Goal: Task Accomplishment & Management: Manage account settings

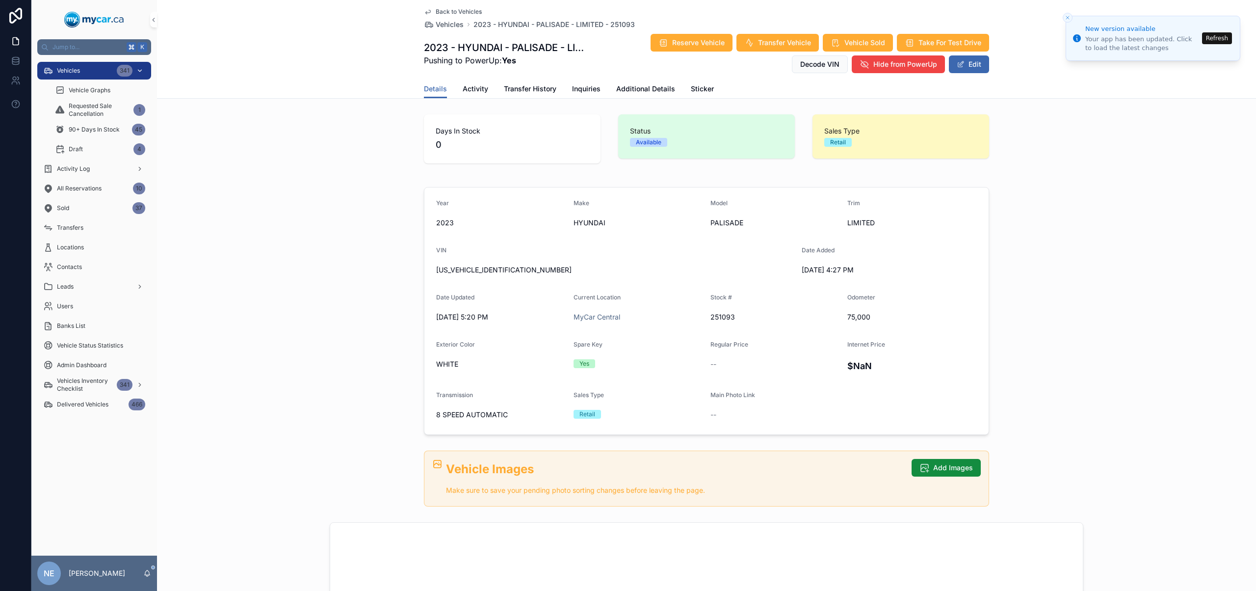
click at [85, 68] on div "Vehicles 341" at bounding box center [94, 71] width 102 height 16
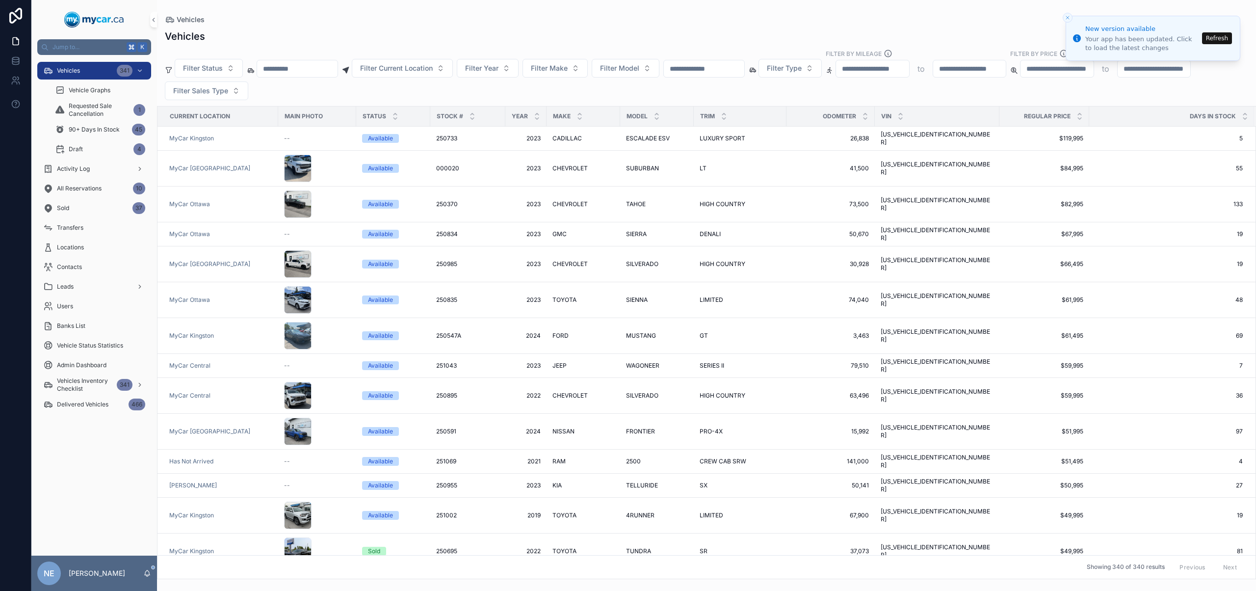
click at [1224, 36] on button "Refresh" at bounding box center [1217, 38] width 30 height 12
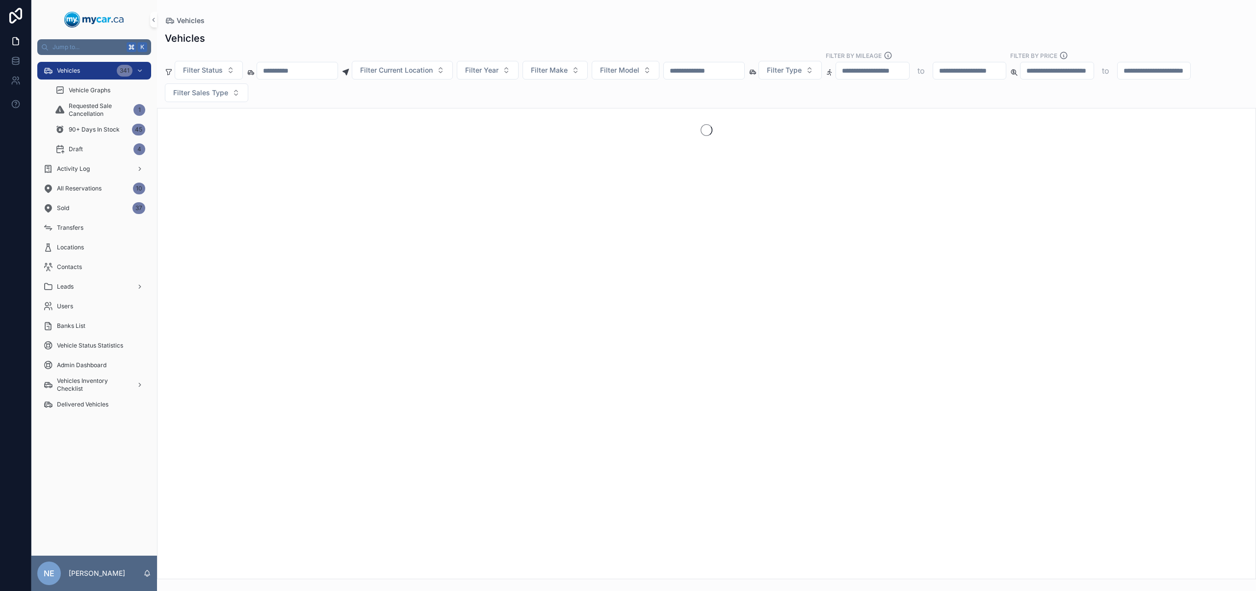
click at [740, 69] on input "scrollable content" at bounding box center [704, 71] width 80 height 14
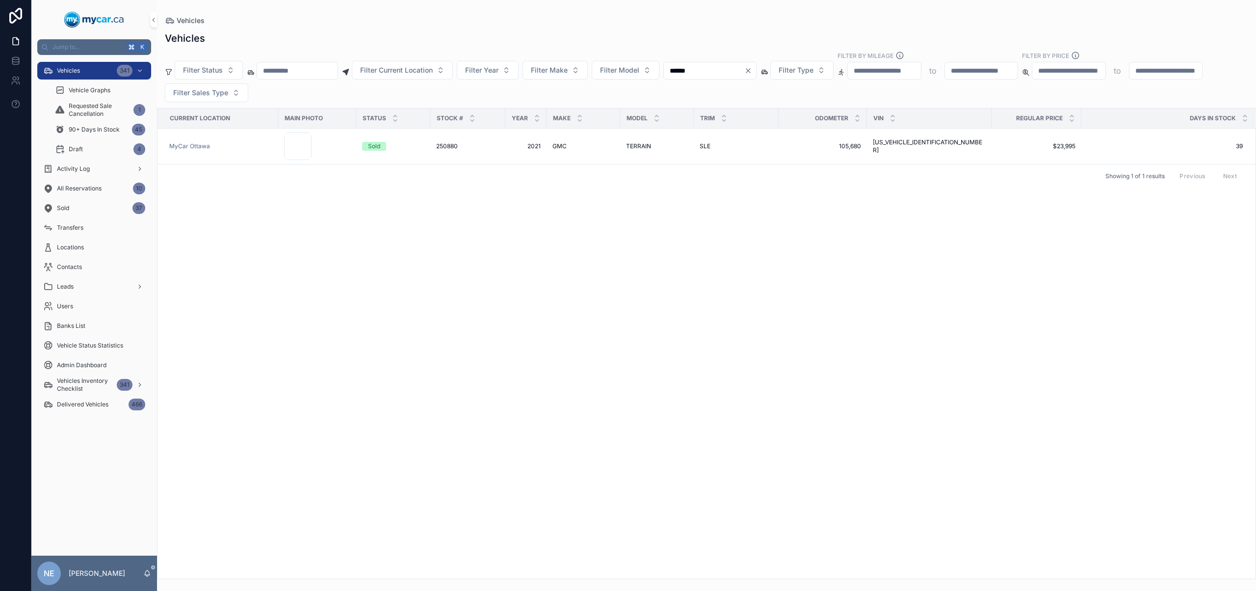
type input "******"
click at [750, 69] on icon "Clear" at bounding box center [748, 71] width 4 height 4
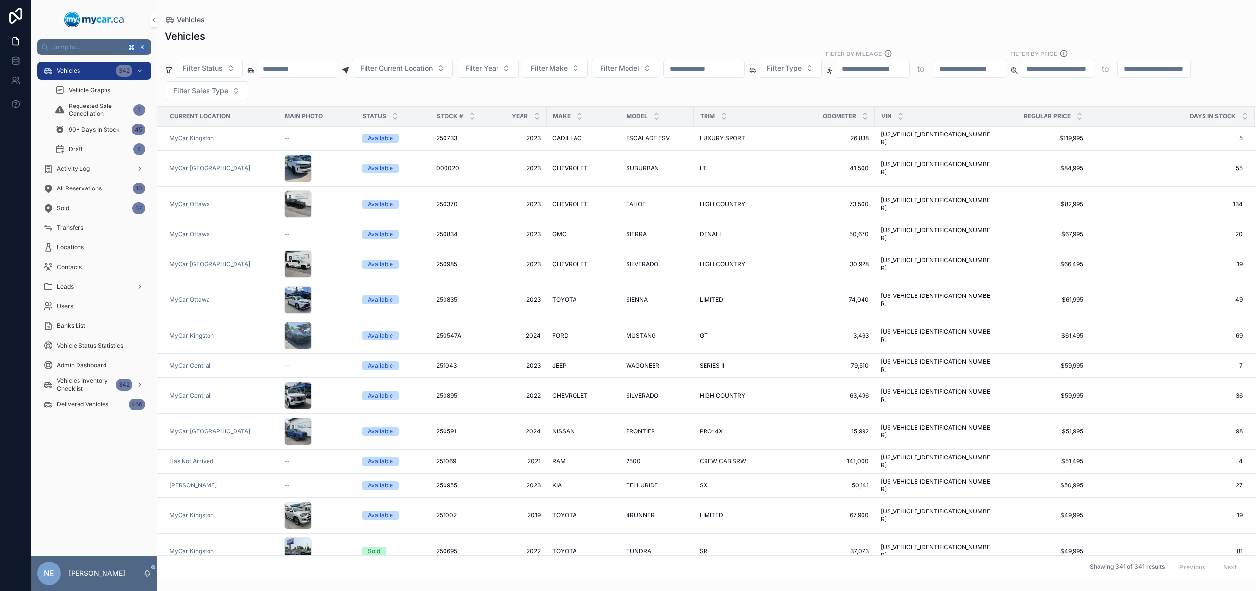
click at [722, 74] on input "scrollable content" at bounding box center [704, 69] width 80 height 14
click at [731, 71] on input "scrollable content" at bounding box center [704, 69] width 80 height 14
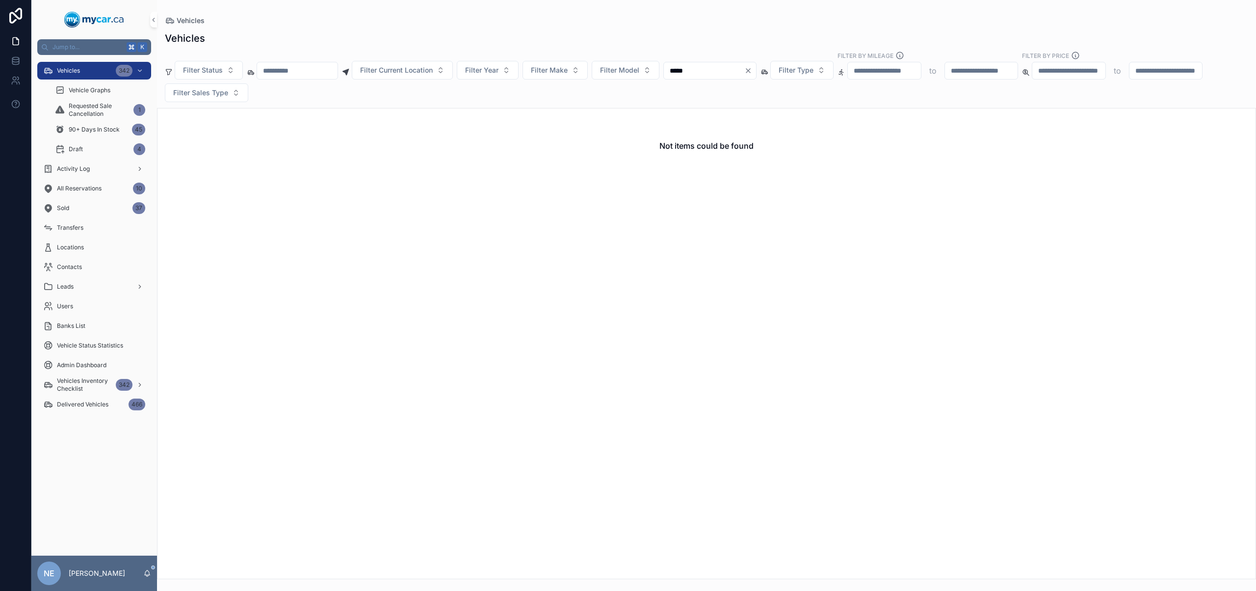
drag, startPoint x: 723, startPoint y: 70, endPoint x: 672, endPoint y: 68, distance: 51.1
click at [672, 68] on div "Filter Status Filter Current Location Filter Year Filter Make Filter Model ****…" at bounding box center [706, 76] width 1099 height 51
type input "***"
click at [750, 72] on icon "Clear" at bounding box center [748, 71] width 4 height 4
click at [317, 74] on input "scrollable content" at bounding box center [297, 71] width 80 height 14
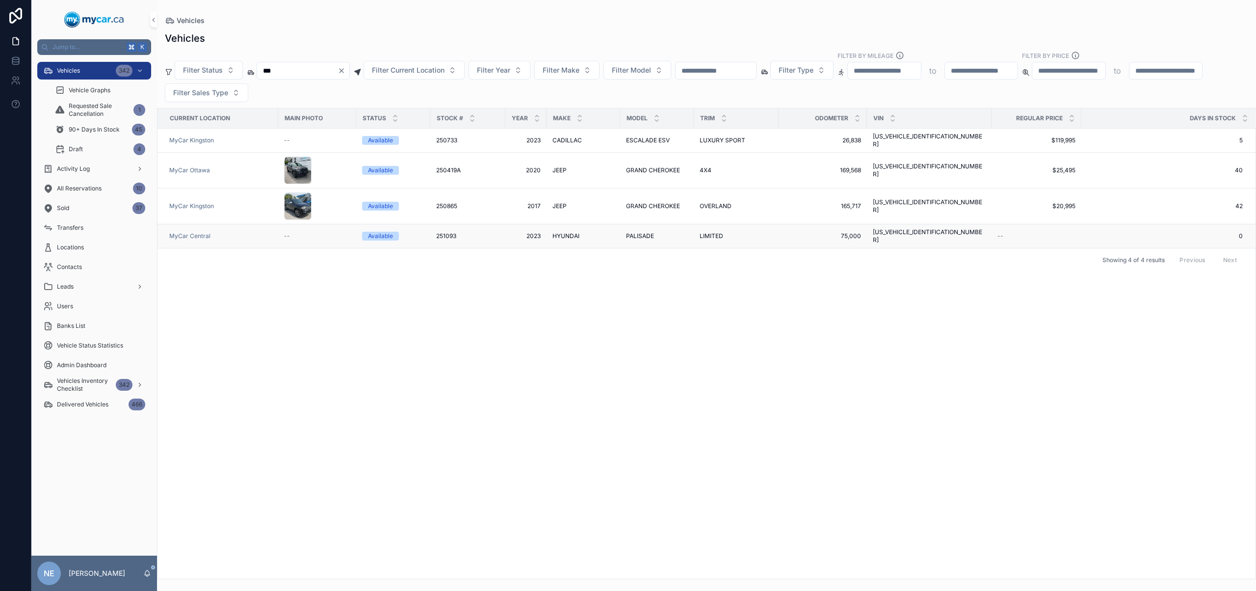
type input "***"
click at [668, 232] on div "PALISADE PALISADE" at bounding box center [657, 236] width 62 height 8
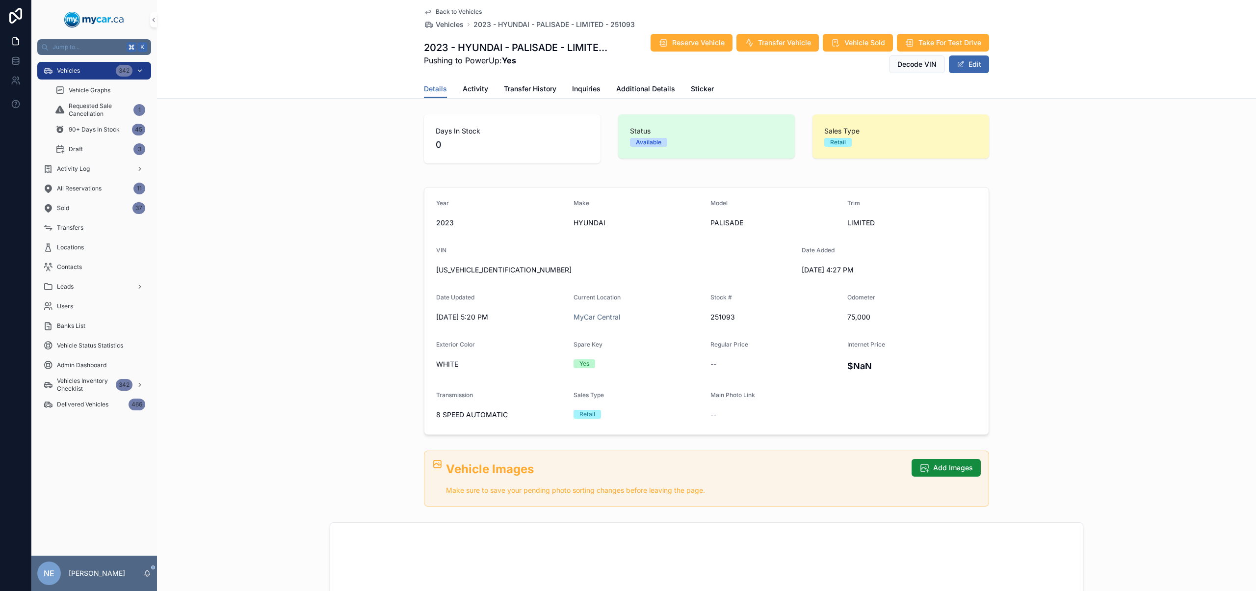
click at [87, 76] on div "Vehicles 342" at bounding box center [94, 71] width 102 height 16
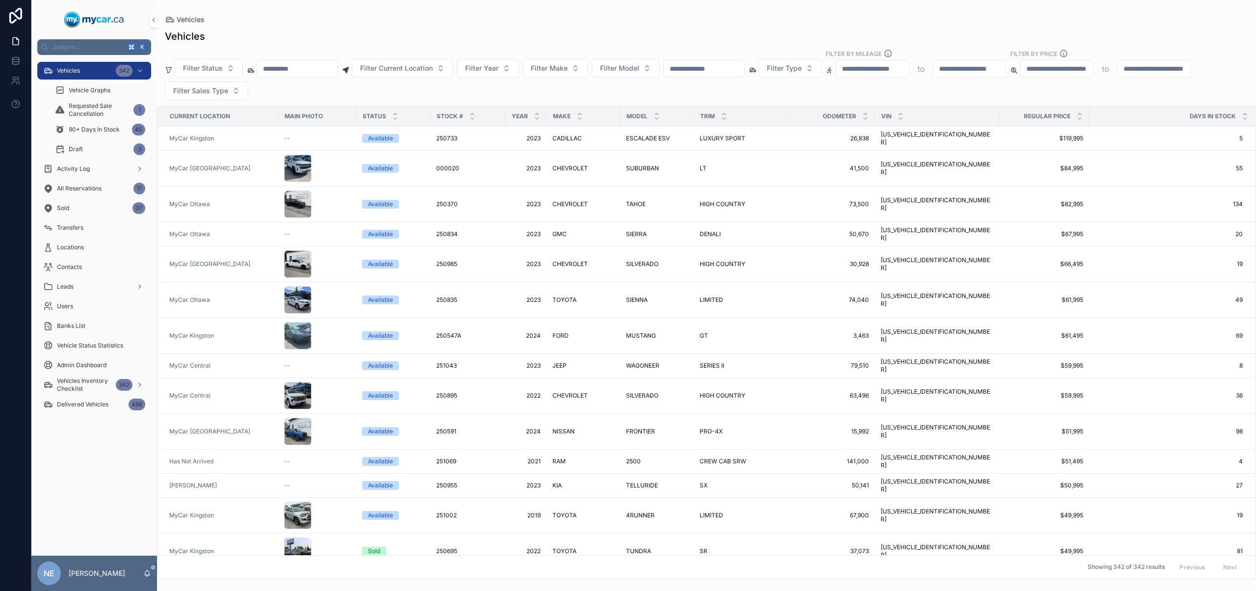
click at [717, 75] on div "scrollable content" at bounding box center [703, 69] width 81 height 18
click at [720, 73] on input "scrollable content" at bounding box center [704, 69] width 80 height 14
paste input "******"
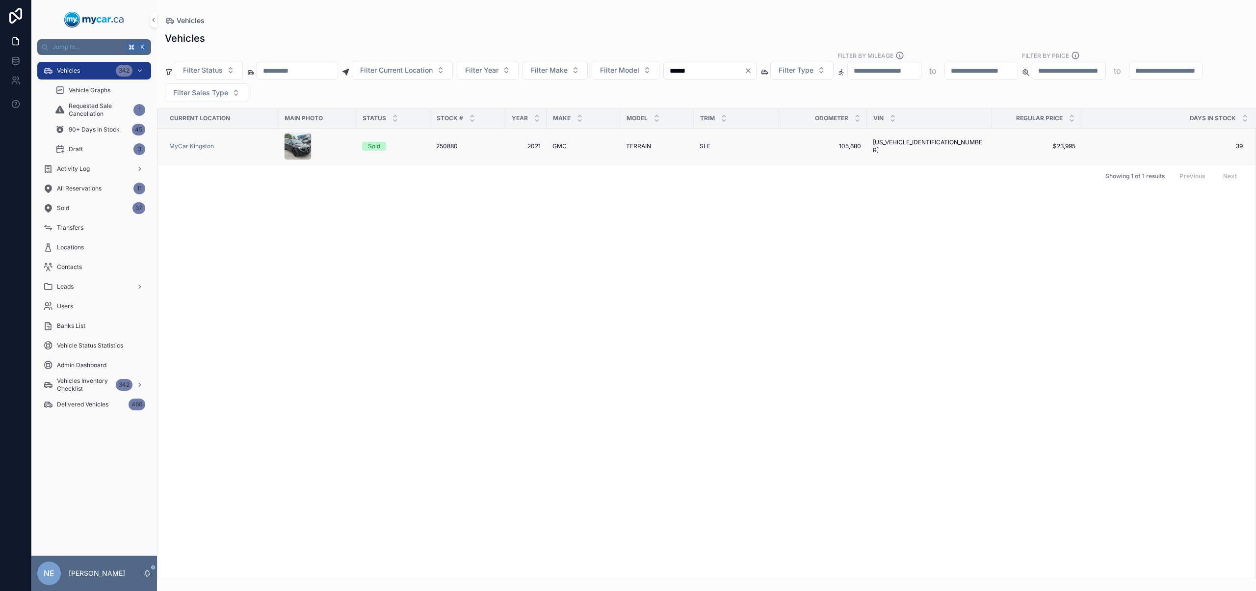
type input "******"
click at [490, 149] on div "250880 250880" at bounding box center [467, 146] width 63 height 8
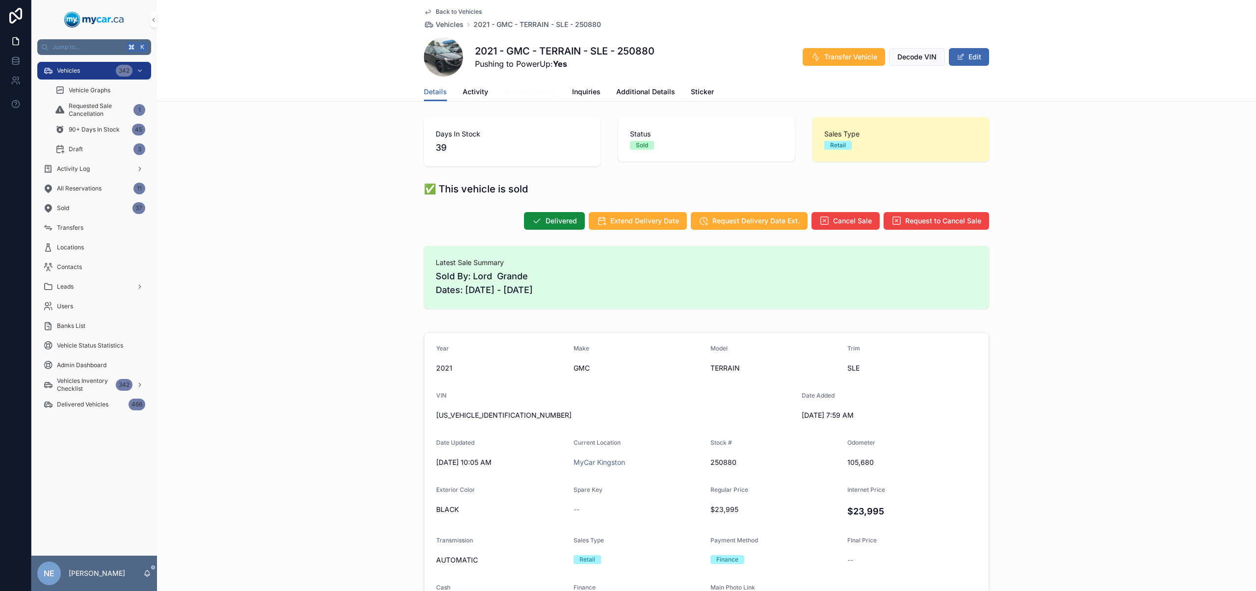
click at [534, 89] on span "Transfer History" at bounding box center [530, 92] width 52 height 10
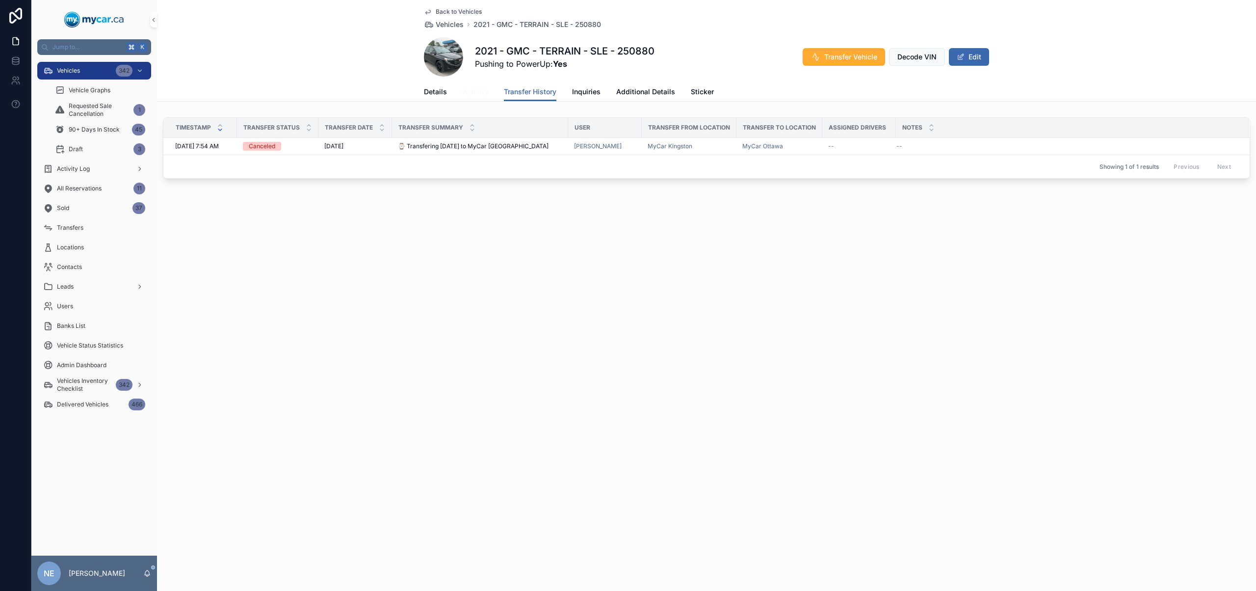
click at [470, 88] on span "Activity" at bounding box center [476, 92] width 26 height 10
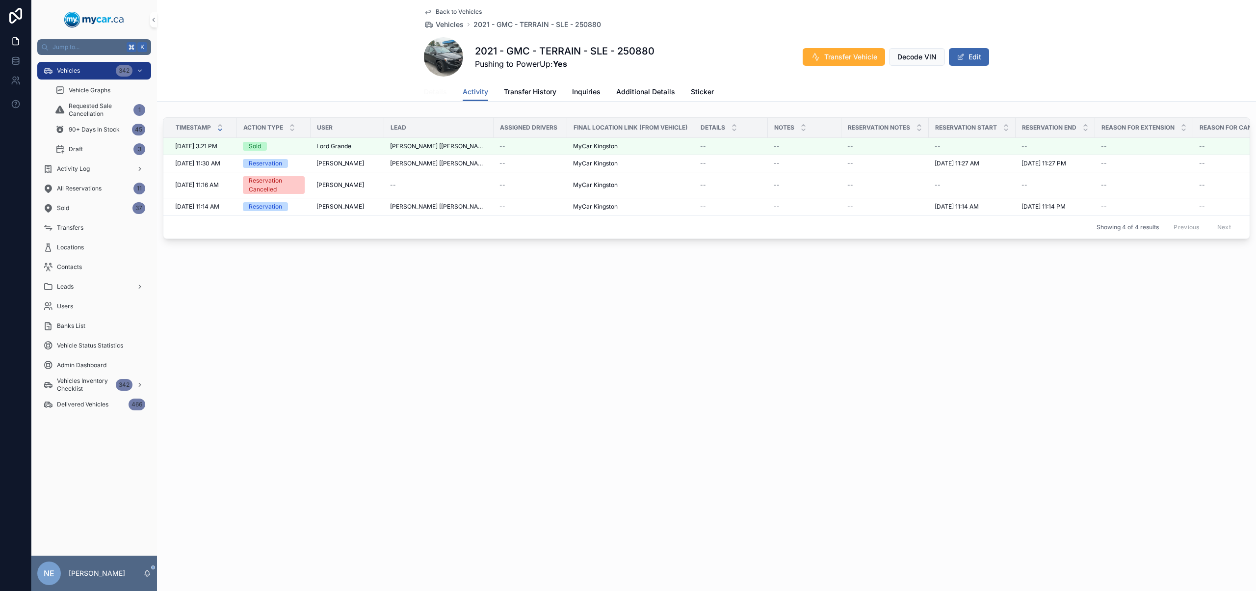
click at [443, 93] on span "Details" at bounding box center [435, 92] width 23 height 10
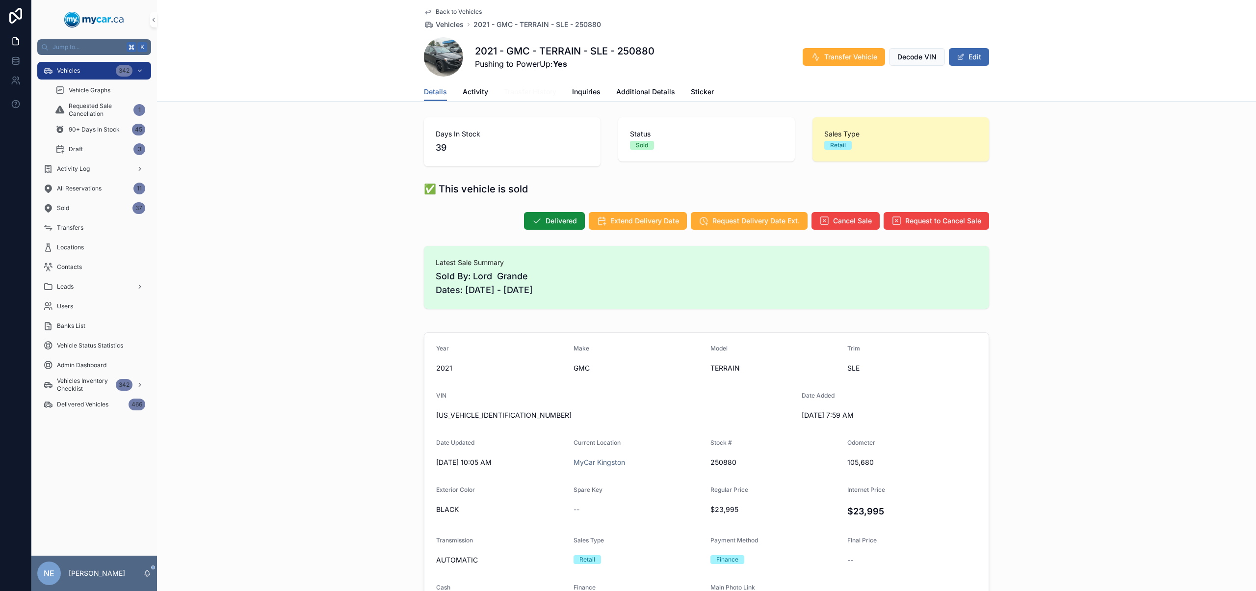
click at [524, 96] on span "Transfer History" at bounding box center [530, 92] width 52 height 10
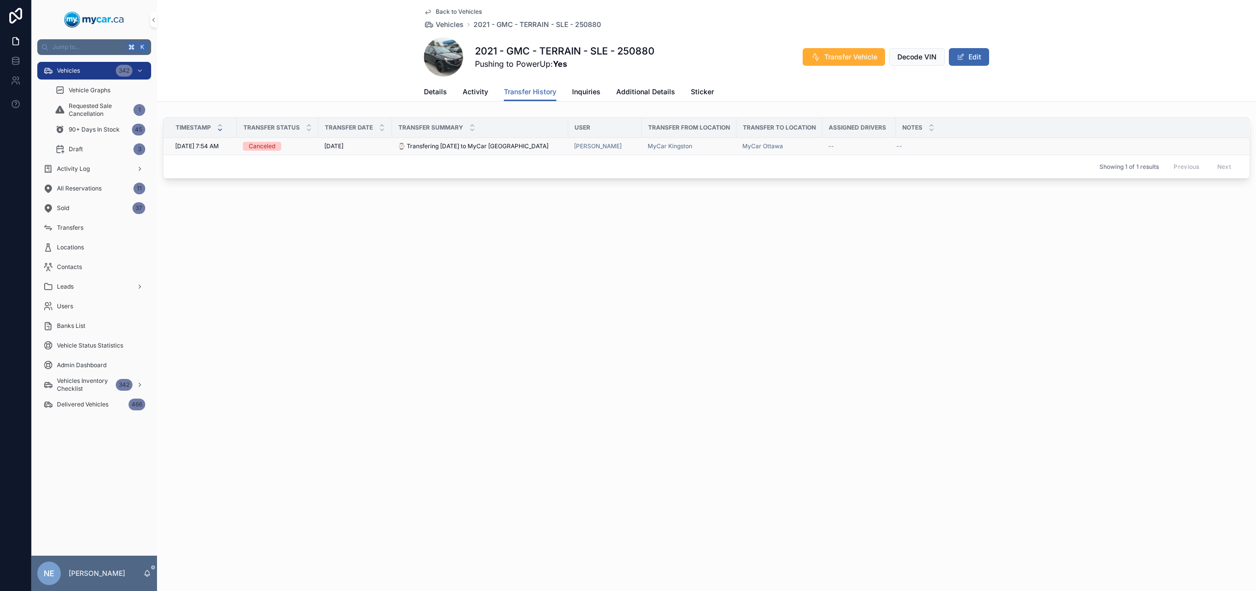
click at [507, 143] on div "⌚ Transfering [DATE] to MyCar Ottawa ⌚ Transfering [DATE] to MyCar [GEOGRAPHIC_…" at bounding box center [480, 146] width 164 height 8
click at [440, 90] on span "Details" at bounding box center [435, 92] width 23 height 10
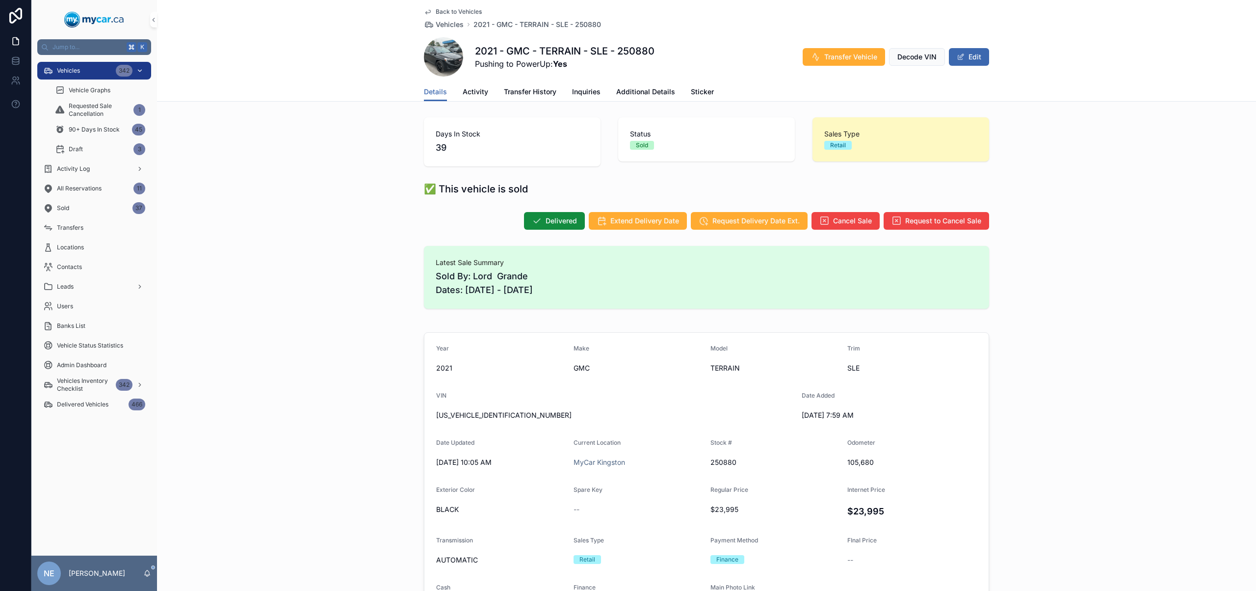
click at [78, 67] on span "Vehicles" at bounding box center [68, 71] width 23 height 8
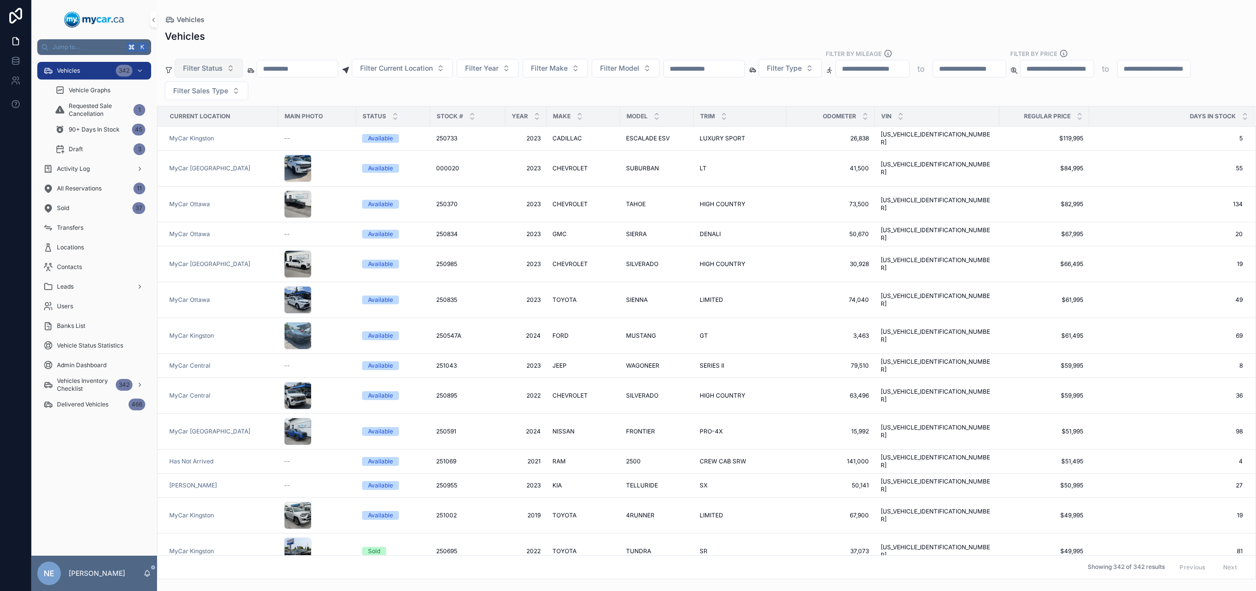
click at [228, 70] on button "Filter Status" at bounding box center [209, 68] width 68 height 19
click at [234, 109] on div "Available" at bounding box center [209, 108] width 118 height 16
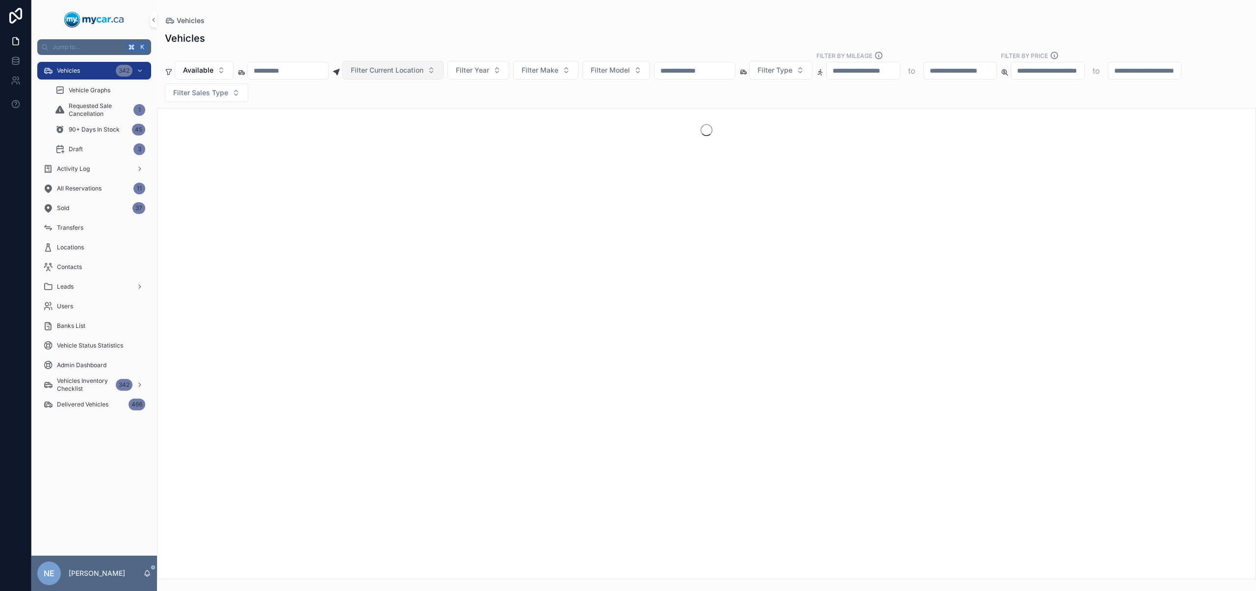
click at [443, 76] on button "Filter Current Location" at bounding box center [392, 70] width 101 height 19
click at [405, 158] on div "MyCar Central" at bounding box center [405, 157] width 118 height 16
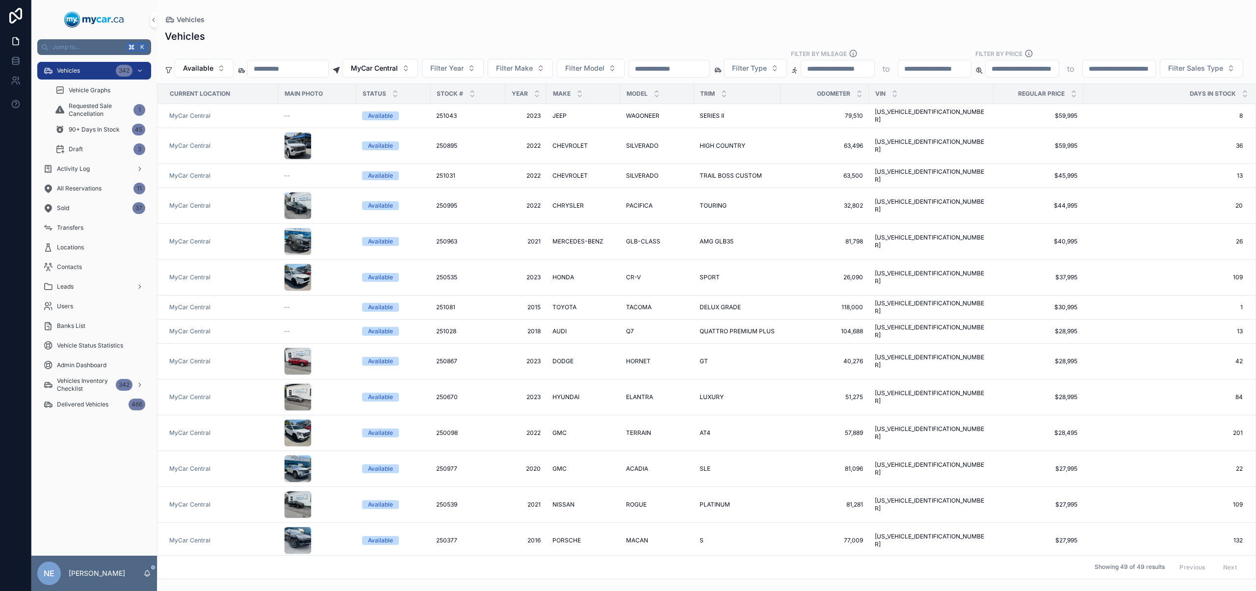
click at [684, 66] on input "scrollable content" at bounding box center [669, 69] width 80 height 14
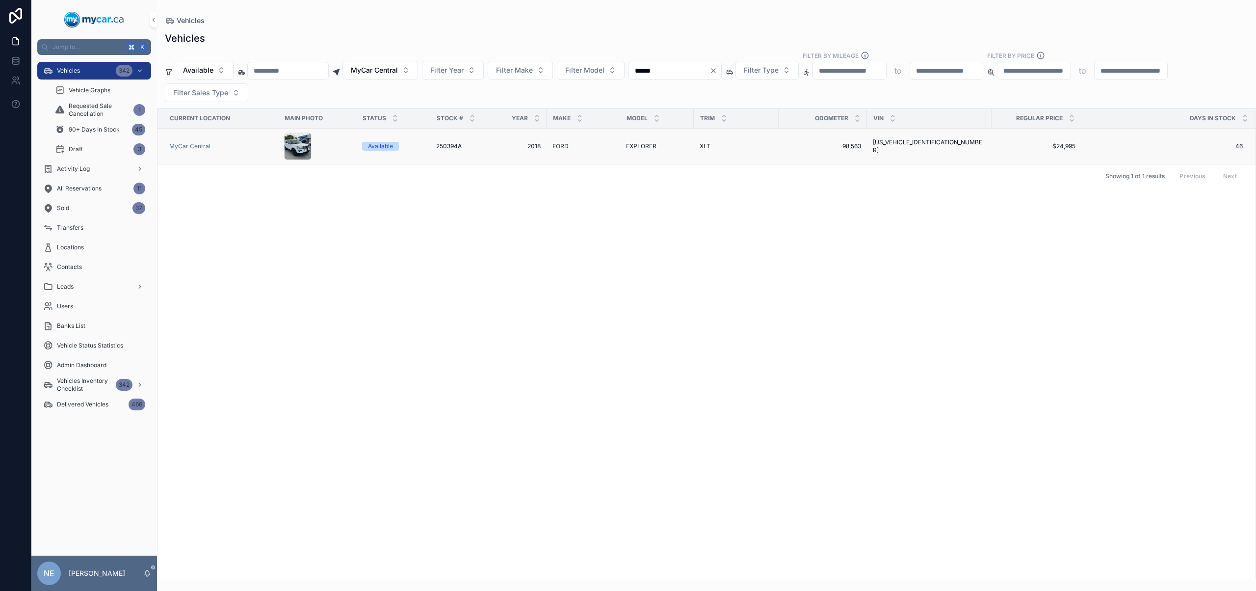
type input "******"
click at [620, 146] on td "EXPLORER EXPLORER" at bounding box center [657, 147] width 74 height 36
click at [587, 147] on div "[PERSON_NAME]" at bounding box center [583, 146] width 62 height 8
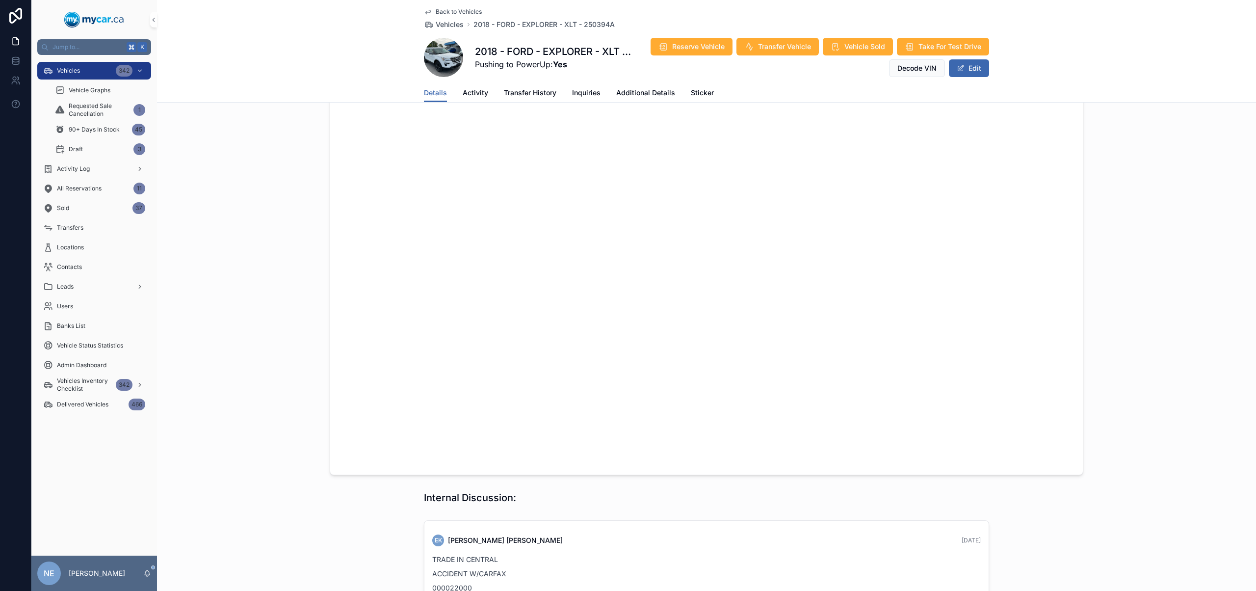
scroll to position [800, 0]
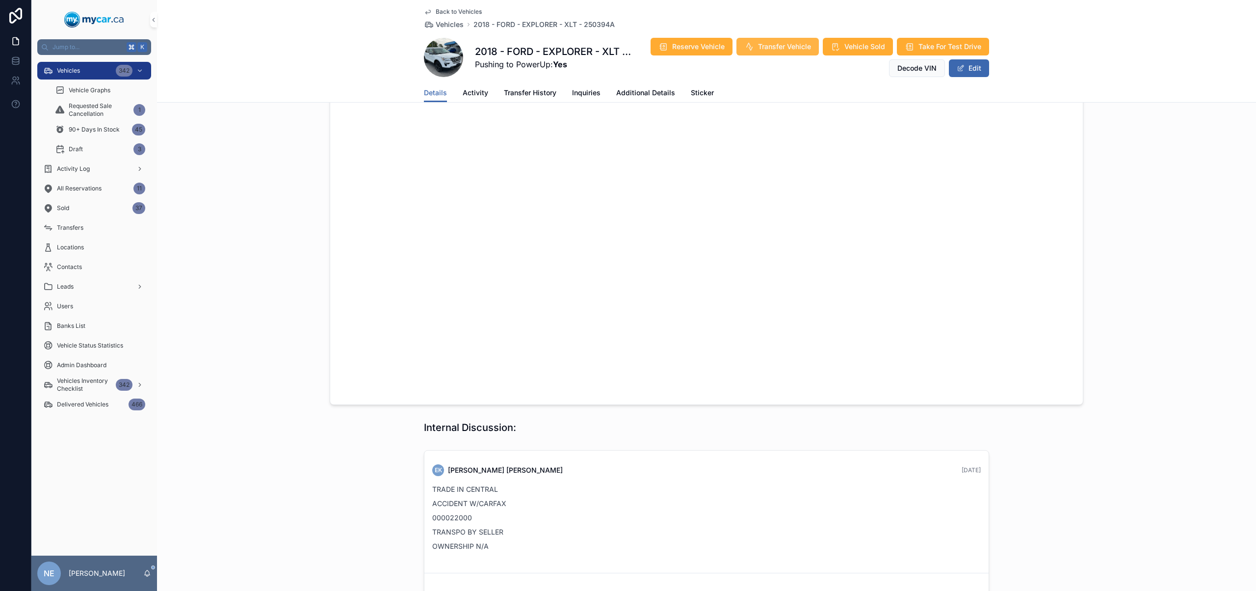
click at [758, 44] on span "Transfer Vehicle" at bounding box center [784, 47] width 53 height 10
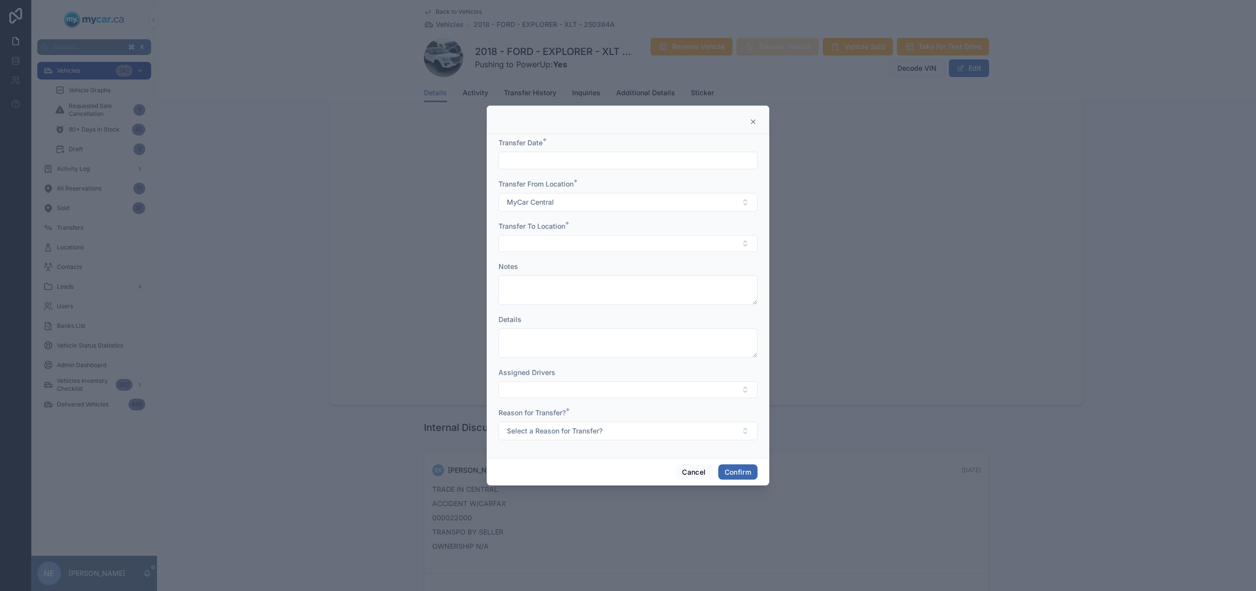
click at [624, 158] on input "text" at bounding box center [628, 161] width 258 height 14
click at [632, 289] on button "13" at bounding box center [628, 285] width 18 height 18
type input "*********"
click at [538, 241] on button "Select Button" at bounding box center [627, 243] width 259 height 17
click at [551, 330] on div "MyCar Ottawa" at bounding box center [628, 329] width 254 height 16
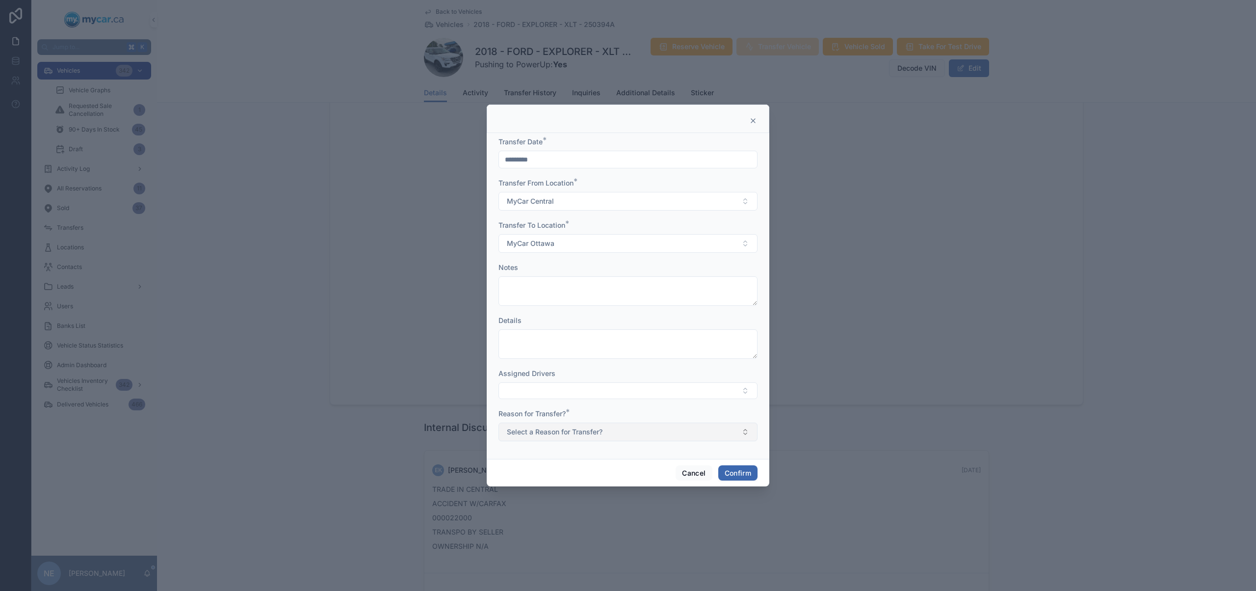
click at [548, 432] on span "Select a Reason for Transfer?" at bounding box center [555, 432] width 96 height 10
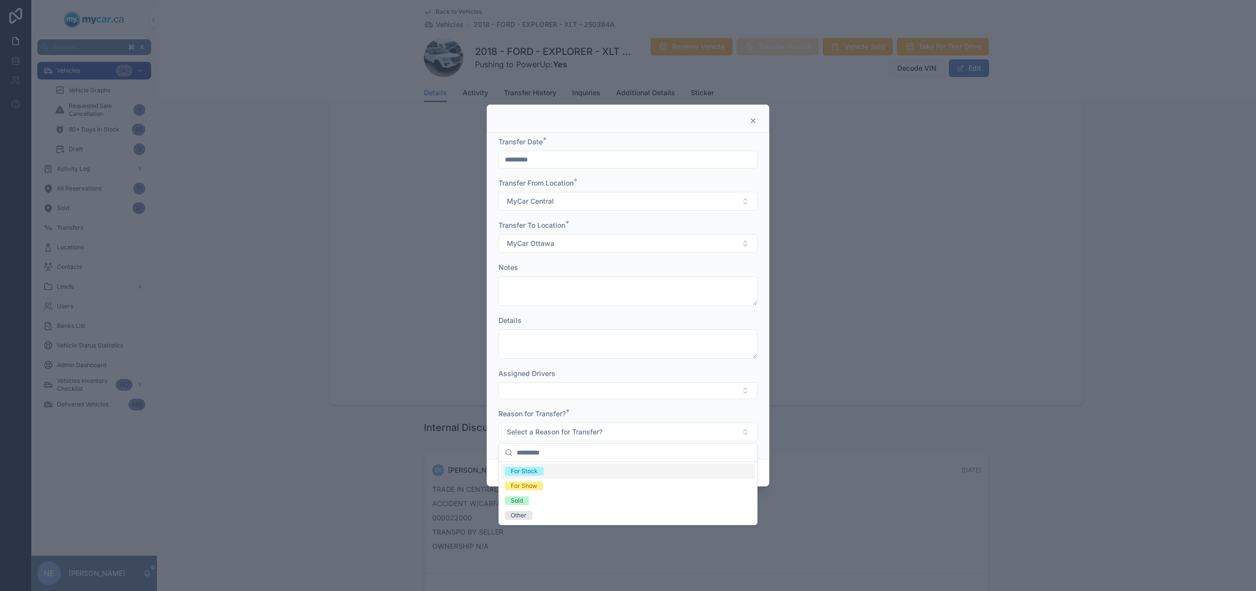
click at [570, 473] on div "For Stock" at bounding box center [628, 471] width 254 height 15
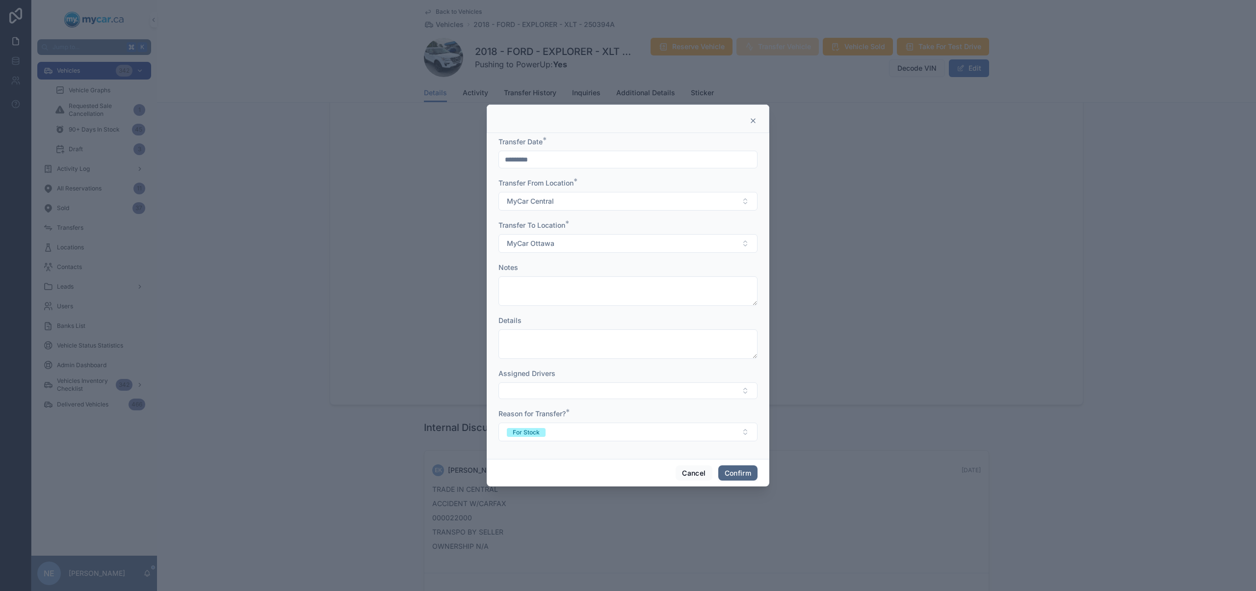
click at [735, 474] on button "Confirm" at bounding box center [737, 473] width 39 height 16
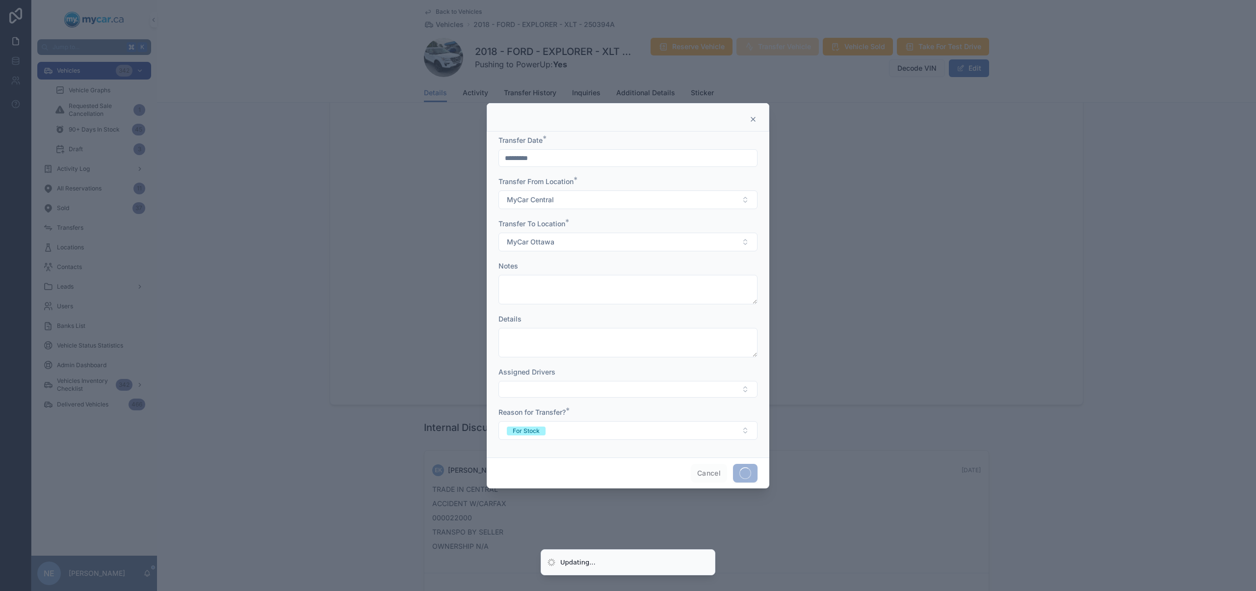
click at [84, 230] on div at bounding box center [628, 295] width 1256 height 591
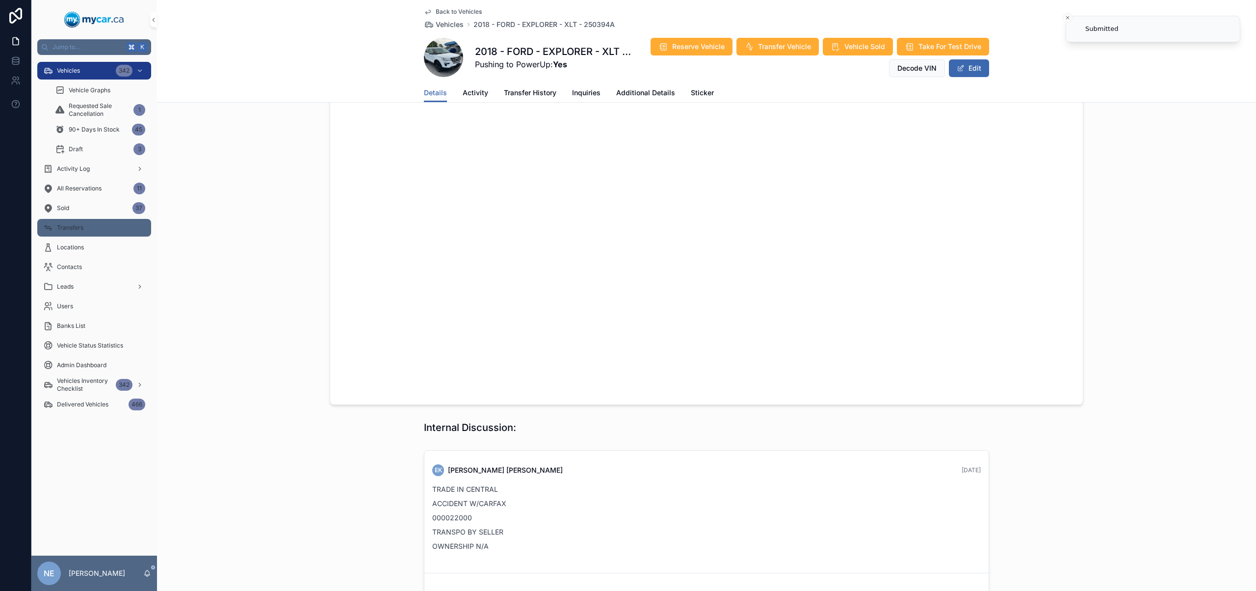
click at [87, 229] on div "Transfers" at bounding box center [94, 228] width 102 height 16
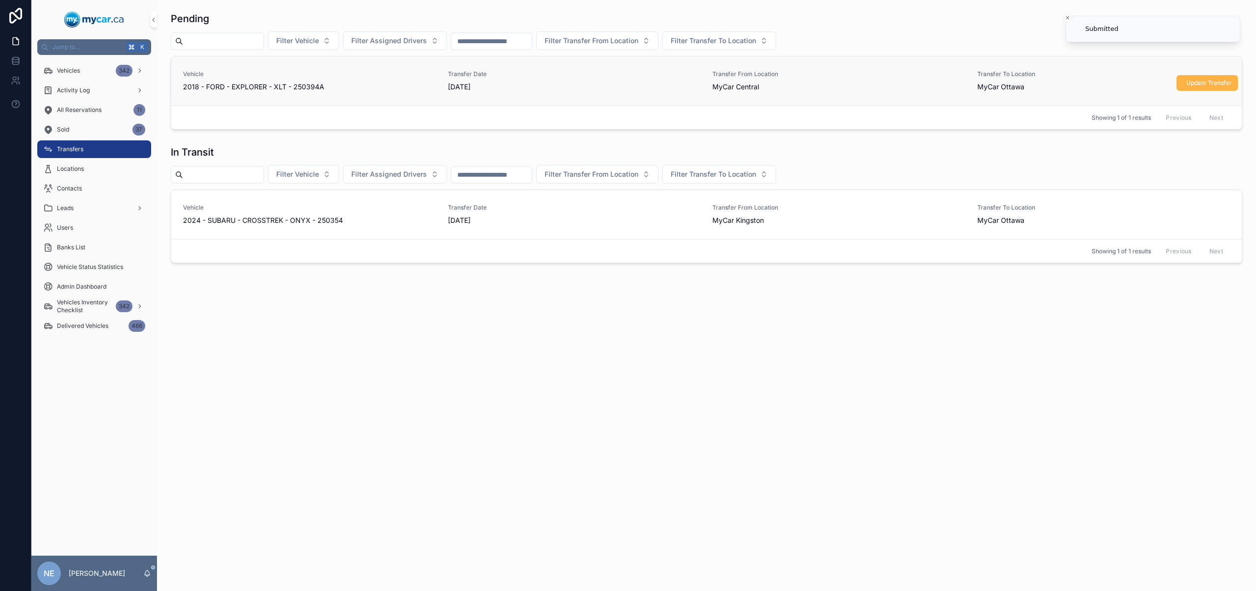
click at [1195, 80] on span "Update Transfer" at bounding box center [1209, 83] width 46 height 8
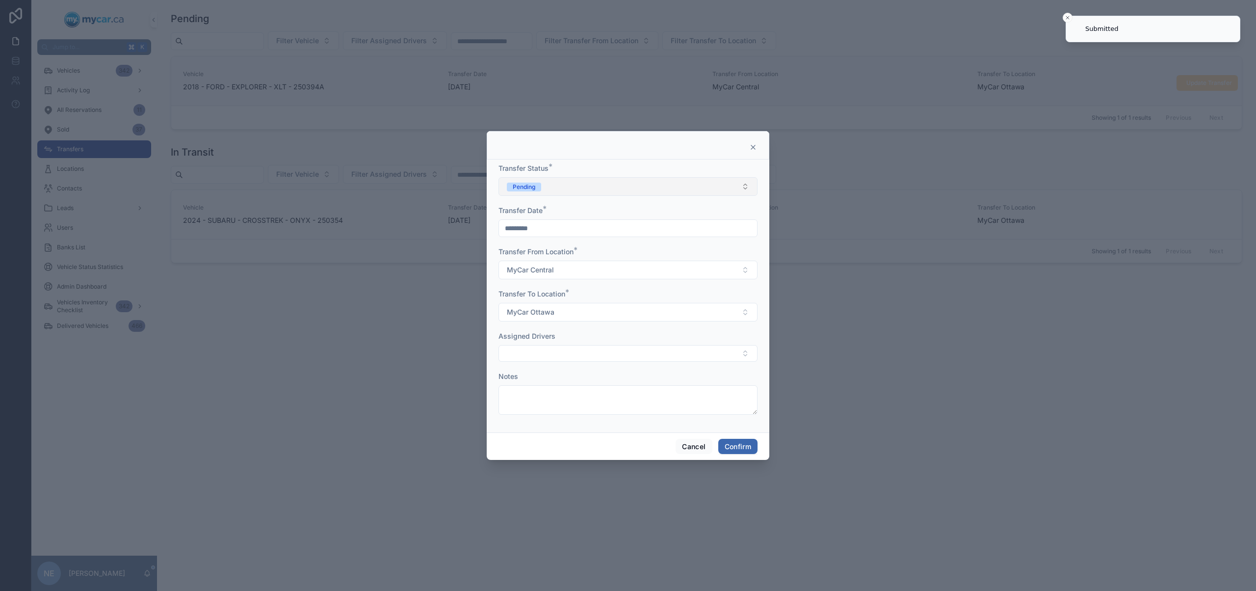
click at [592, 190] on button "Pending" at bounding box center [627, 186] width 259 height 19
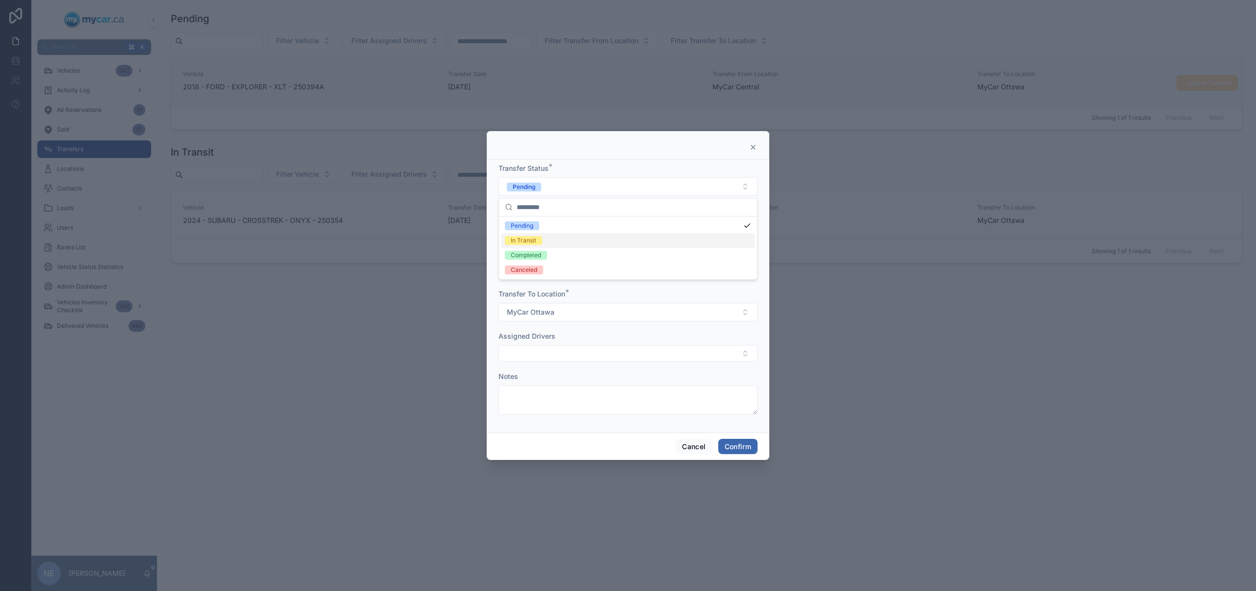
click at [571, 241] on div "In Transit" at bounding box center [628, 240] width 254 height 15
click at [728, 442] on button "Confirm" at bounding box center [737, 447] width 39 height 16
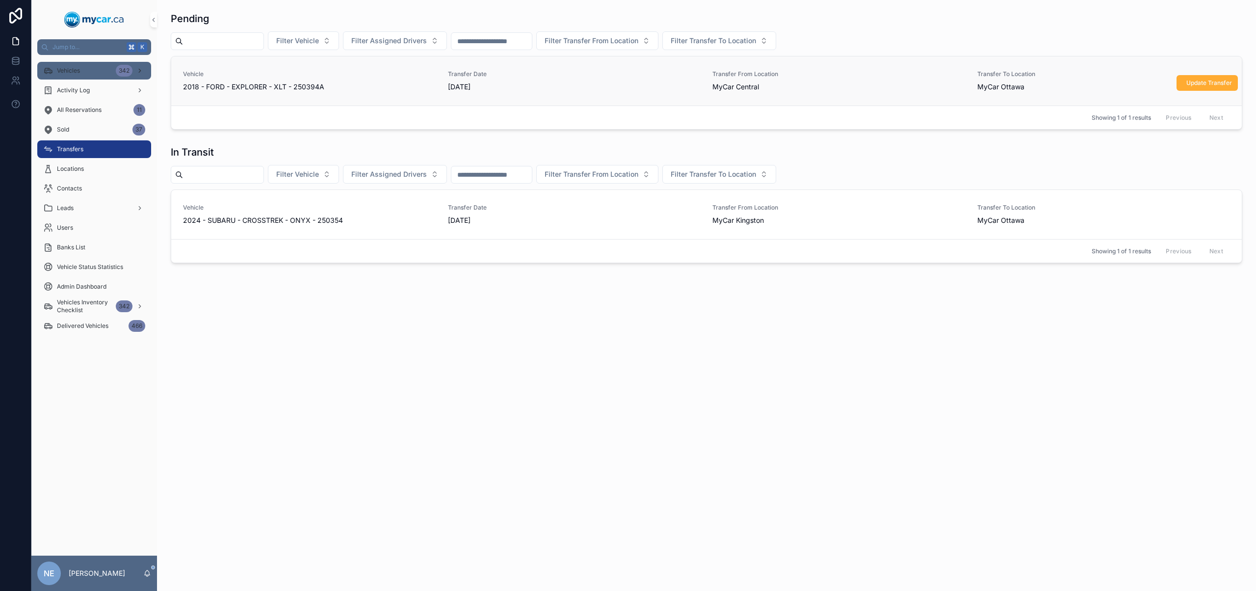
click at [103, 71] on div "Vehicles 342" at bounding box center [94, 71] width 102 height 16
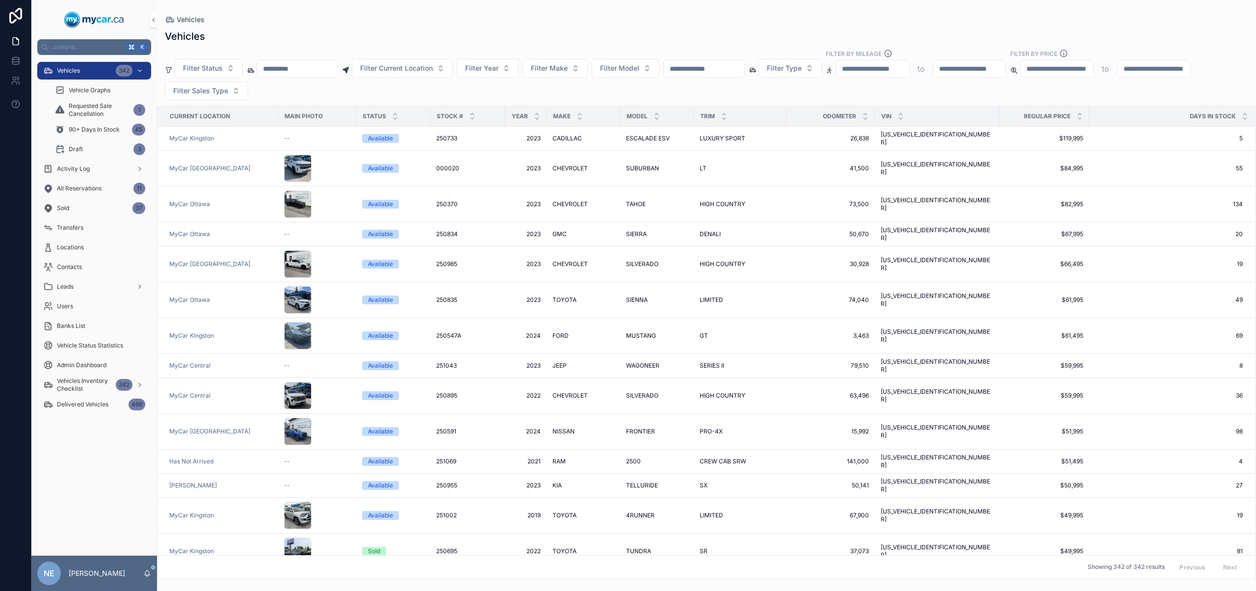
click at [734, 66] on input "scrollable content" at bounding box center [704, 69] width 80 height 14
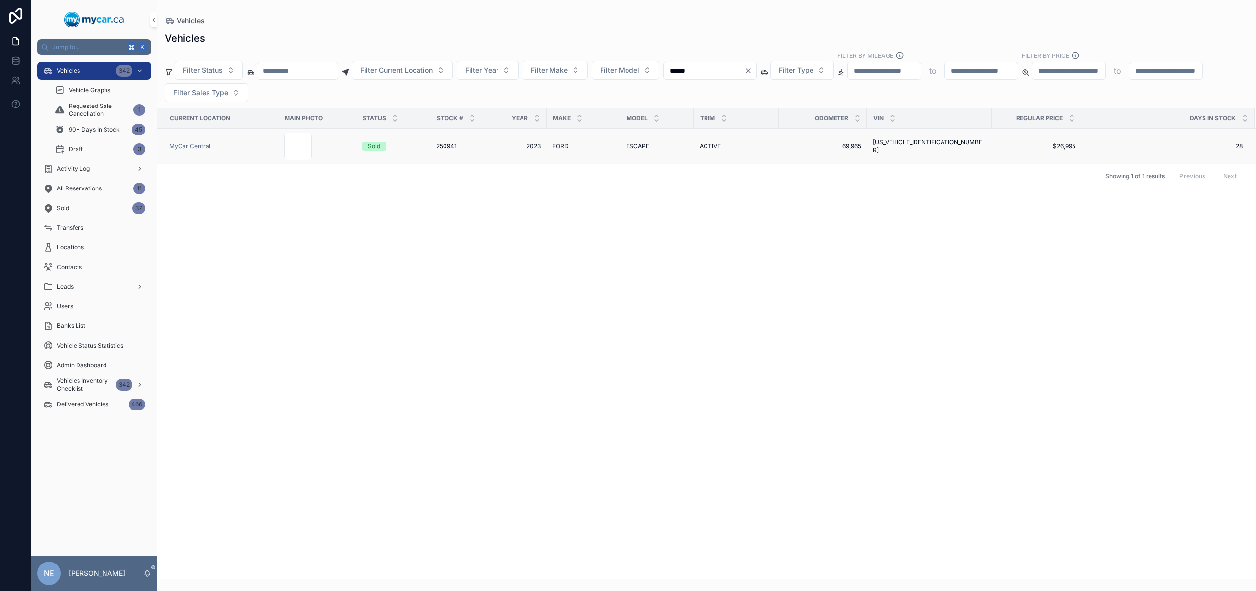
type input "******"
click at [695, 142] on td "ACTIVE ACTIVE" at bounding box center [736, 147] width 85 height 36
click at [706, 143] on span "ACTIVE" at bounding box center [709, 146] width 21 height 8
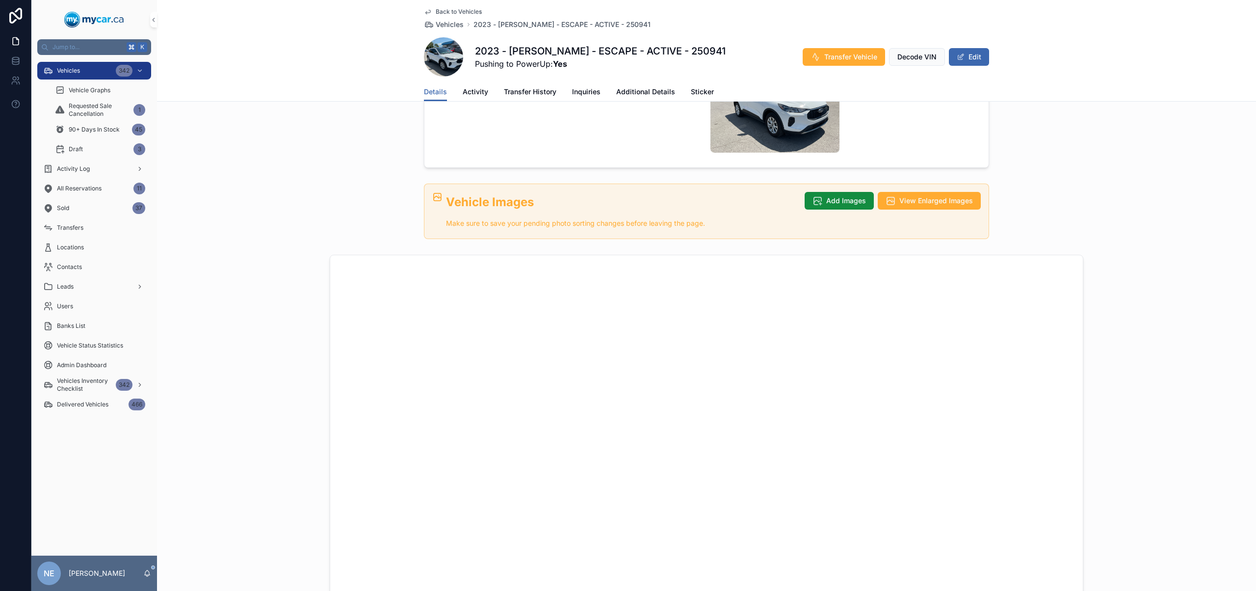
scroll to position [294, 0]
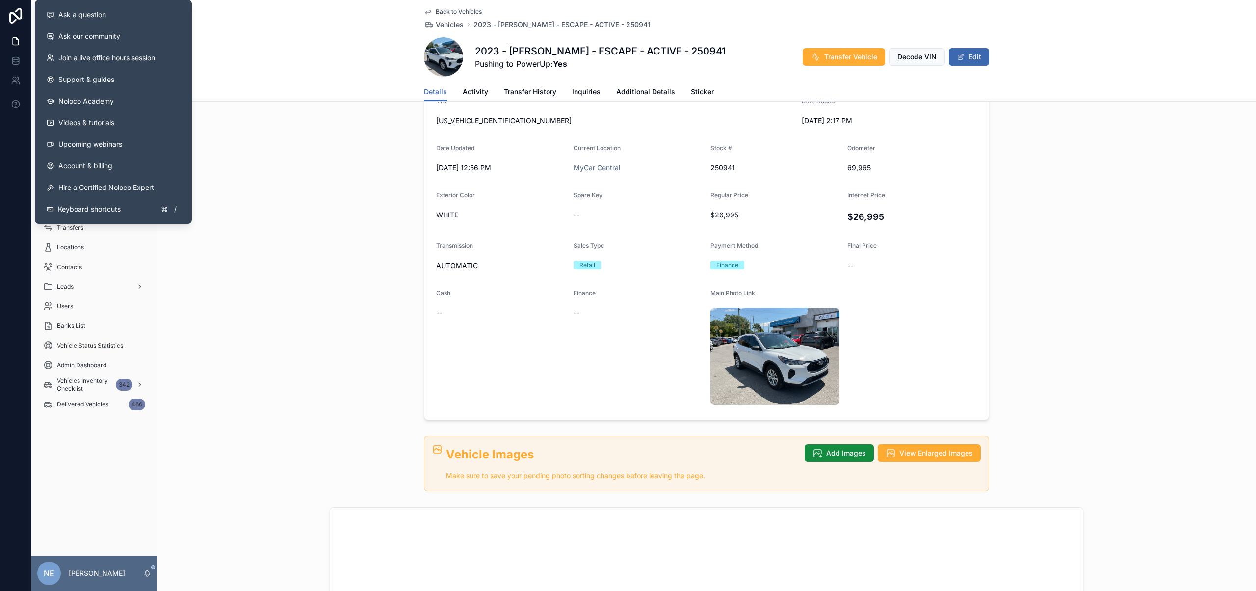
click at [312, 165] on div "Year [DATE] Make FORD Model ESCAPE Trim ACTIVE VIN [US_VEHICLE_IDENTIFICATION_N…" at bounding box center [706, 229] width 1099 height 390
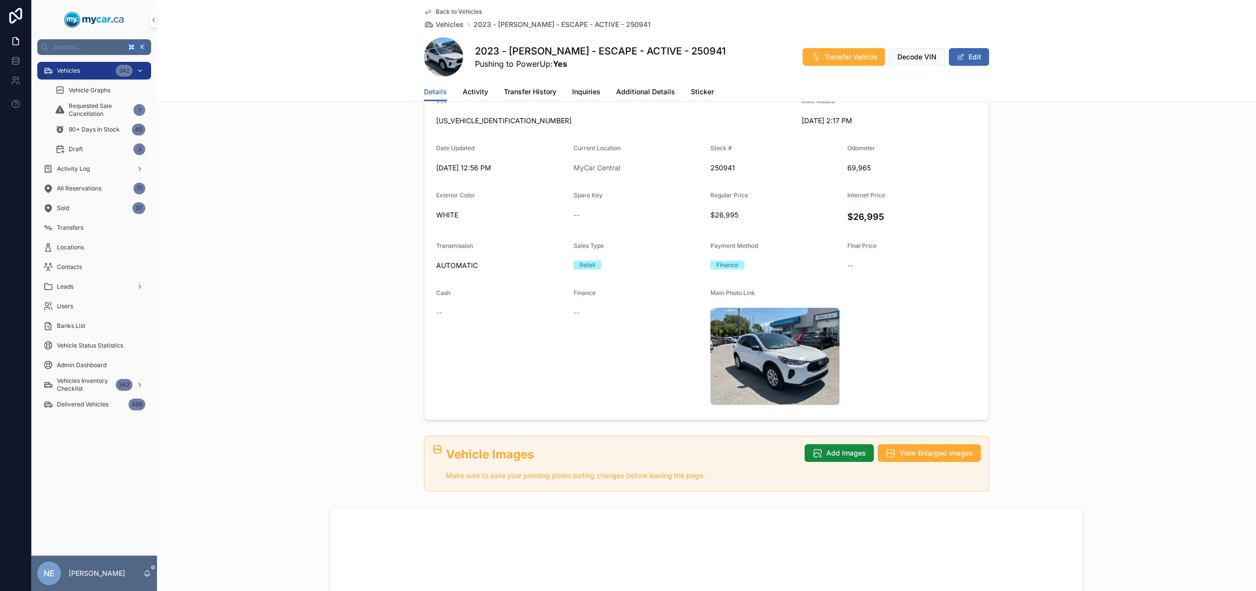
click at [102, 70] on div "Vehicles 342" at bounding box center [94, 71] width 102 height 16
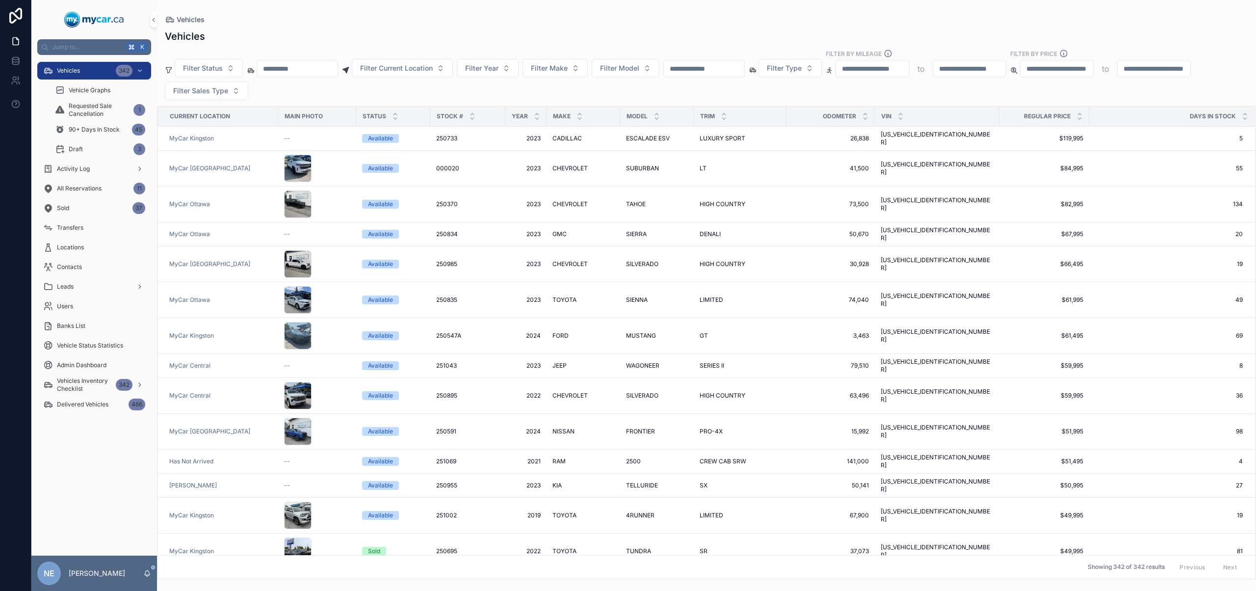
click at [722, 70] on input "scrollable content" at bounding box center [704, 69] width 80 height 14
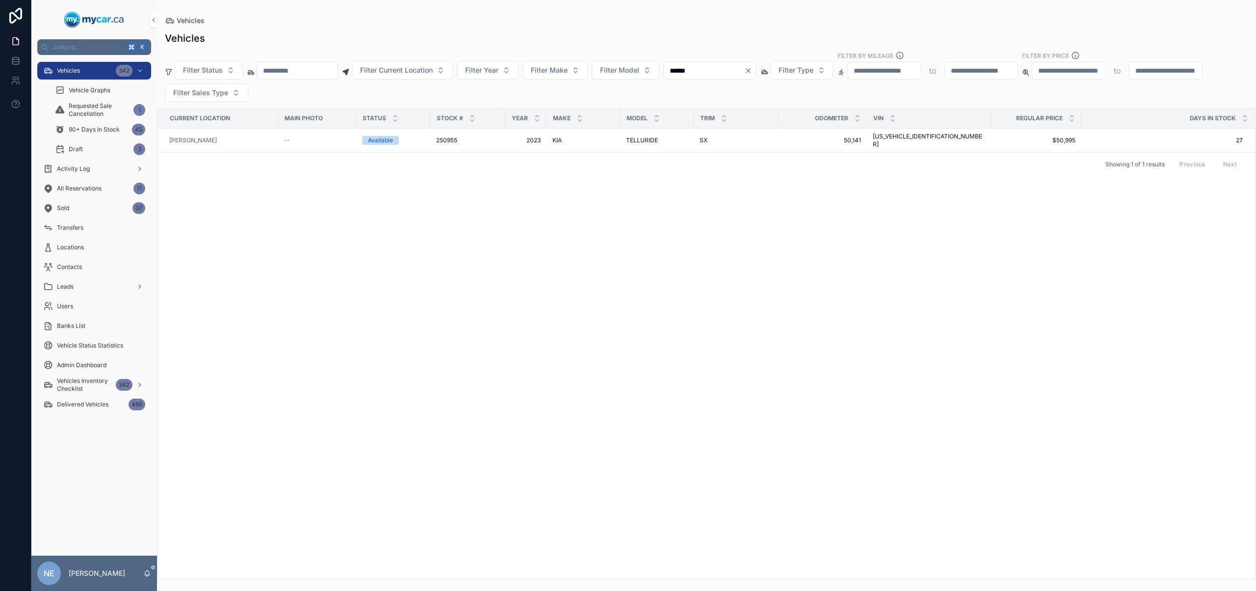
type input "******"
click at [752, 71] on icon "Clear" at bounding box center [748, 71] width 8 height 8
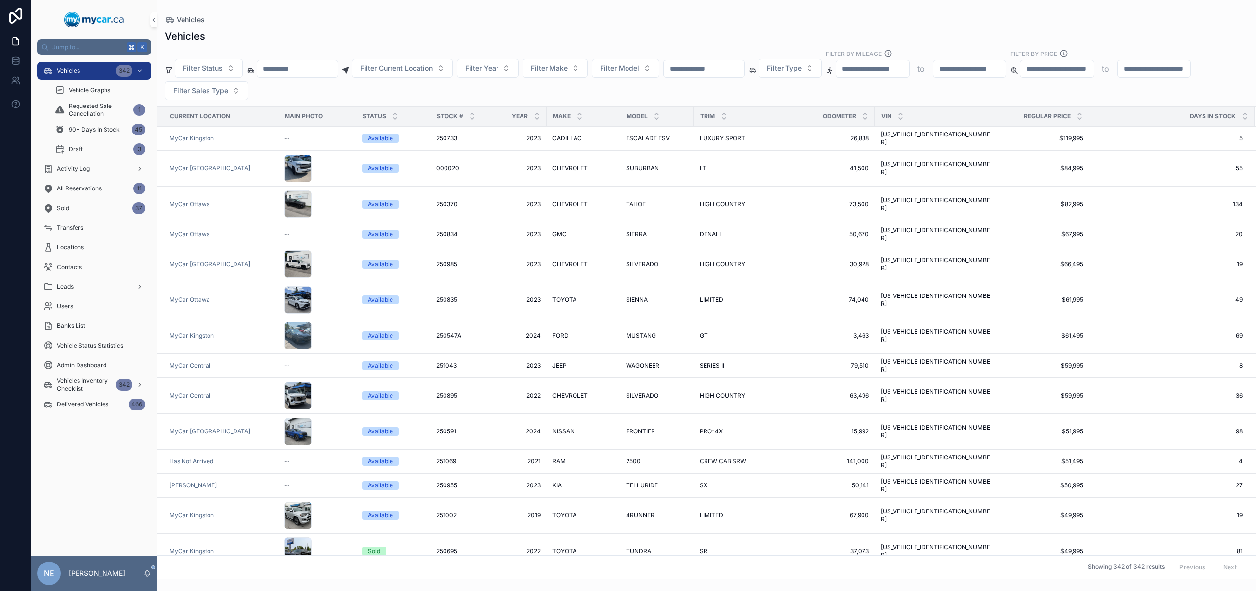
click at [737, 73] on input "scrollable content" at bounding box center [704, 69] width 80 height 14
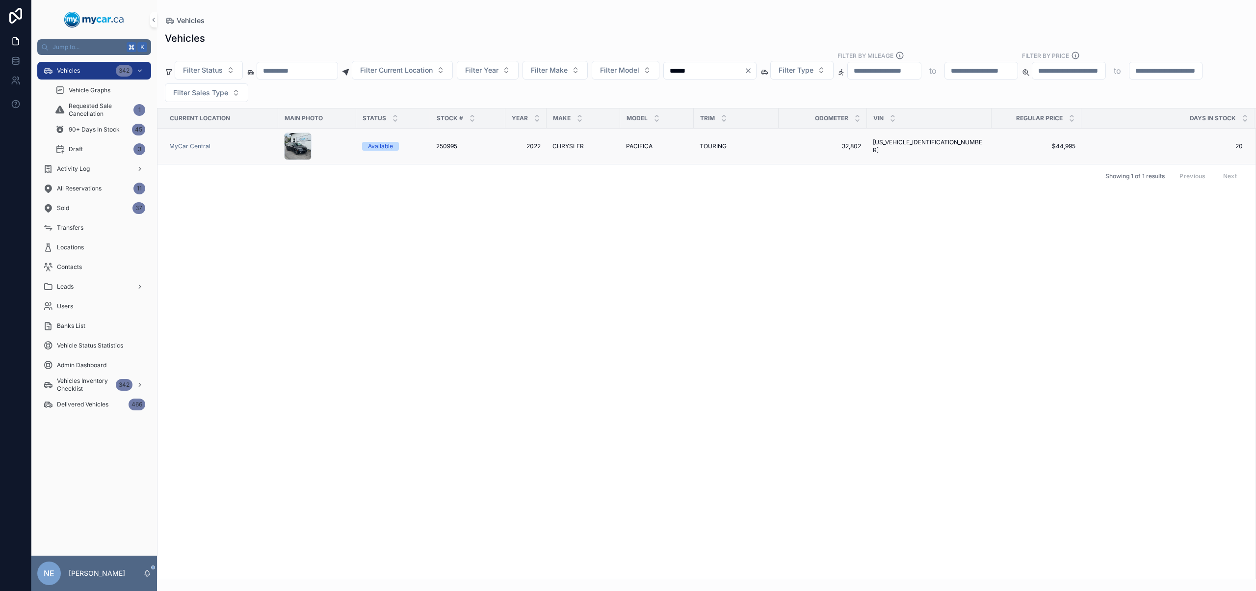
type input "******"
click at [760, 147] on div "TOURING TOURING" at bounding box center [735, 146] width 73 height 8
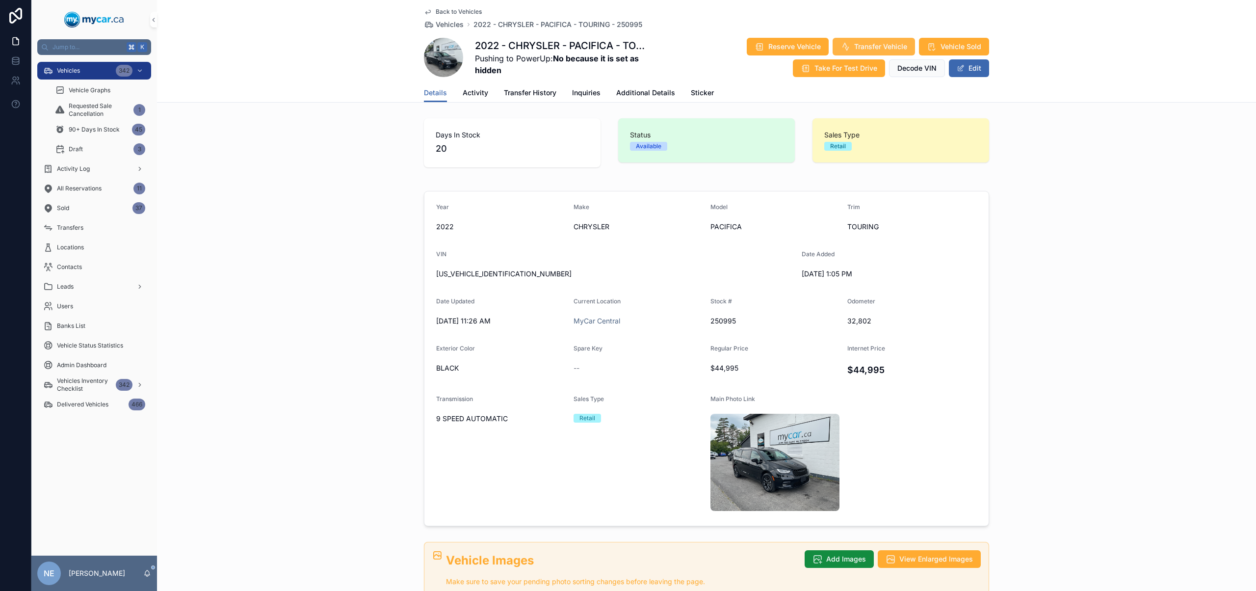
click at [859, 45] on span "Transfer Vehicle" at bounding box center [880, 47] width 53 height 10
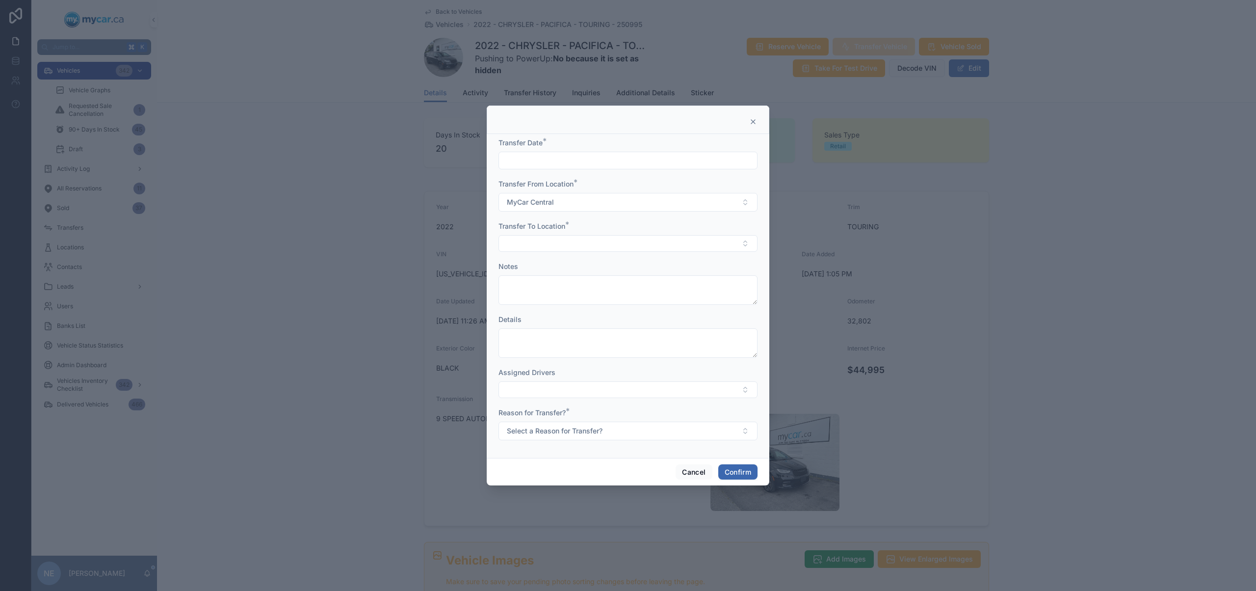
click at [622, 156] on input "text" at bounding box center [628, 161] width 258 height 14
click at [628, 286] on button "13" at bounding box center [628, 285] width 18 height 18
type input "*********"
click at [526, 246] on button "Select Button" at bounding box center [627, 243] width 259 height 17
click at [567, 328] on div "MyCar Ottawa" at bounding box center [628, 329] width 254 height 16
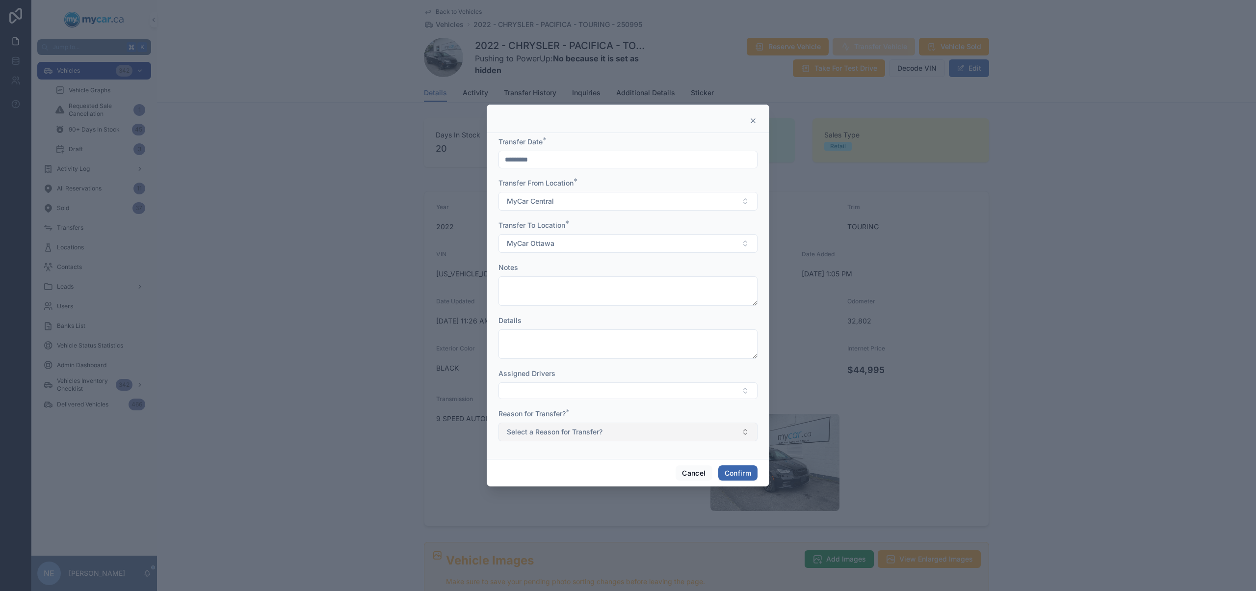
click at [578, 432] on span "Select a Reason for Transfer?" at bounding box center [555, 432] width 96 height 10
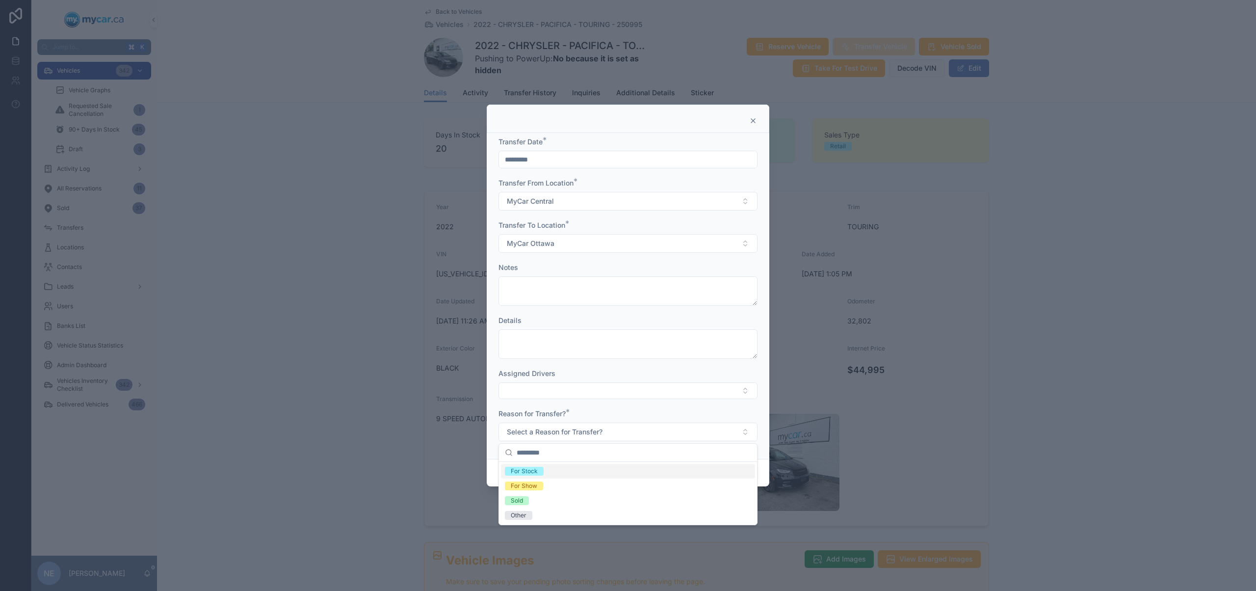
click at [566, 472] on div "For Stock" at bounding box center [628, 471] width 254 height 15
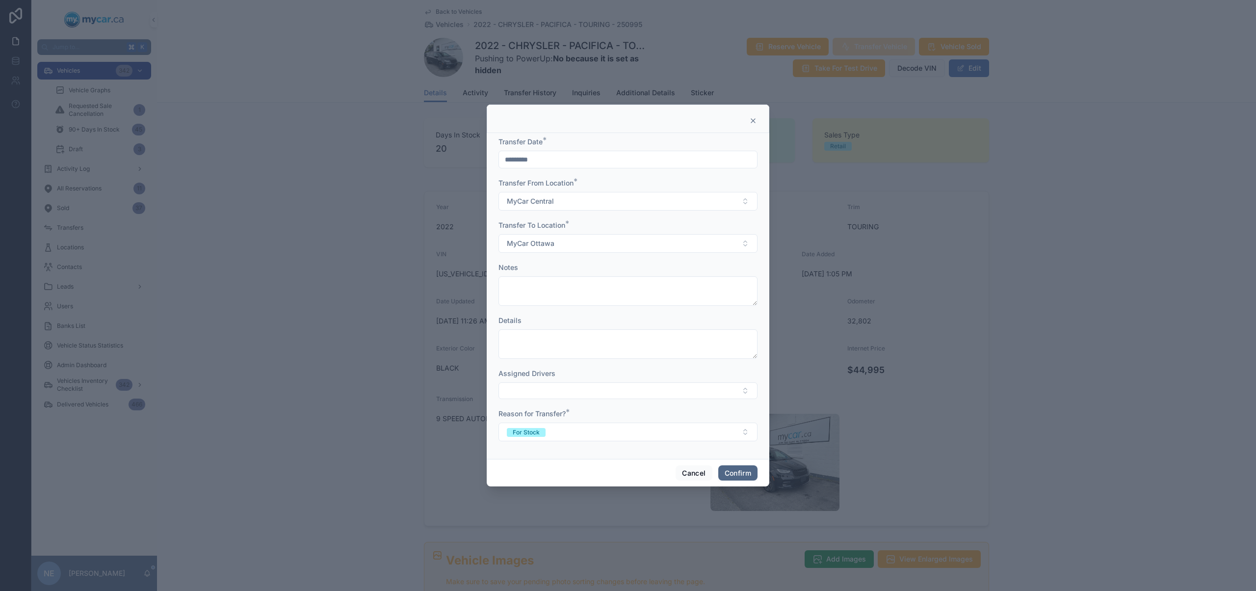
click at [735, 472] on button "Confirm" at bounding box center [737, 473] width 39 height 16
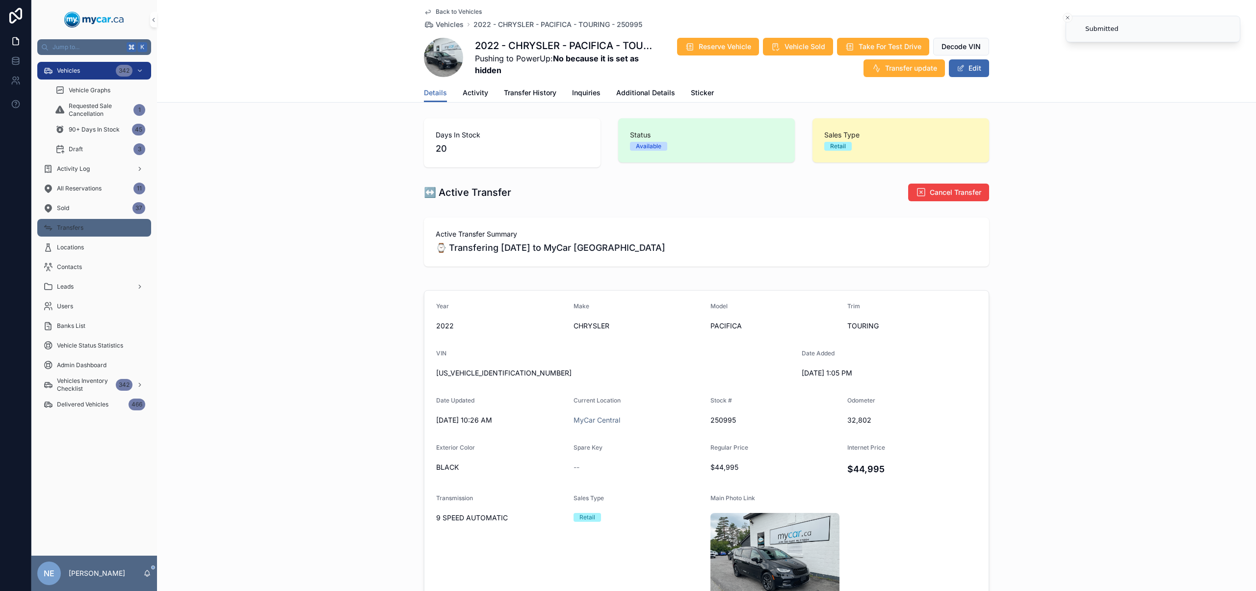
click at [91, 230] on div "Transfers" at bounding box center [94, 228] width 102 height 16
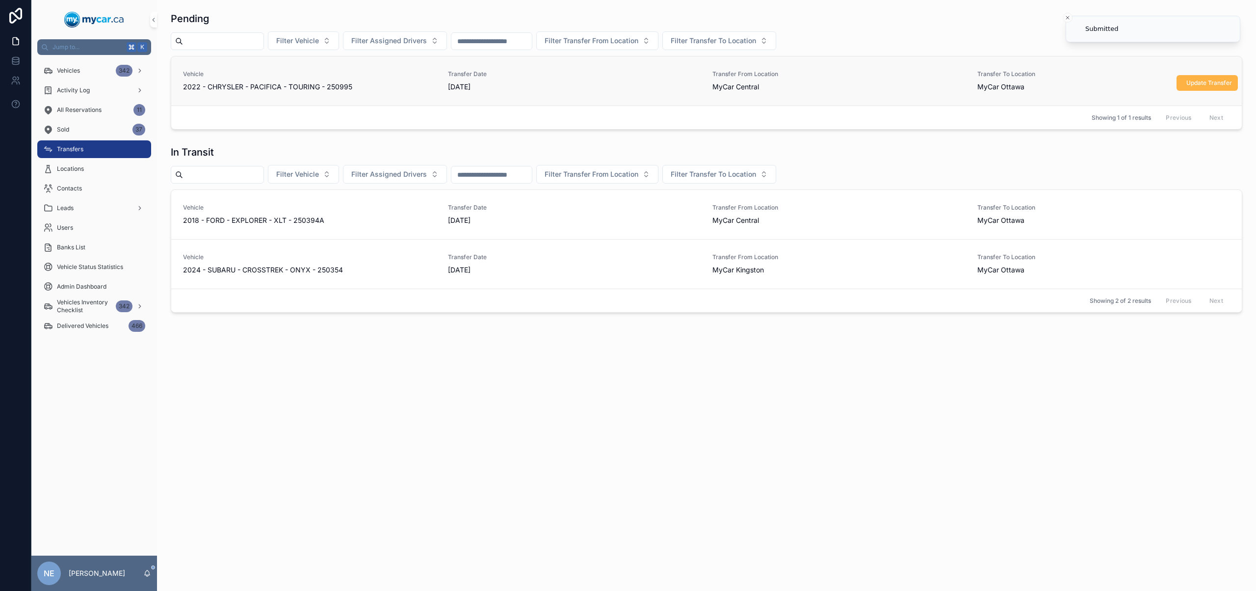
click at [1197, 81] on span "Update Transfer" at bounding box center [1209, 83] width 46 height 8
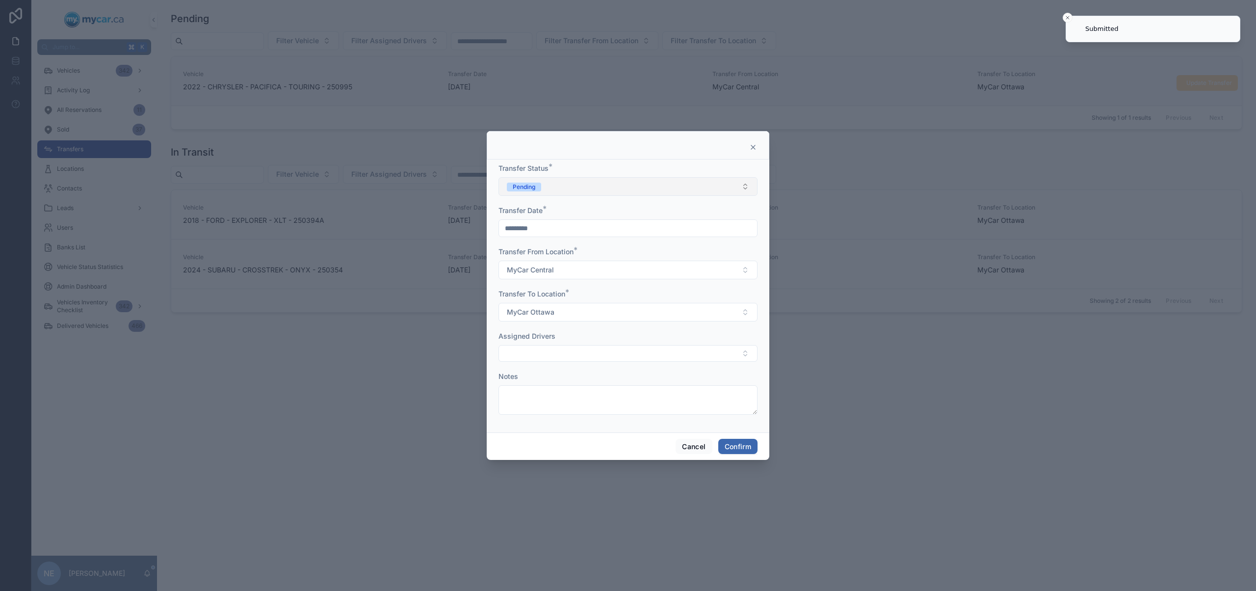
click at [584, 177] on button "Pending" at bounding box center [627, 186] width 259 height 19
click at [556, 235] on div "In Transit" at bounding box center [628, 240] width 254 height 15
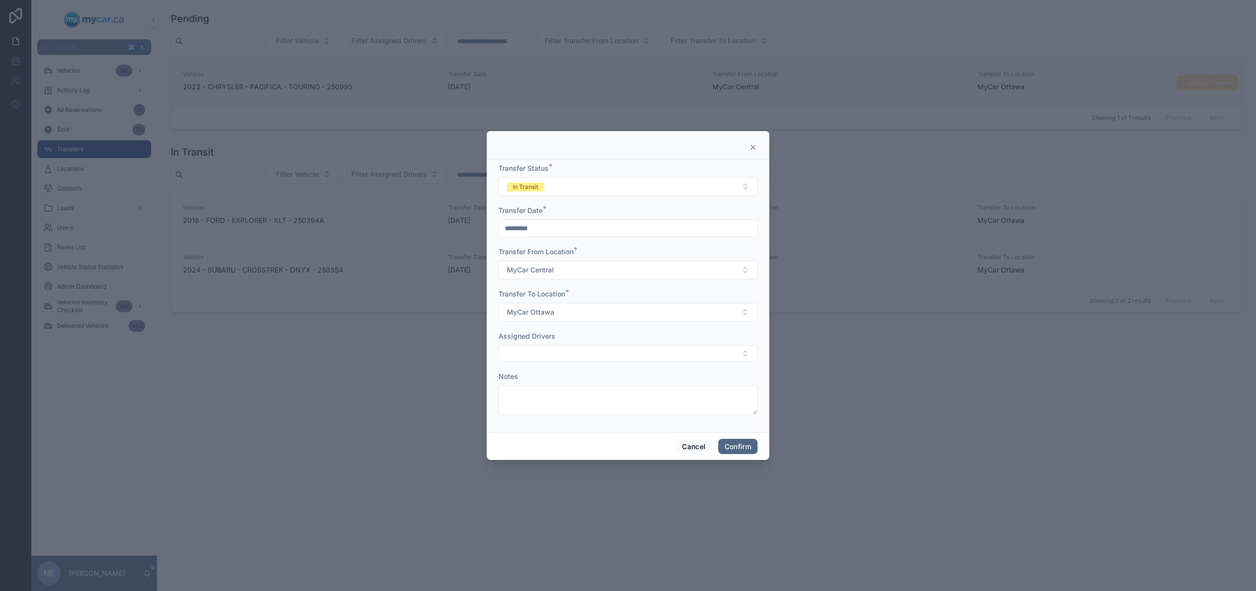
click at [752, 449] on button "Confirm" at bounding box center [737, 447] width 39 height 16
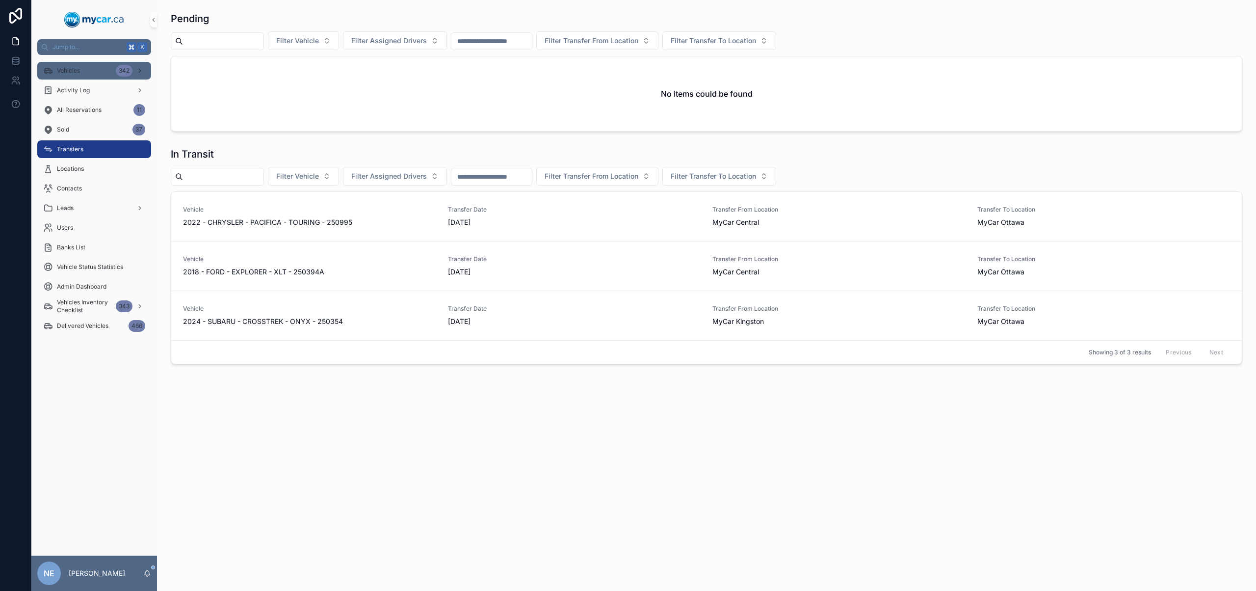
click at [100, 70] on div "Vehicles 342" at bounding box center [94, 71] width 102 height 16
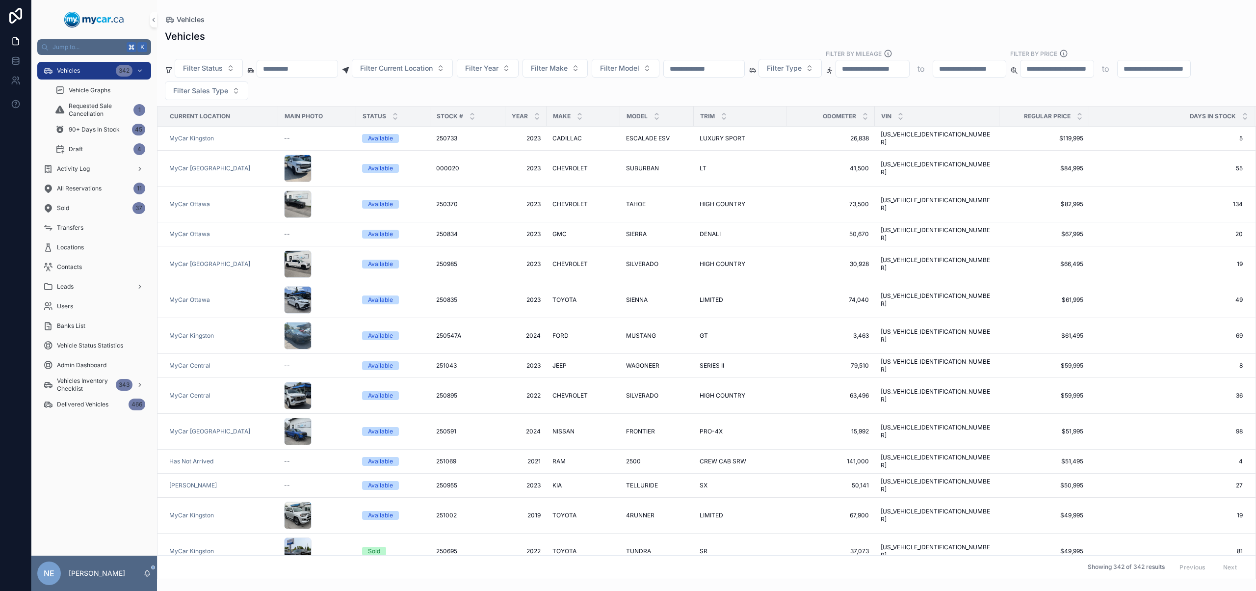
click at [716, 63] on input "scrollable content" at bounding box center [704, 69] width 80 height 14
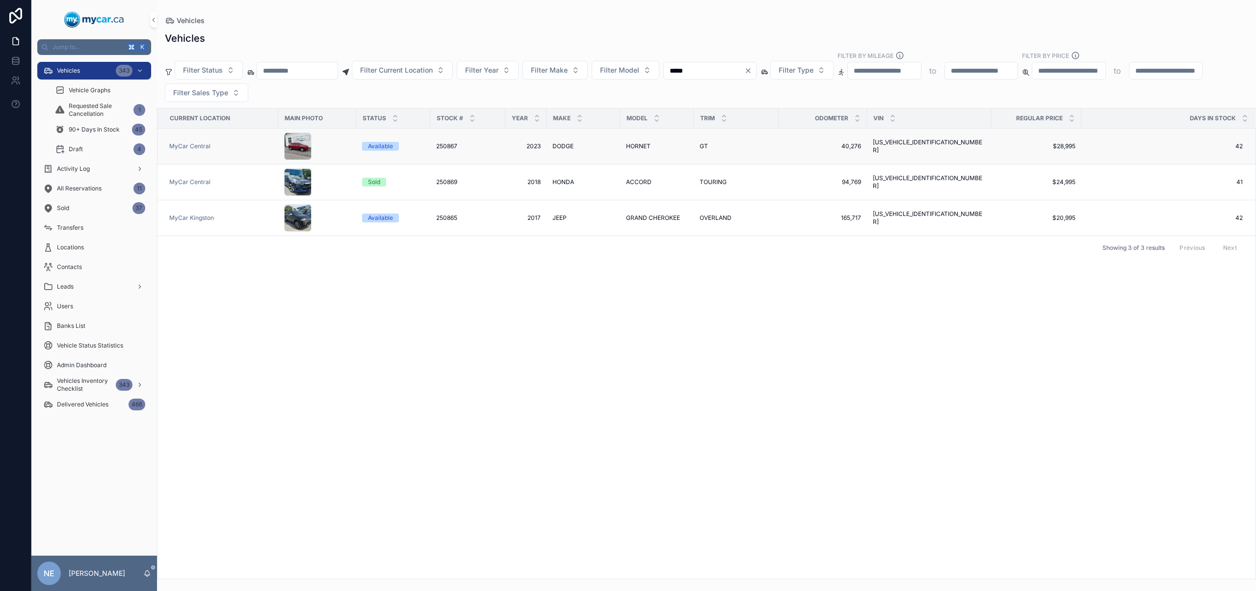
type input "*****"
click at [638, 136] on td "HORNET HORNET" at bounding box center [657, 147] width 74 height 36
click at [638, 150] on span "HORNET" at bounding box center [638, 146] width 25 height 8
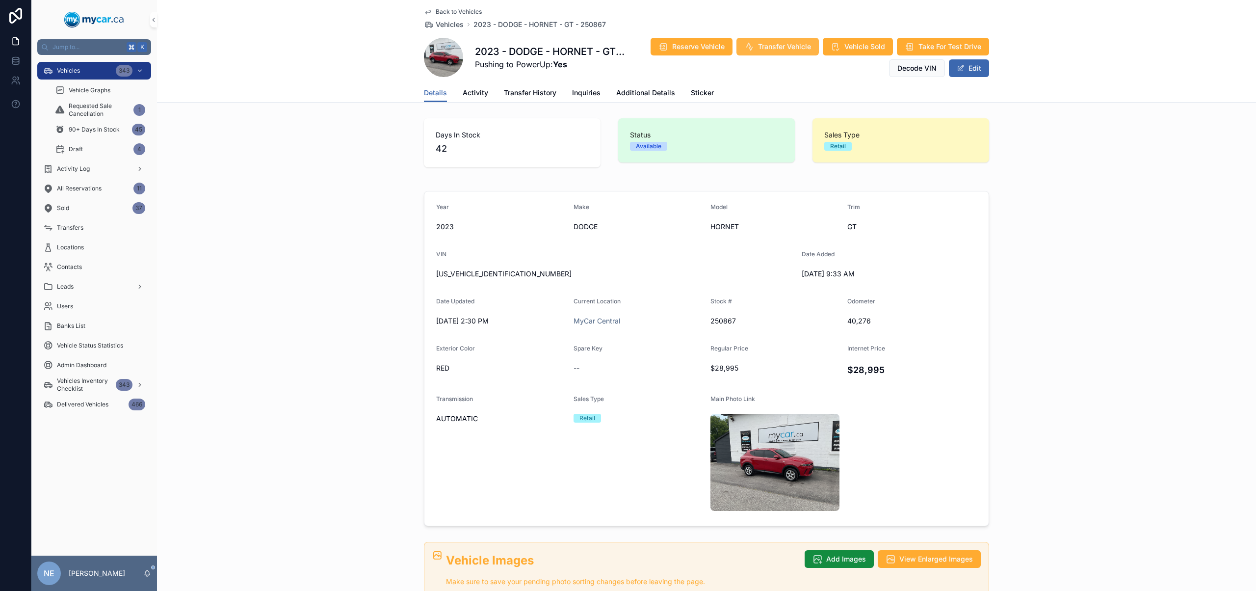
click at [760, 49] on span "Transfer Vehicle" at bounding box center [784, 47] width 53 height 10
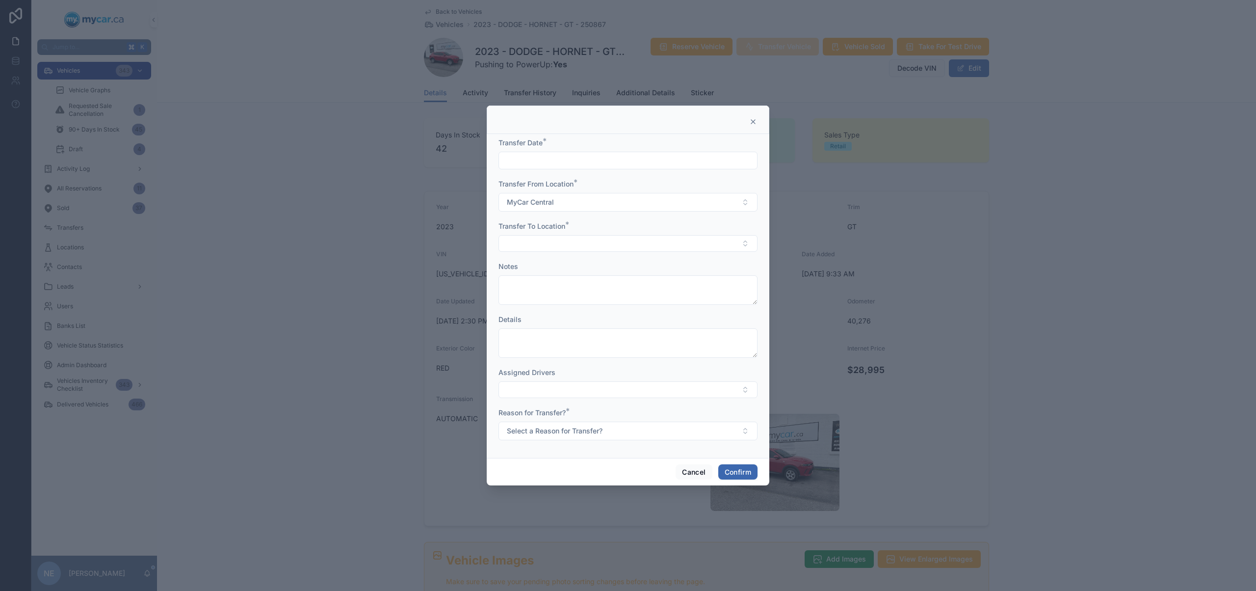
click at [584, 161] on input "text" at bounding box center [628, 161] width 258 height 14
click at [628, 285] on button "13" at bounding box center [628, 285] width 18 height 18
type input "*********"
click at [527, 247] on button "Select Button" at bounding box center [627, 243] width 259 height 17
click at [544, 329] on span "MyCar Ottawa" at bounding box center [528, 329] width 47 height 10
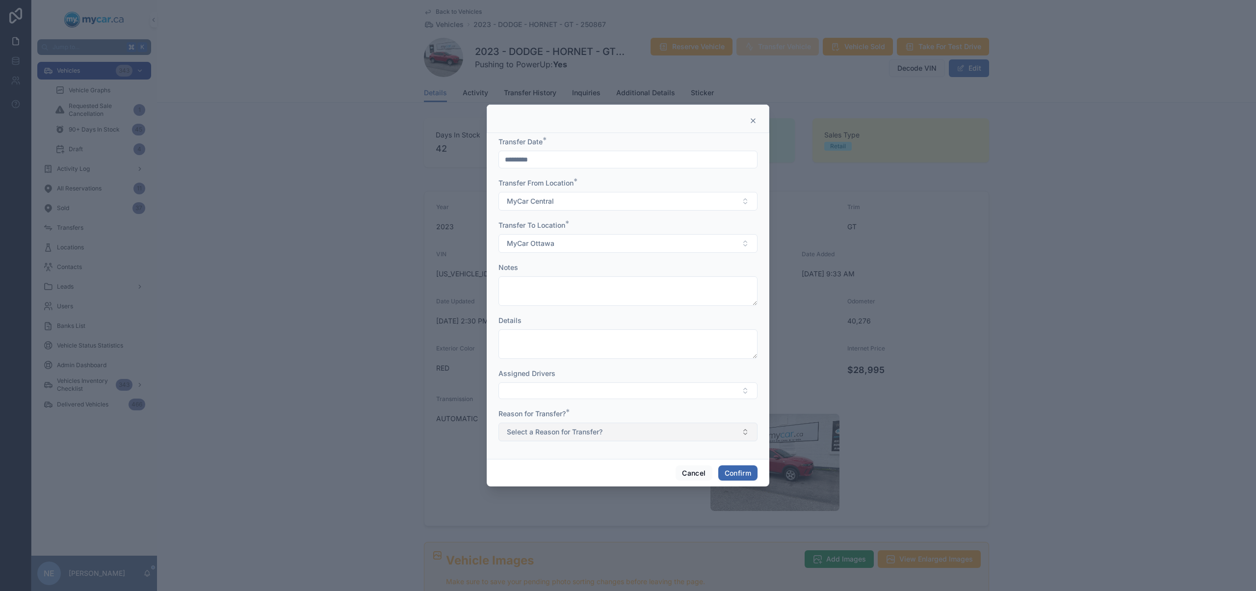
click at [585, 427] on span "Select a Reason for Transfer?" at bounding box center [555, 432] width 96 height 10
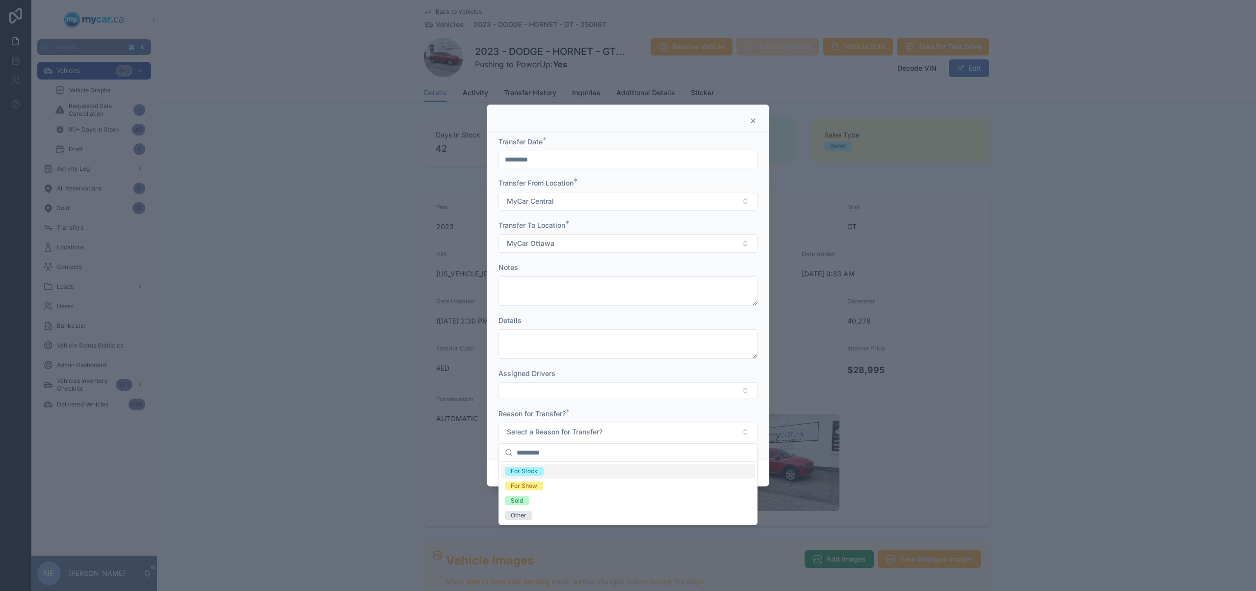
click at [575, 473] on div "For Stock" at bounding box center [628, 471] width 254 height 15
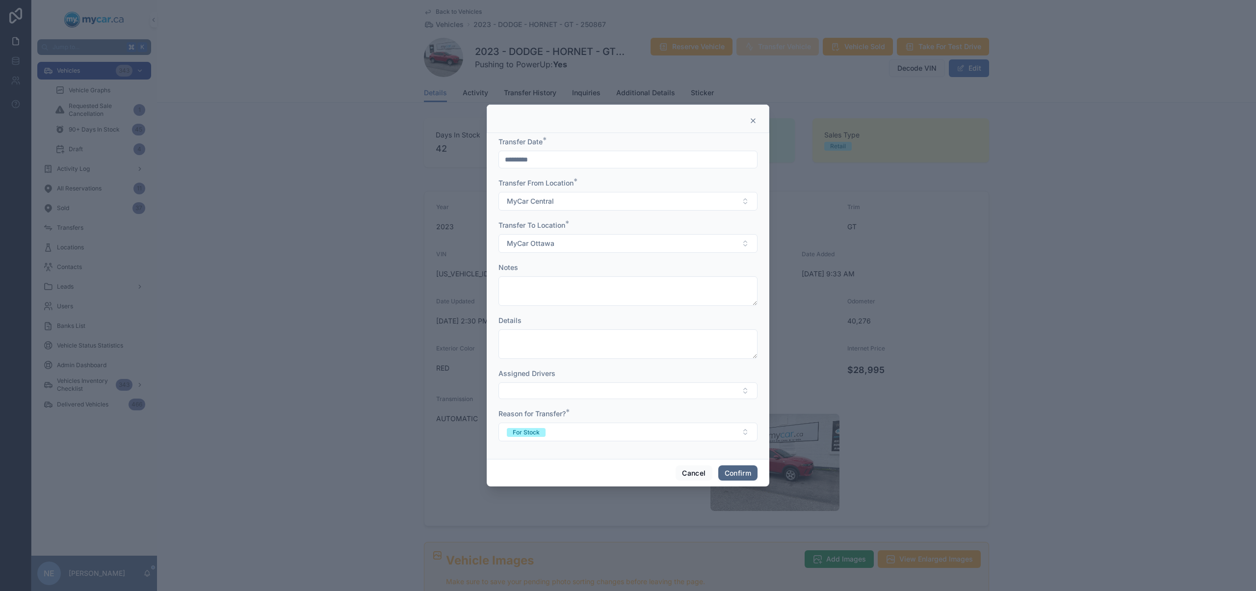
click at [751, 478] on button "Confirm" at bounding box center [737, 473] width 39 height 16
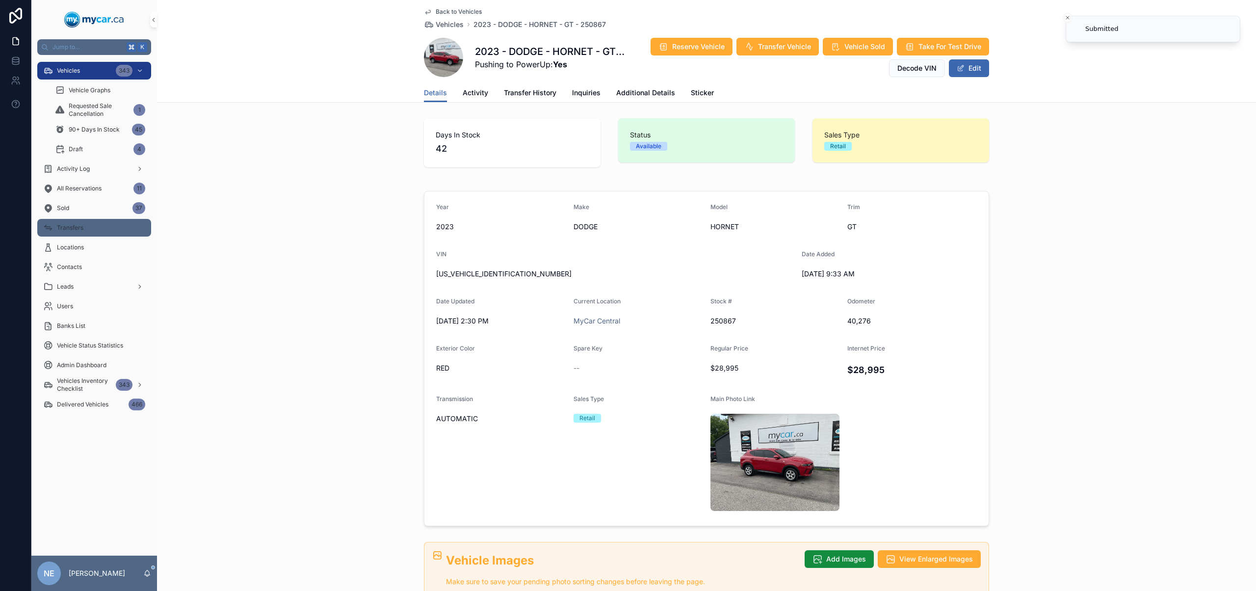
click at [94, 226] on div "Transfers" at bounding box center [94, 228] width 102 height 16
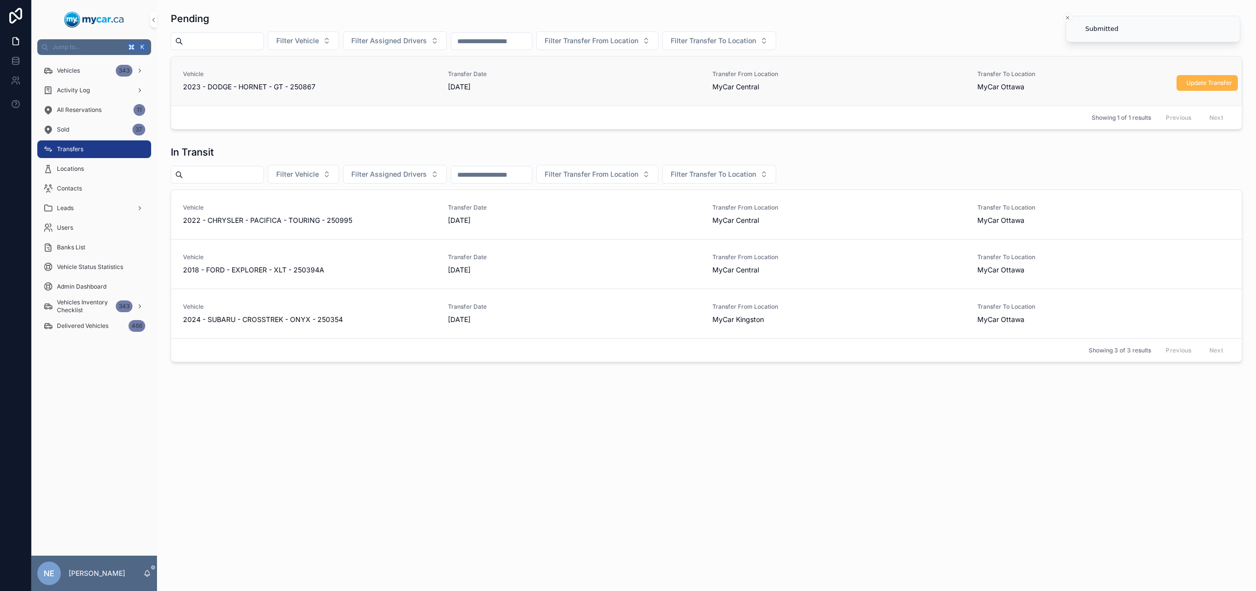
click at [1217, 80] on span "Update Transfer" at bounding box center [1209, 83] width 46 height 8
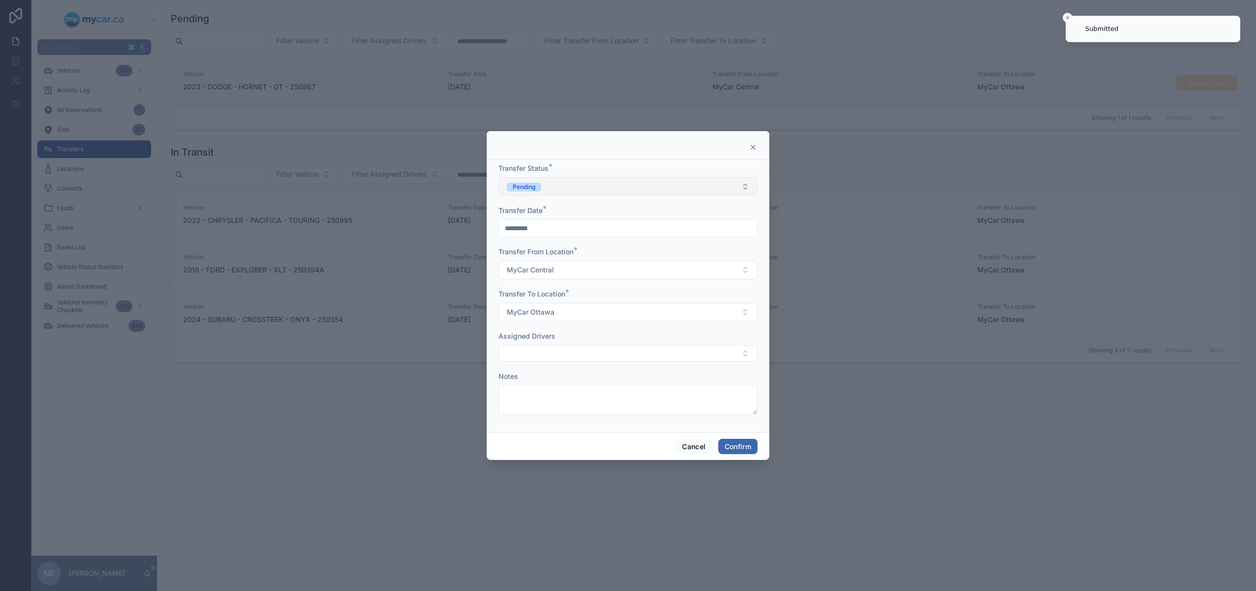
click at [601, 188] on button "Pending" at bounding box center [627, 186] width 259 height 19
click at [569, 247] on div "In Transit" at bounding box center [628, 240] width 254 height 15
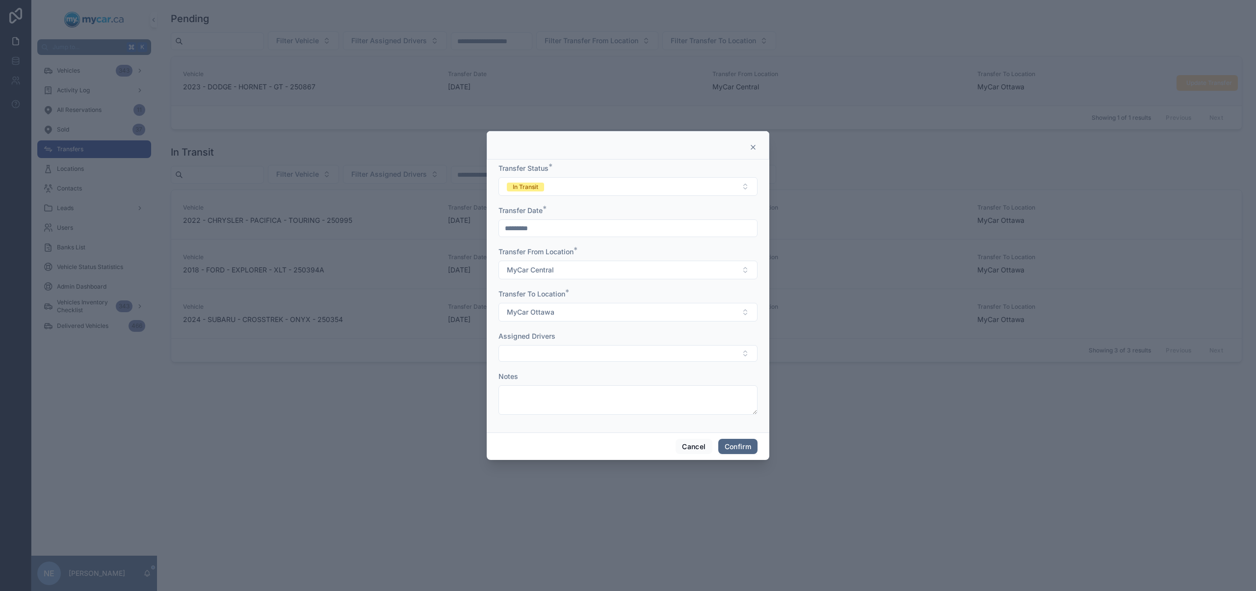
click at [750, 447] on button "Confirm" at bounding box center [737, 447] width 39 height 16
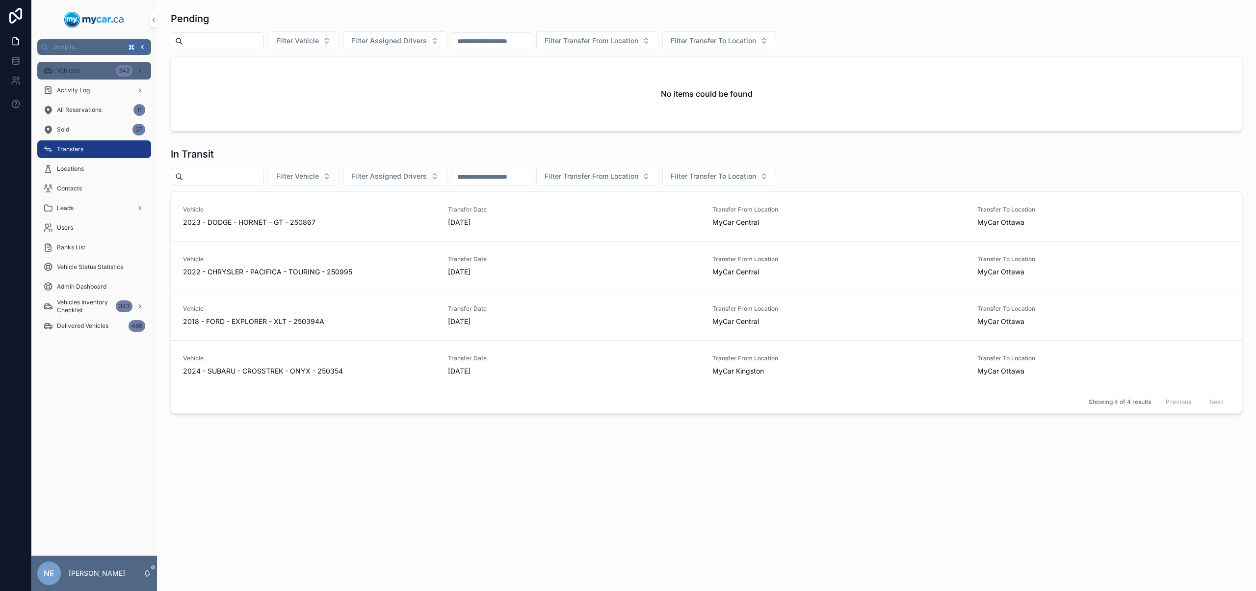
click at [99, 67] on div "Vehicles 343" at bounding box center [94, 71] width 102 height 16
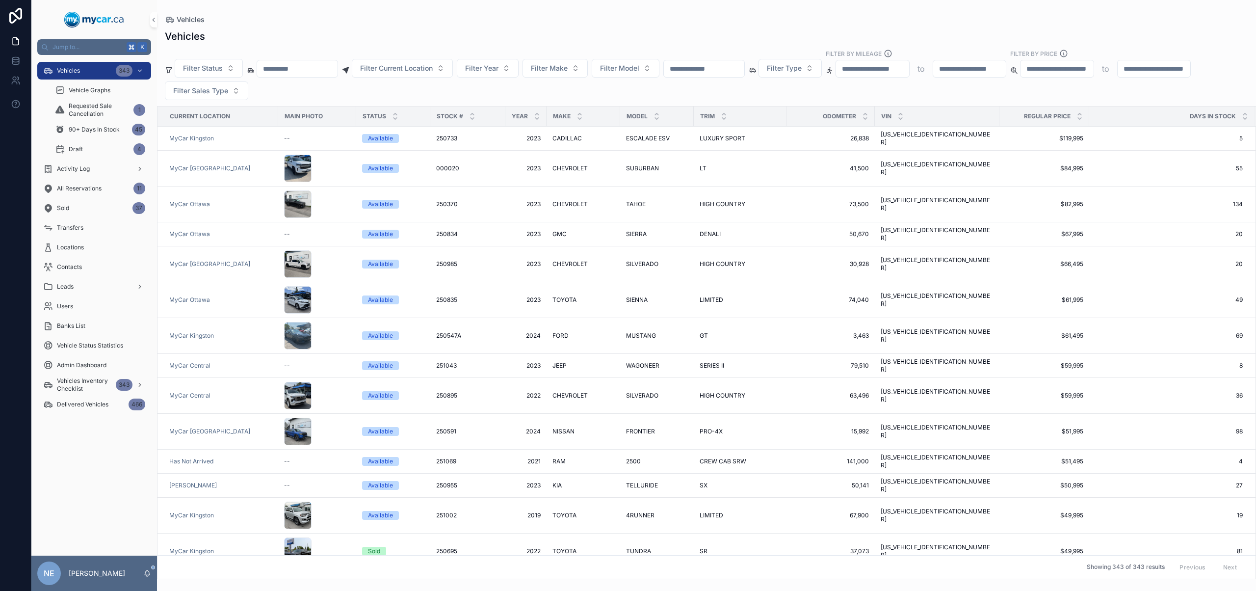
click at [319, 69] on input "scrollable content" at bounding box center [297, 69] width 80 height 14
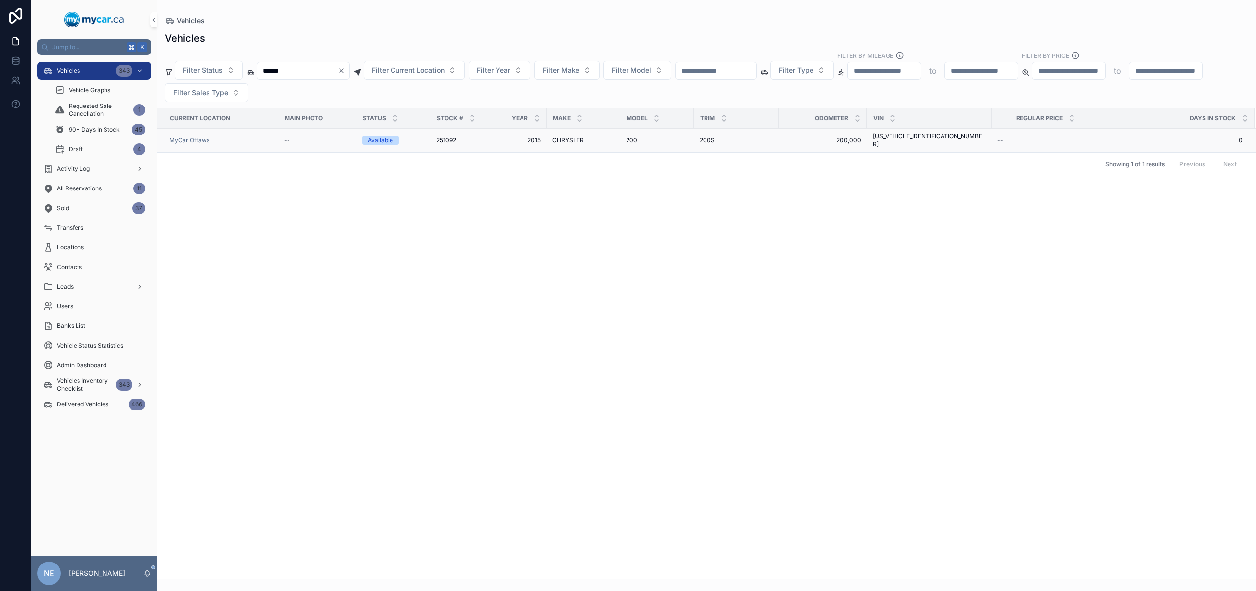
type input "******"
click at [496, 136] on div "251092 251092" at bounding box center [467, 140] width 63 height 8
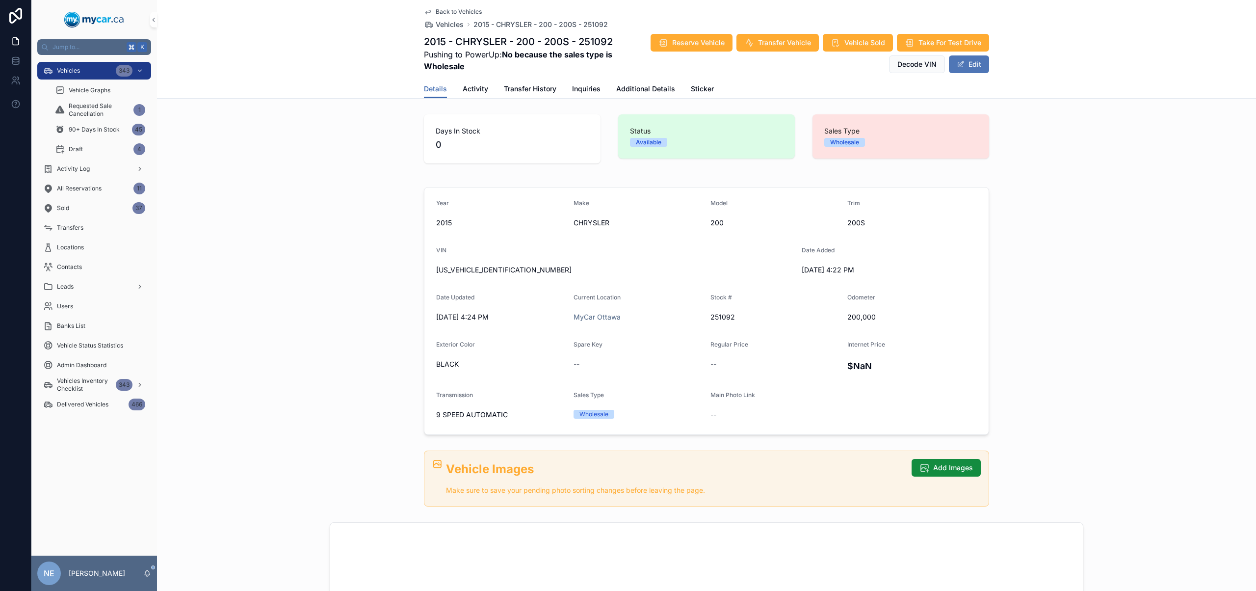
click at [975, 66] on button "Edit" at bounding box center [969, 64] width 40 height 18
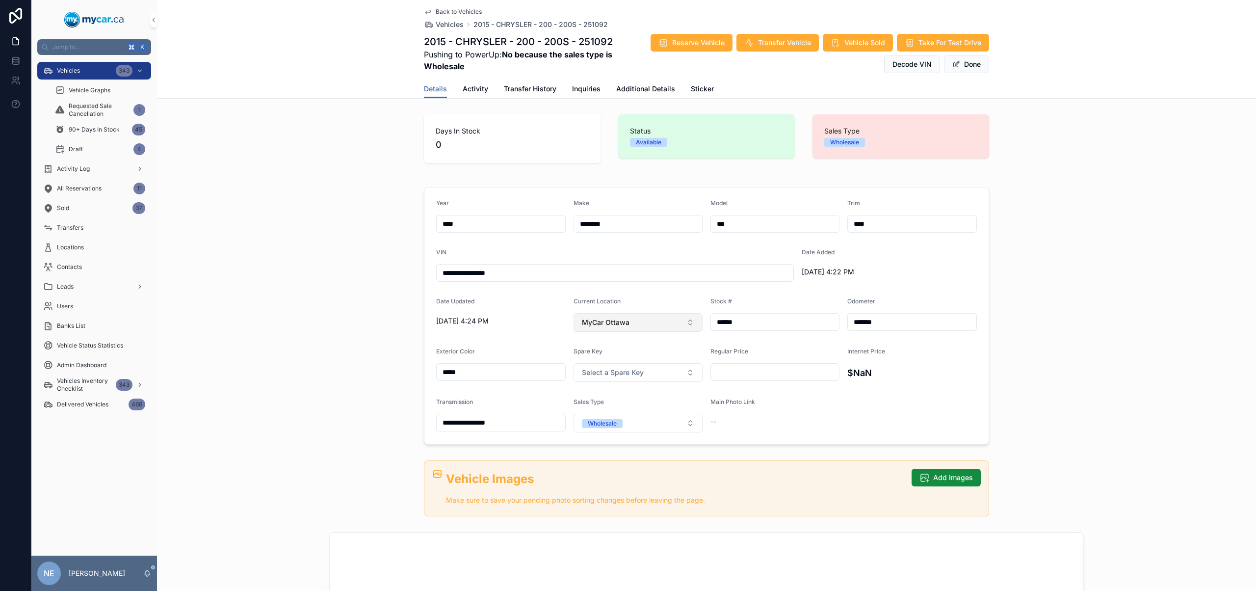
click at [656, 316] on button "MyCar Ottawa" at bounding box center [638, 322] width 130 height 19
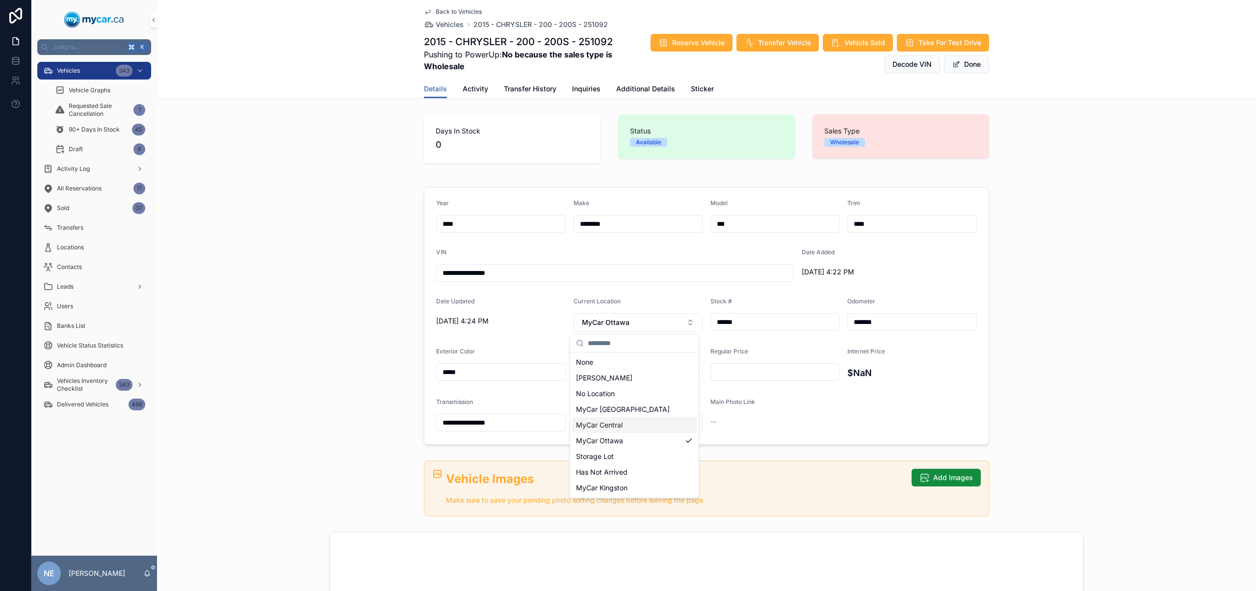
click at [623, 421] on div "MyCar Central" at bounding box center [634, 425] width 125 height 16
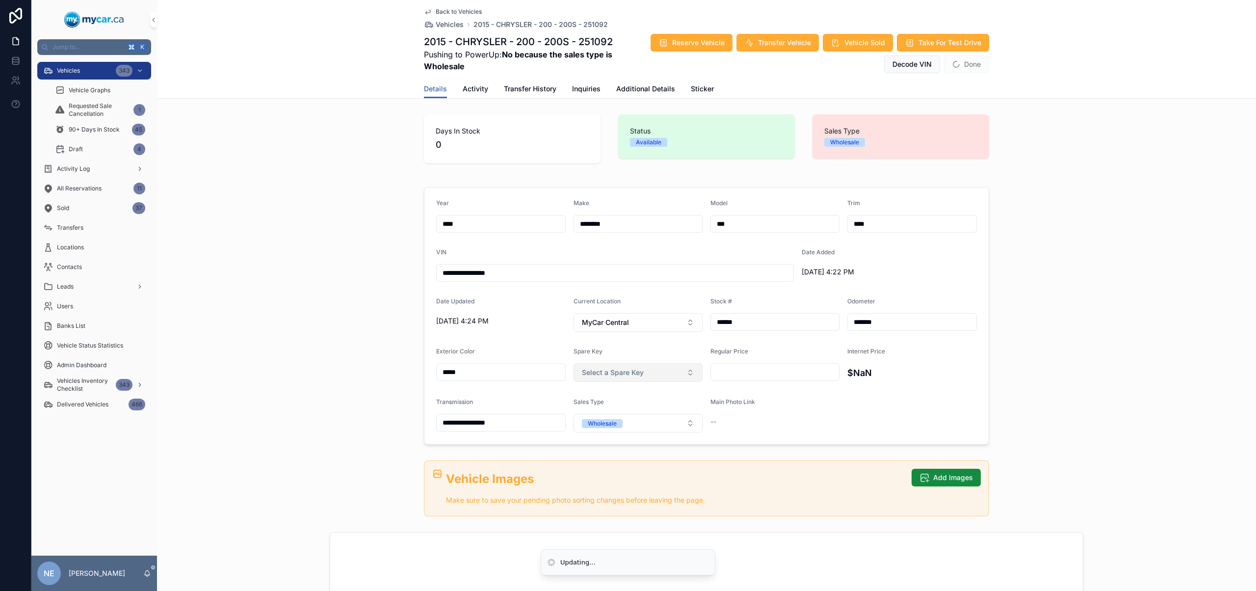
click at [657, 371] on button "Select a Spare Key" at bounding box center [638, 372] width 130 height 19
click at [625, 431] on div "No" at bounding box center [634, 426] width 125 height 15
click at [974, 61] on button "Done" at bounding box center [966, 64] width 45 height 18
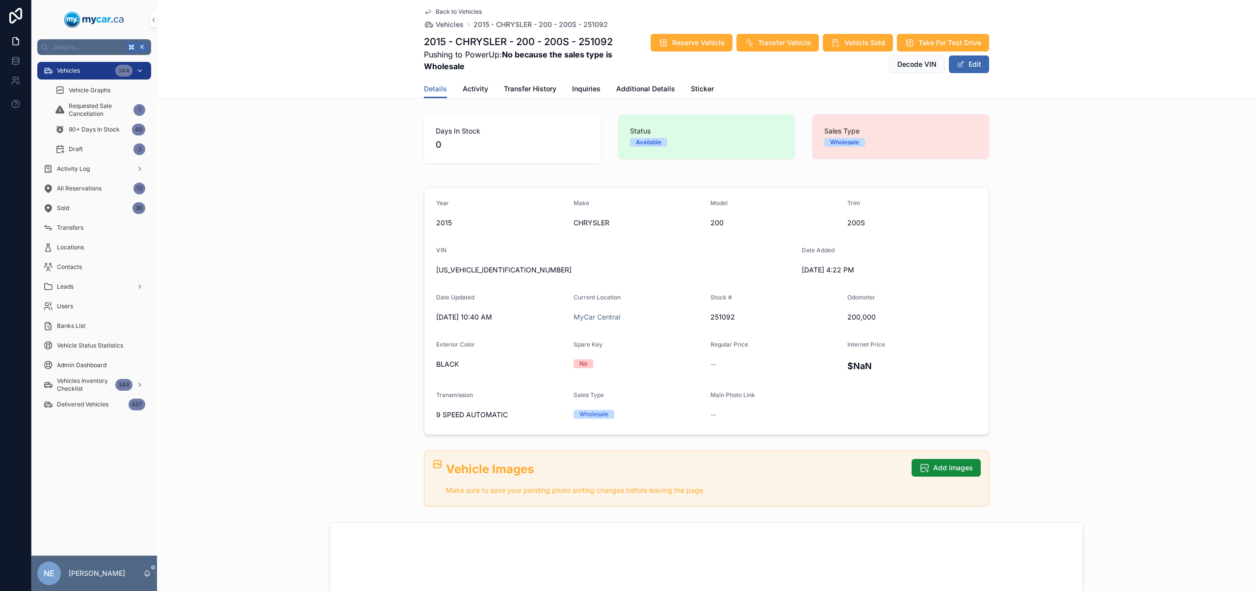
click at [102, 71] on div "Vehicles 344" at bounding box center [94, 71] width 102 height 16
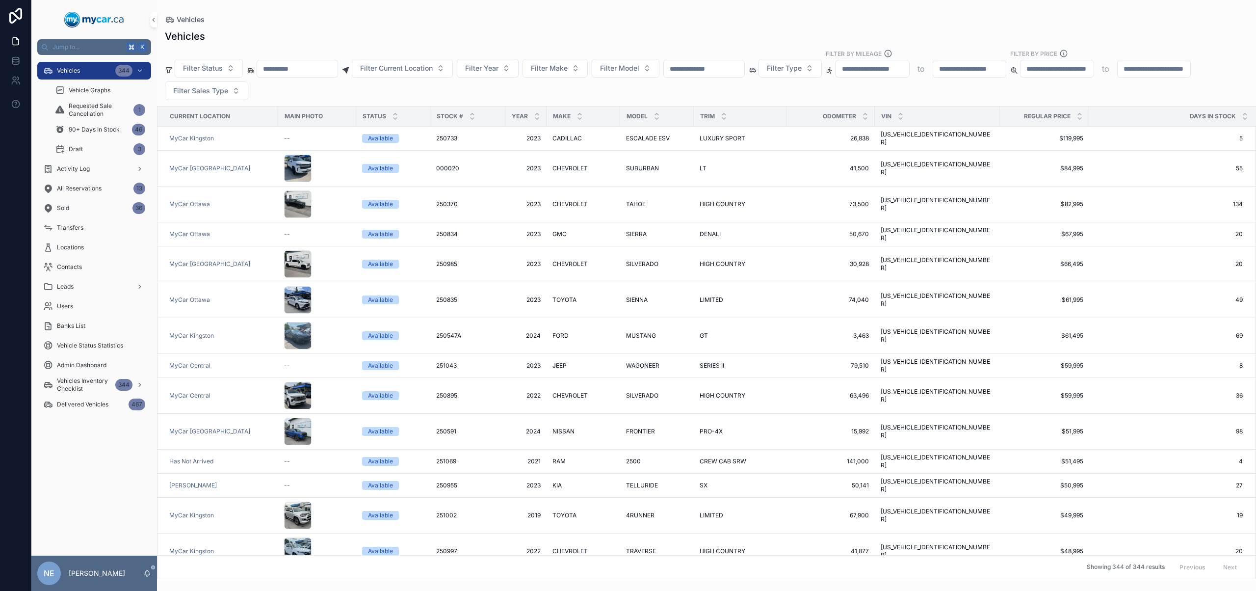
click at [725, 75] on input "scrollable content" at bounding box center [704, 69] width 80 height 14
paste input "******"
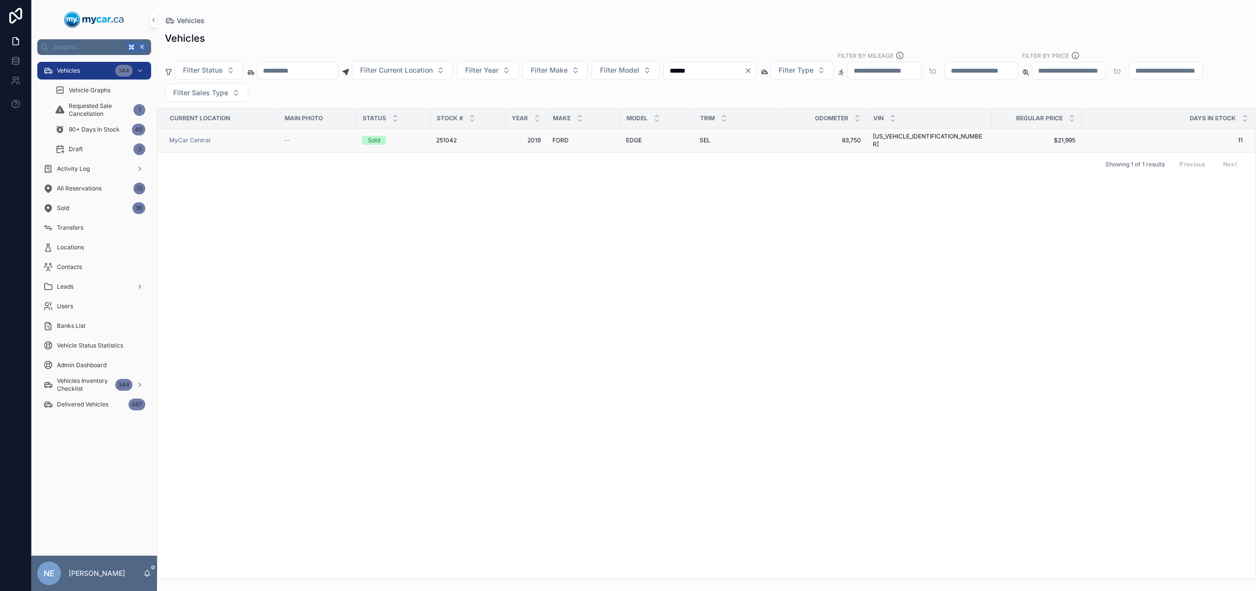
type input "******"
click at [693, 138] on td "EDGE EDGE" at bounding box center [657, 141] width 74 height 24
click at [717, 139] on div "SEL SEL" at bounding box center [735, 140] width 73 height 8
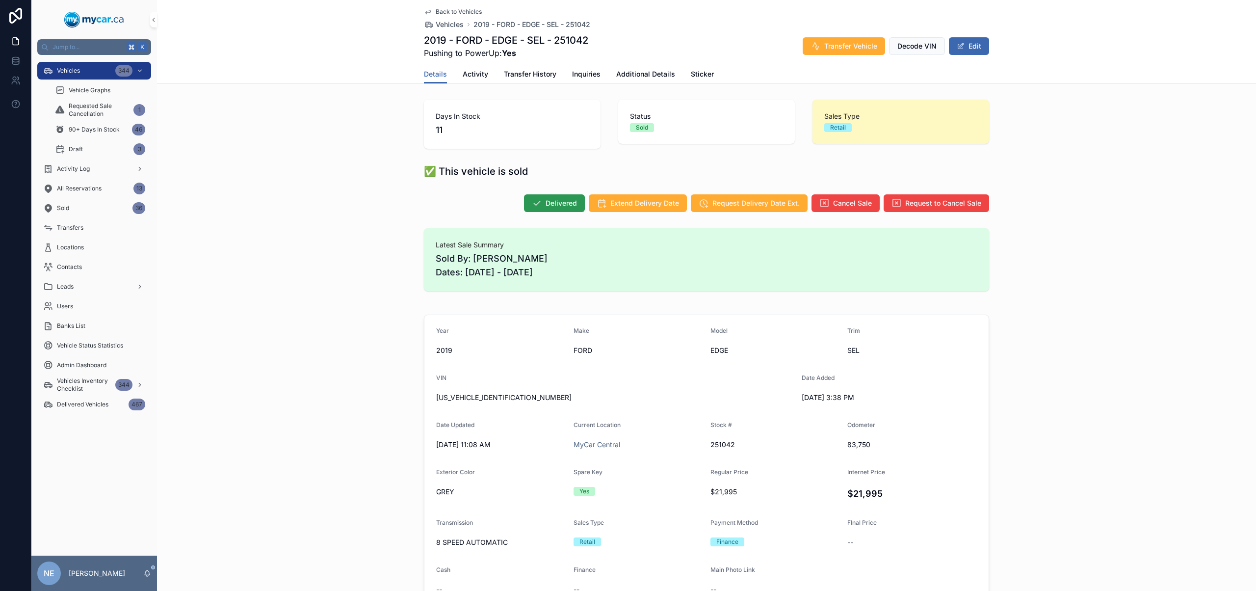
click at [569, 202] on span "Delivered" at bounding box center [560, 203] width 31 height 10
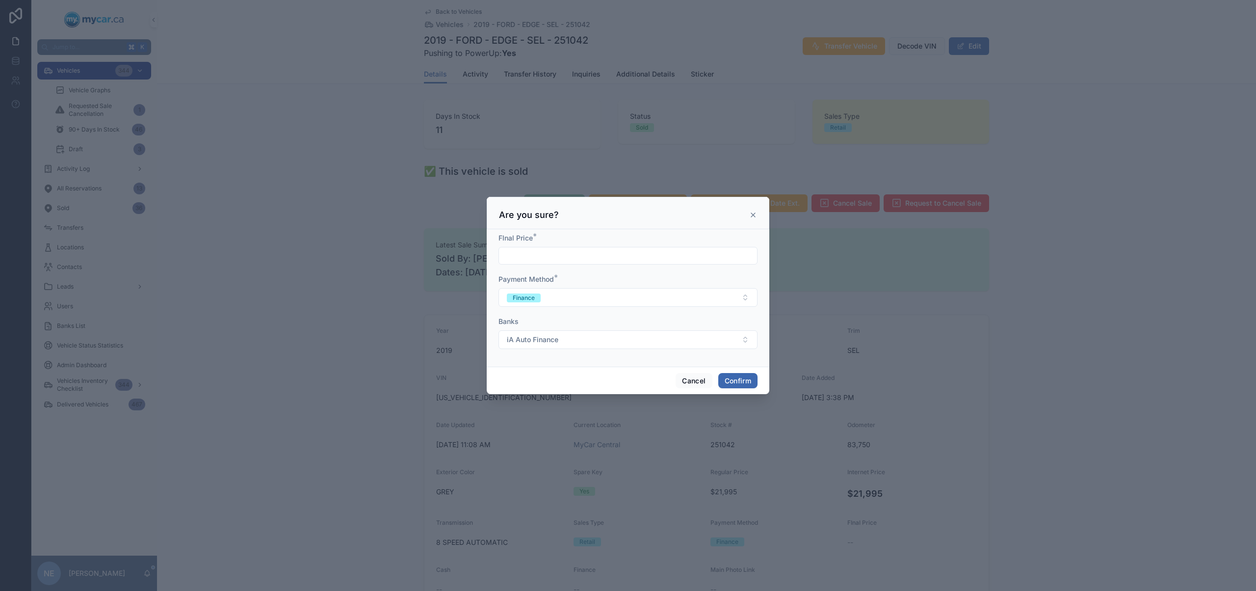
click at [692, 261] on input "text" at bounding box center [628, 256] width 258 height 14
click at [550, 257] on input "text" at bounding box center [628, 256] width 258 height 14
type input "**********"
click at [742, 384] on button "Confirm" at bounding box center [737, 381] width 39 height 16
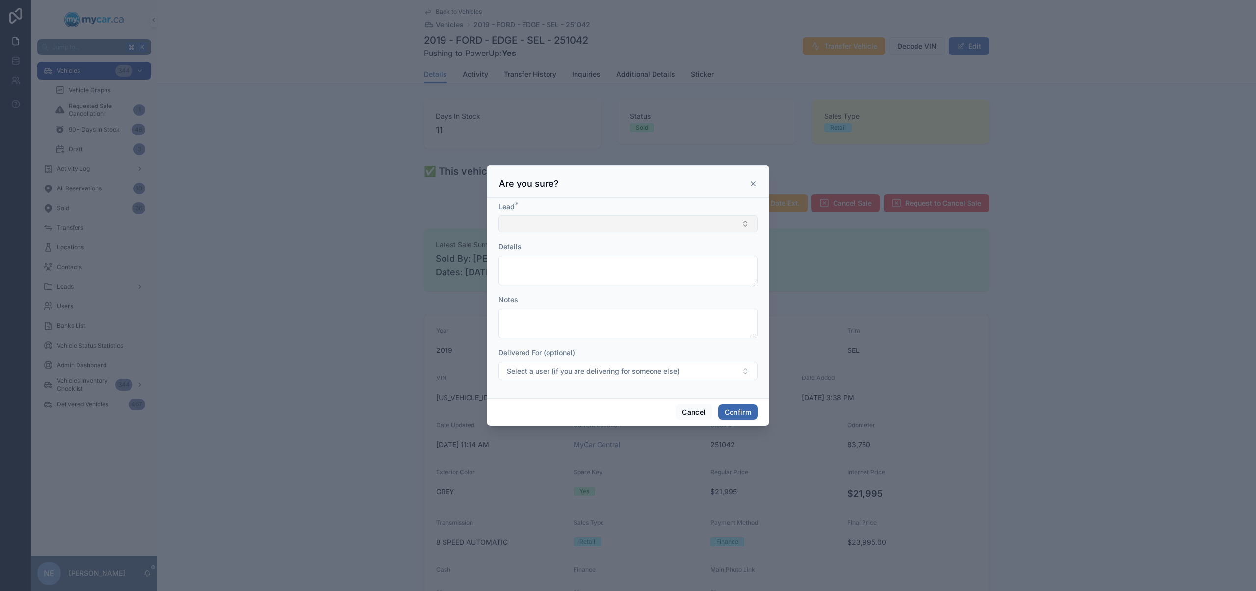
click at [587, 224] on button "Select Button" at bounding box center [627, 223] width 259 height 17
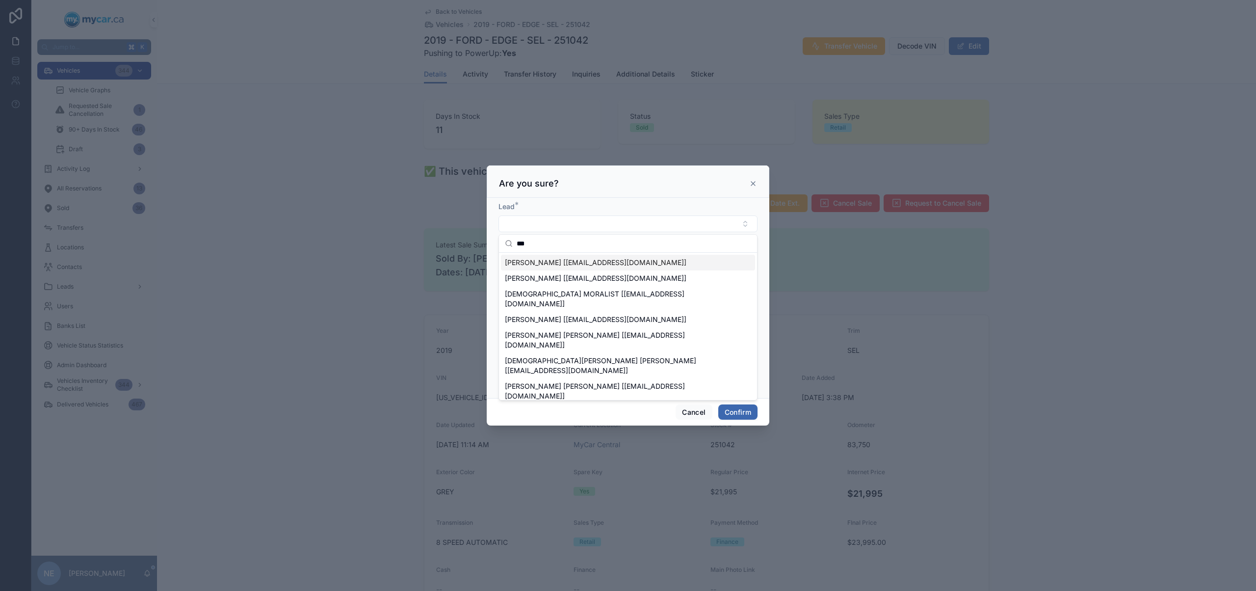
type input "***"
click at [625, 258] on span "[PERSON_NAME] [[EMAIL_ADDRESS][DOMAIN_NAME]]" at bounding box center [595, 263] width 181 height 10
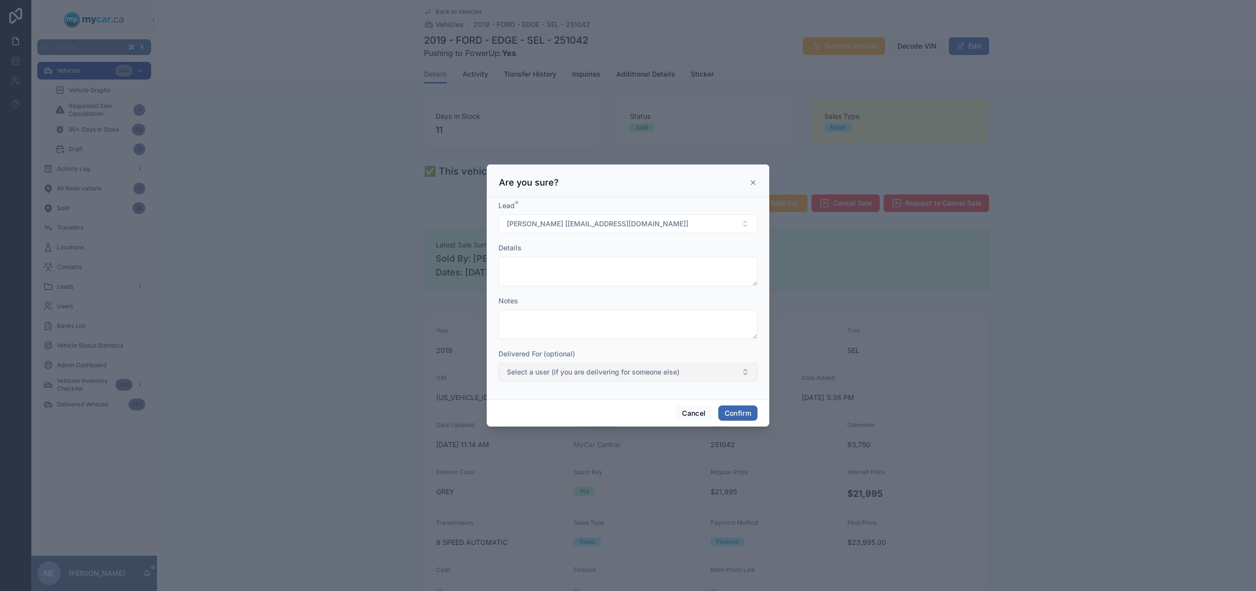
click at [603, 367] on span "Select a user (if you are delivering for someone else)" at bounding box center [593, 372] width 173 height 10
type input "****"
click at [567, 412] on div "[PERSON_NAME]" at bounding box center [628, 412] width 254 height 16
click at [730, 418] on button "Confirm" at bounding box center [737, 413] width 39 height 16
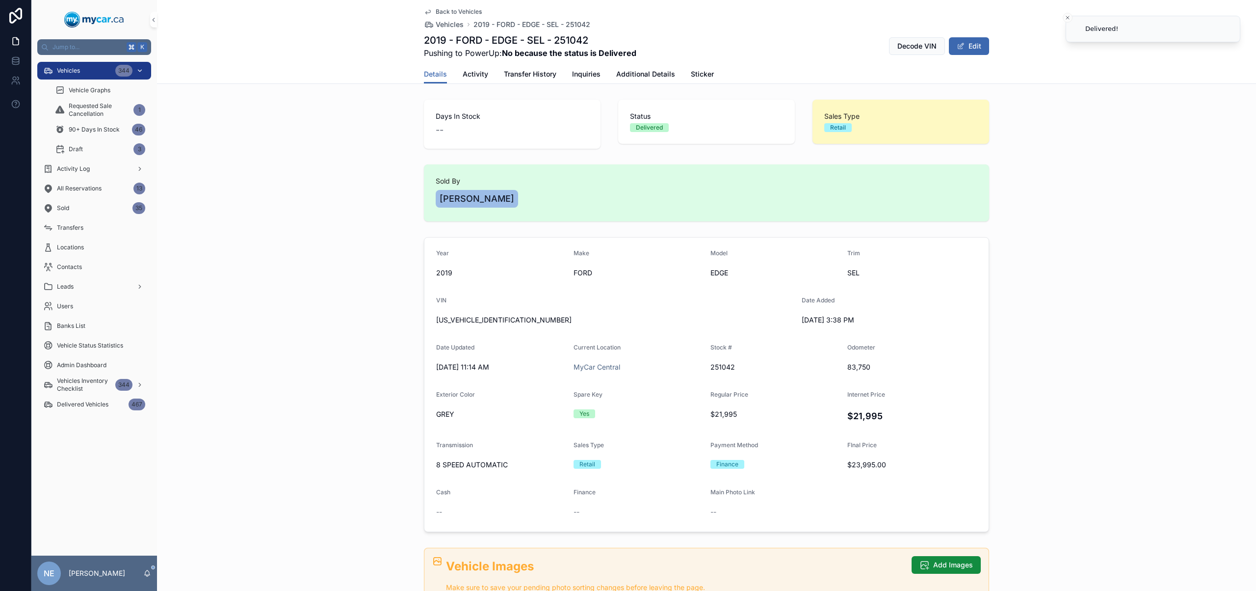
click at [79, 69] on span "Vehicles" at bounding box center [68, 71] width 23 height 8
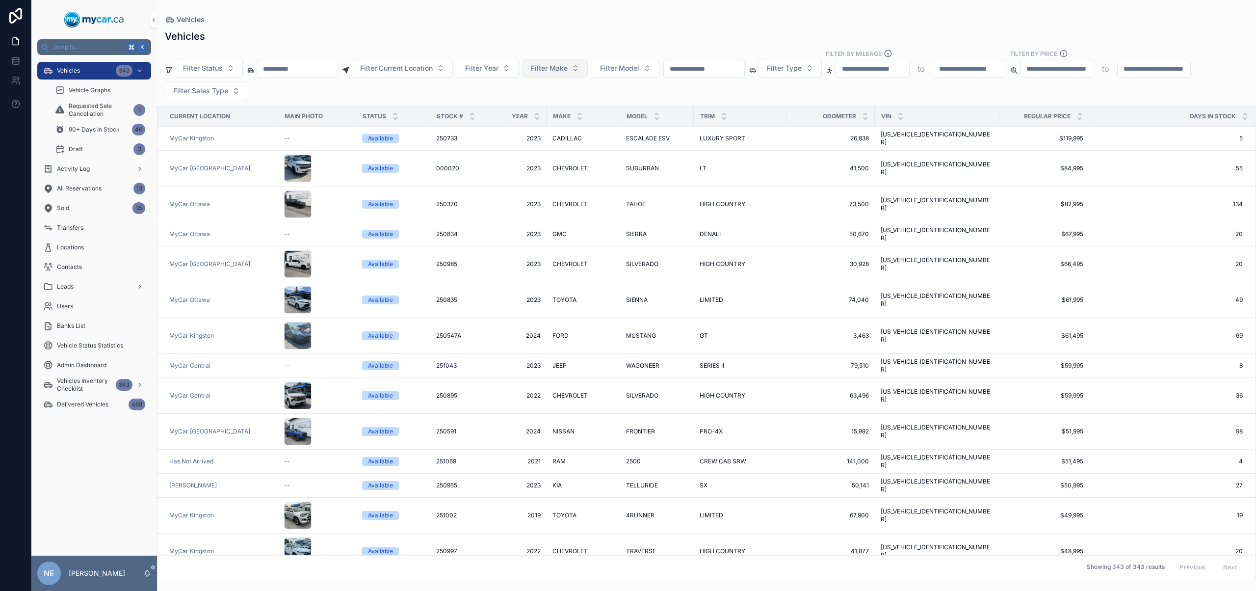
click at [568, 68] on span "Filter Make" at bounding box center [549, 68] width 37 height 10
type input "*"
click at [571, 160] on div "CHEVROLET" at bounding box center [568, 155] width 118 height 16
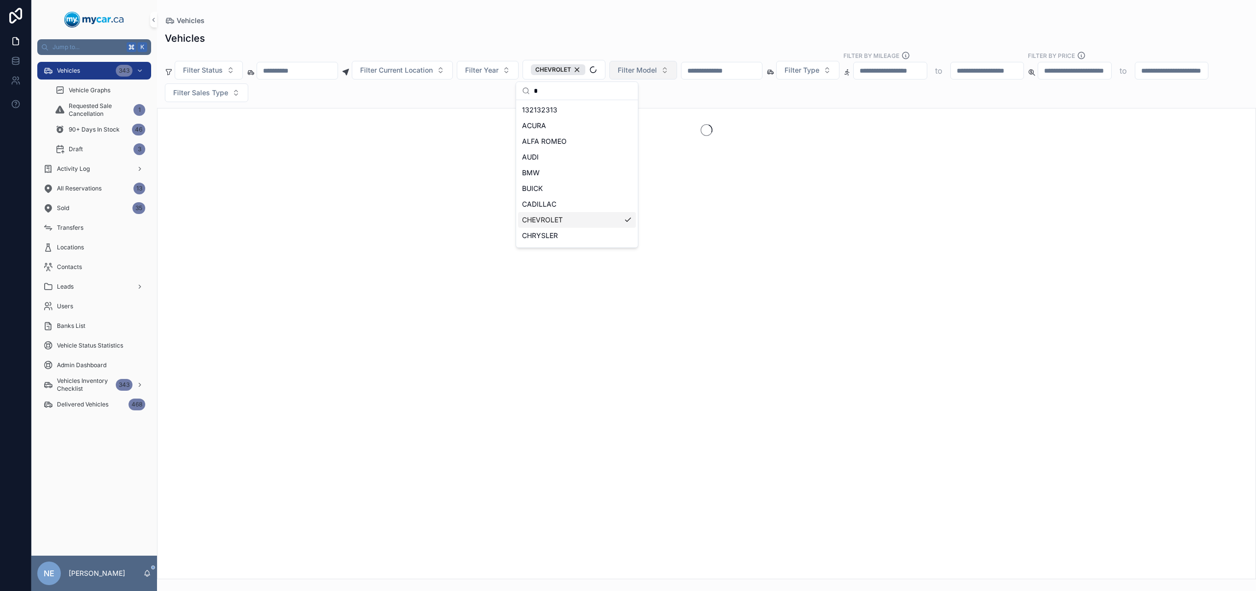
click at [657, 66] on button "Filter Model" at bounding box center [643, 70] width 68 height 19
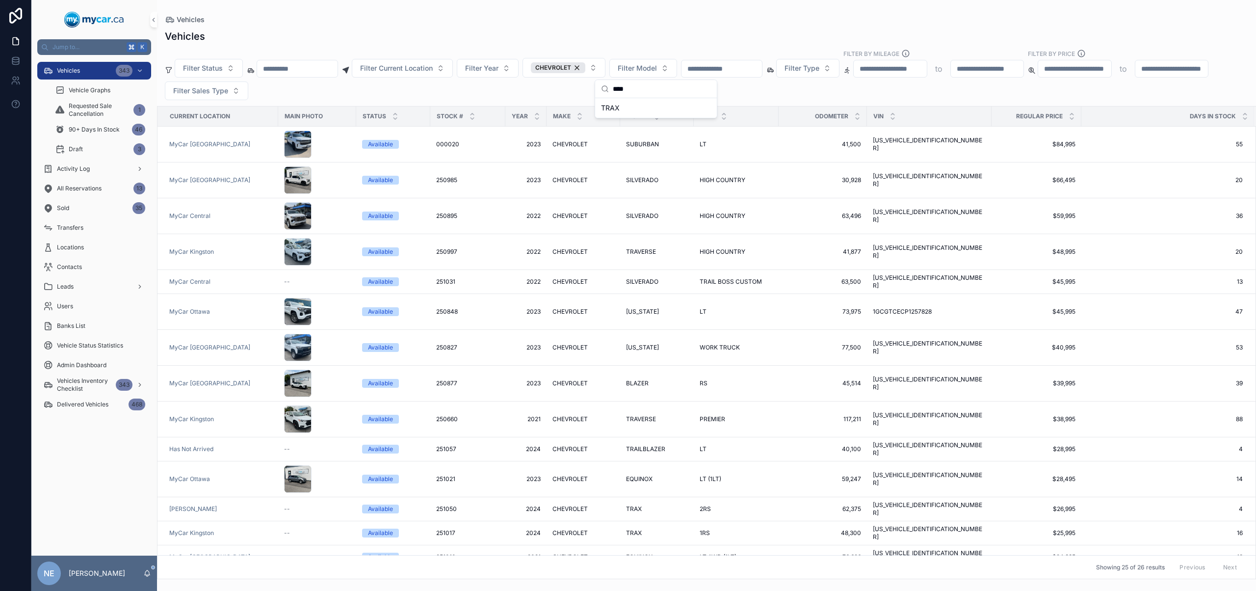
type input "****"
click at [646, 104] on div "TRAX" at bounding box center [656, 108] width 118 height 16
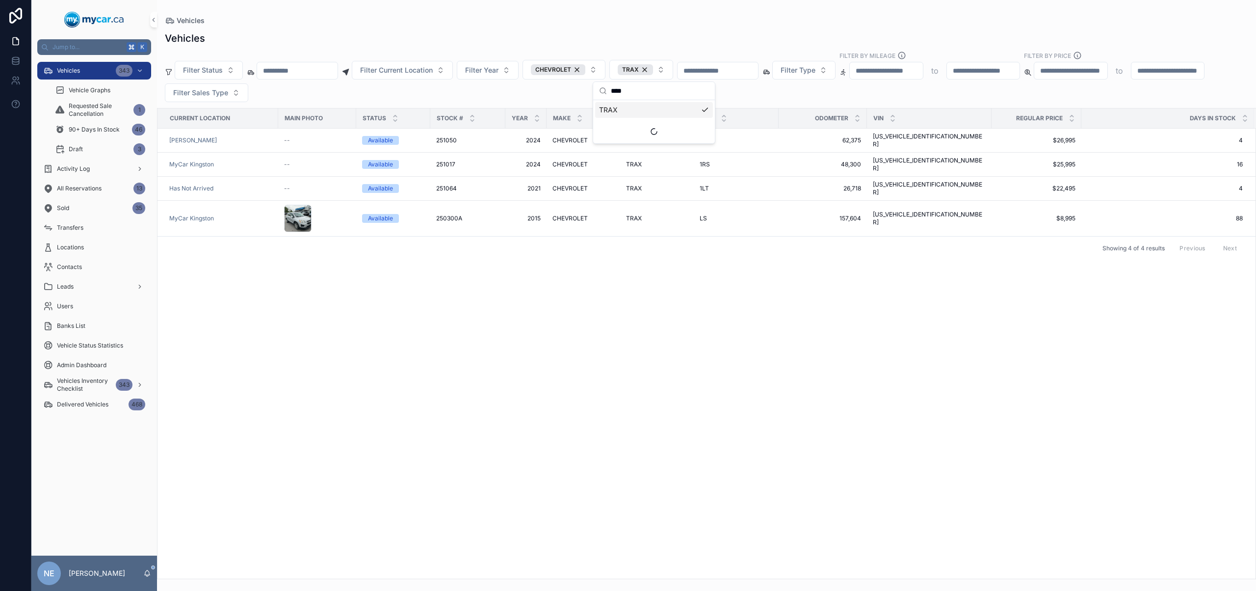
click at [765, 93] on div "Filter Status Filter Current Location Filter Year CHEVROLET TRAX Filter Type Fi…" at bounding box center [706, 76] width 1099 height 51
click at [653, 160] on div "TRAX TRAX" at bounding box center [657, 164] width 62 height 8
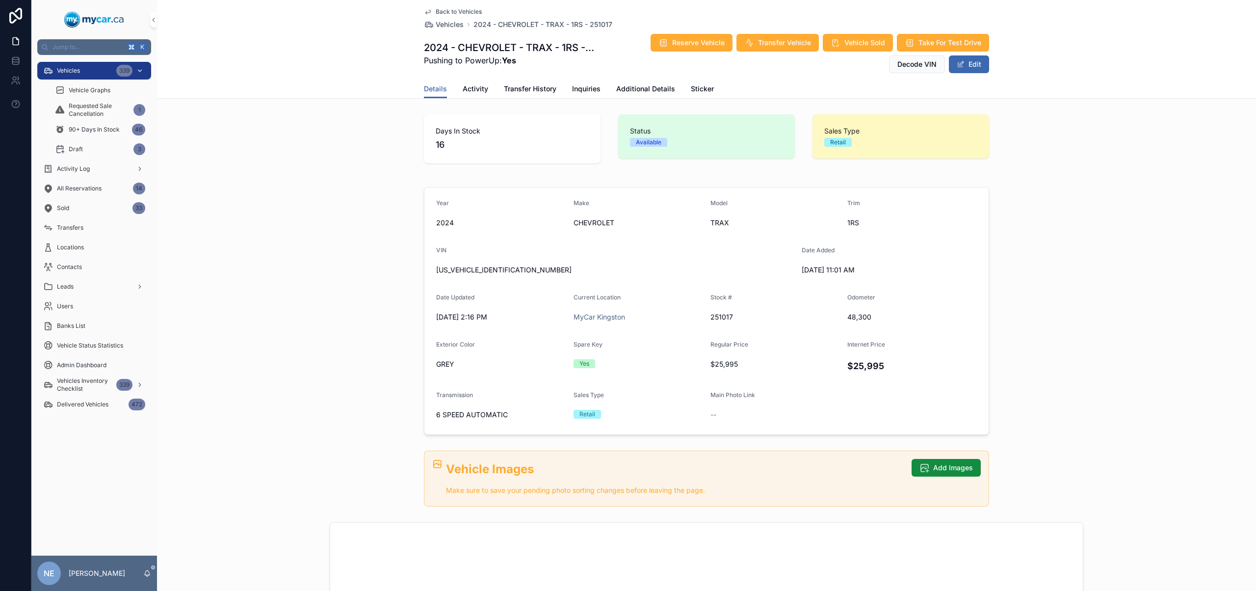
click at [106, 69] on div "Vehicles 339" at bounding box center [94, 71] width 102 height 16
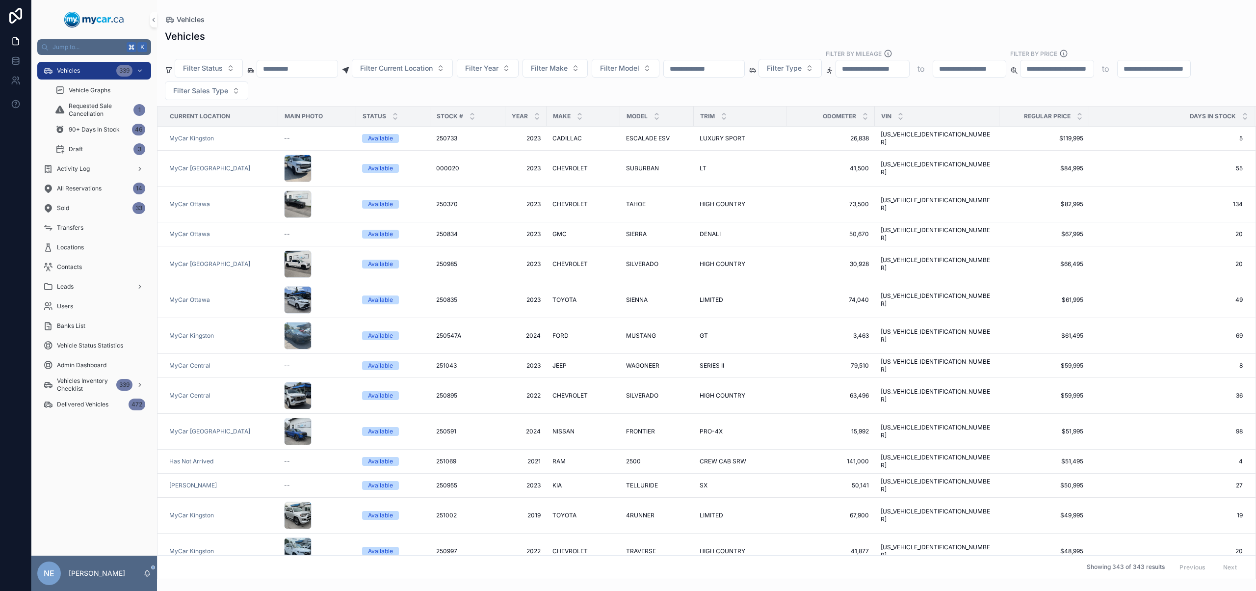
click at [318, 76] on div "scrollable content" at bounding box center [297, 69] width 81 height 18
click at [318, 75] on input "scrollable content" at bounding box center [297, 69] width 80 height 14
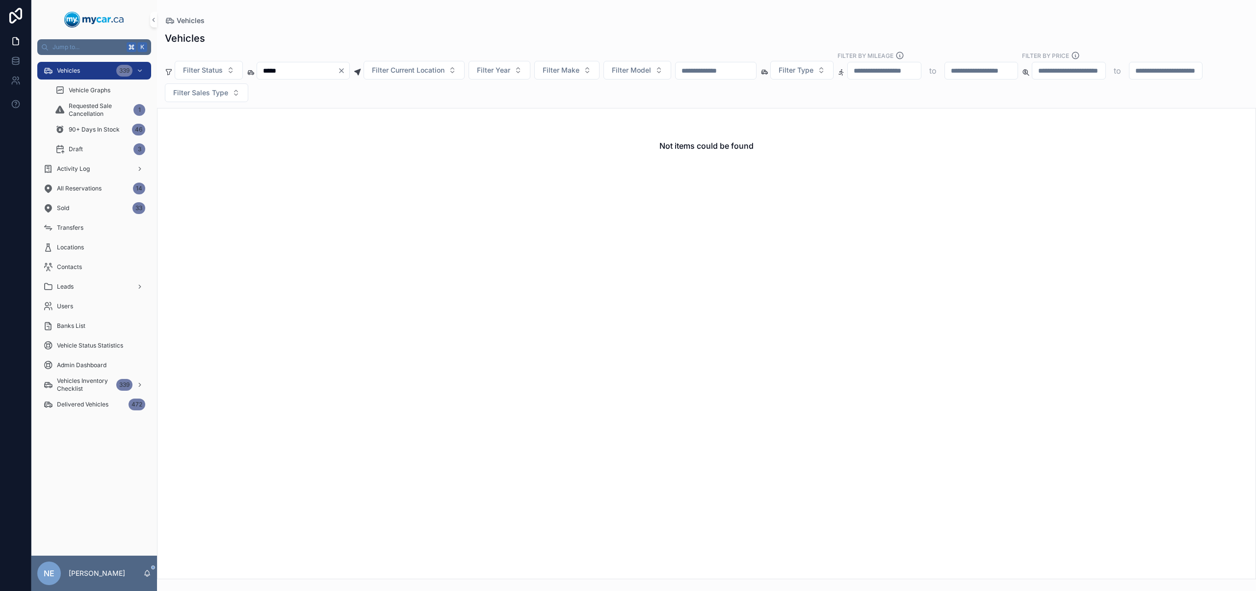
click at [274, 70] on input "*****" at bounding box center [297, 71] width 80 height 14
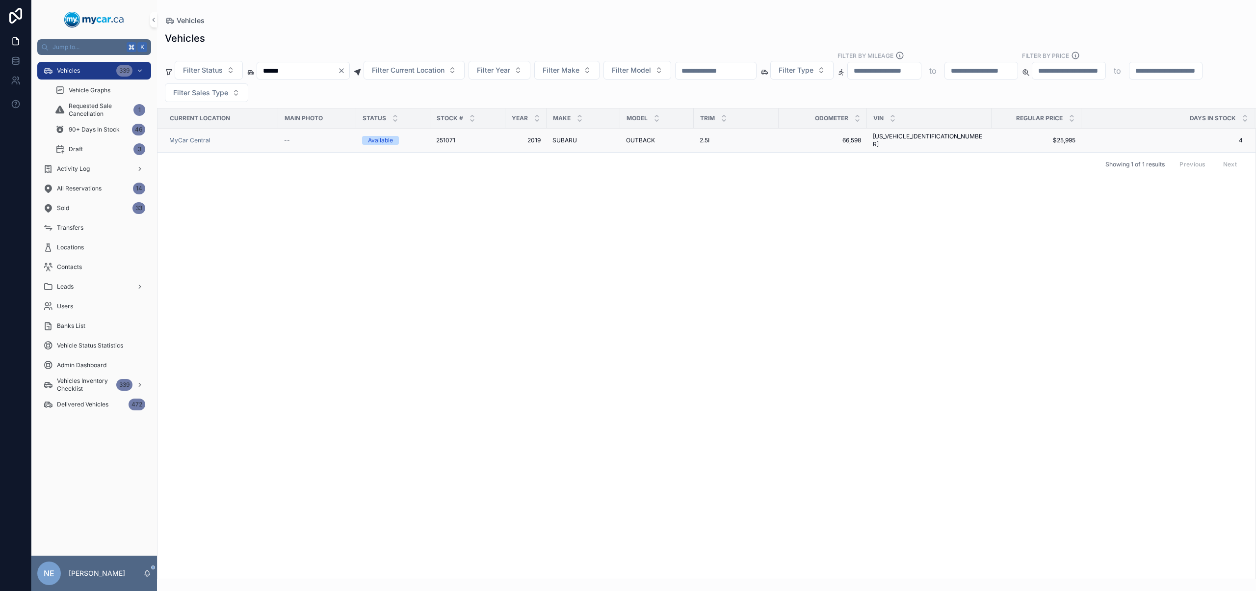
type input "******"
click at [694, 138] on td "2.5I 2.5I" at bounding box center [736, 141] width 85 height 24
click at [707, 138] on span "2.5I" at bounding box center [704, 140] width 10 height 8
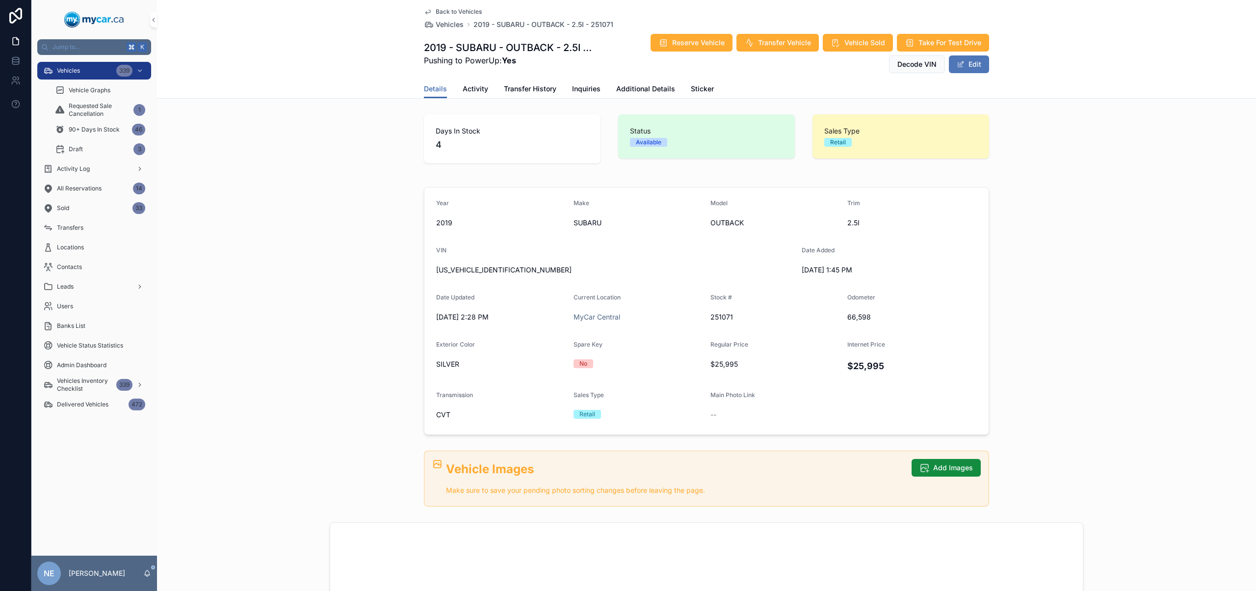
click at [970, 72] on button "Edit" at bounding box center [969, 64] width 40 height 18
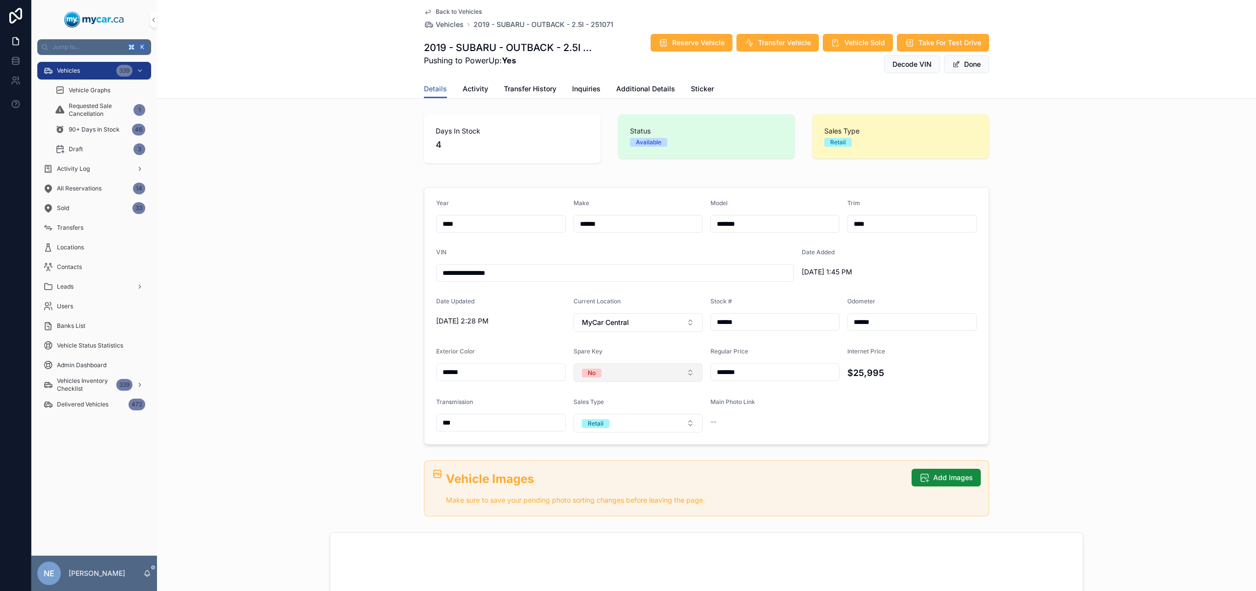
click at [624, 374] on button "No" at bounding box center [638, 372] width 130 height 19
click at [628, 432] on div "Yes" at bounding box center [634, 426] width 125 height 15
click at [972, 61] on button "Done" at bounding box center [966, 64] width 45 height 18
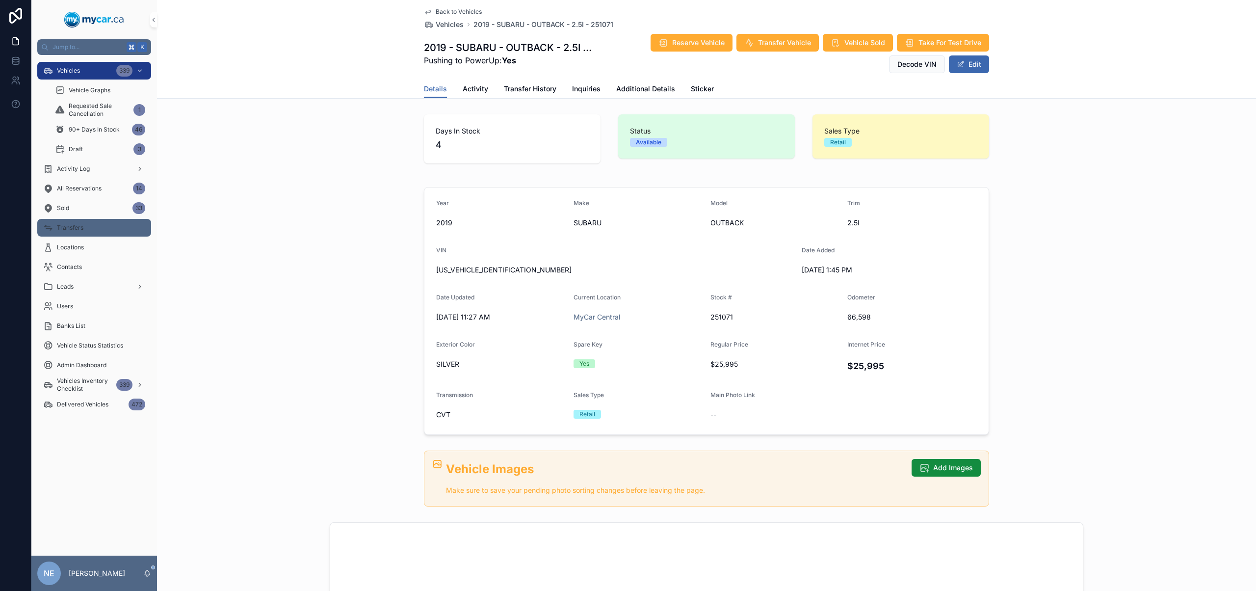
click at [115, 233] on div "Transfers" at bounding box center [94, 228] width 102 height 16
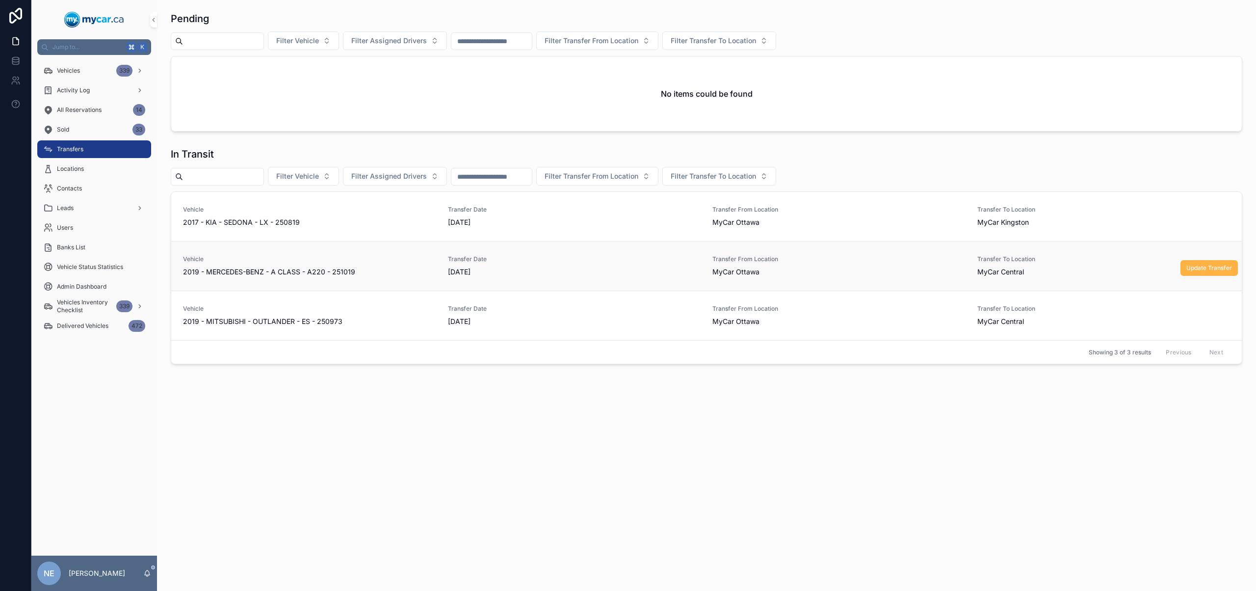
click at [1201, 271] on span "Update Transfer" at bounding box center [1209, 268] width 46 height 8
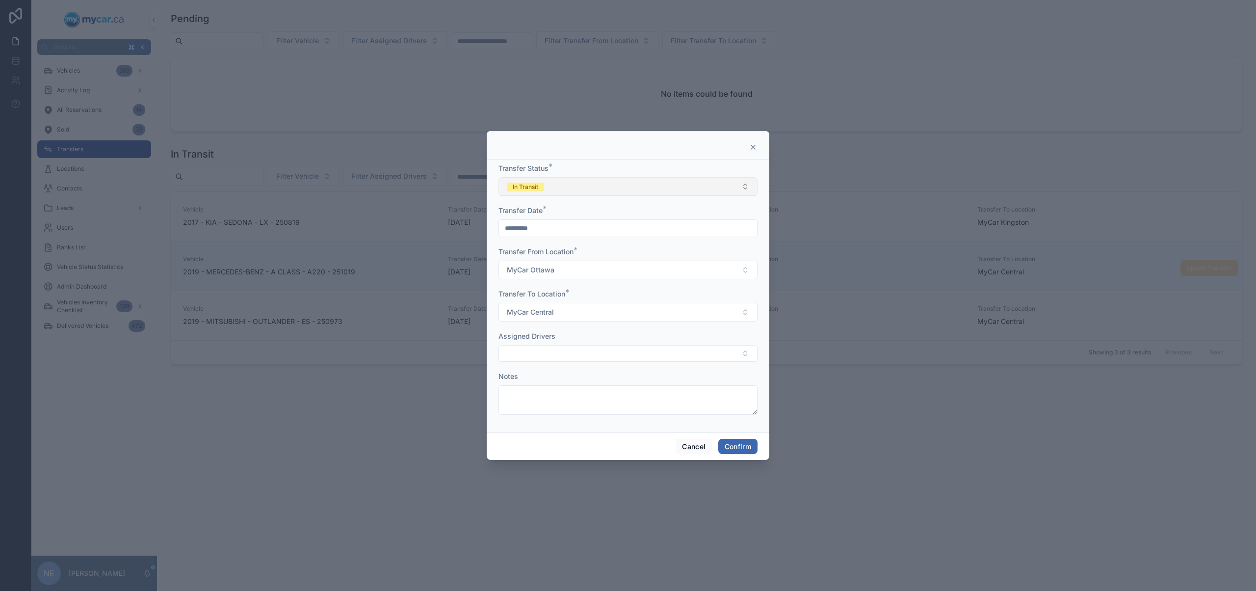
click at [579, 181] on button "In Transit" at bounding box center [627, 186] width 259 height 19
click at [562, 257] on div "Completed" at bounding box center [628, 255] width 254 height 15
click at [733, 442] on button "Confirm" at bounding box center [737, 447] width 39 height 16
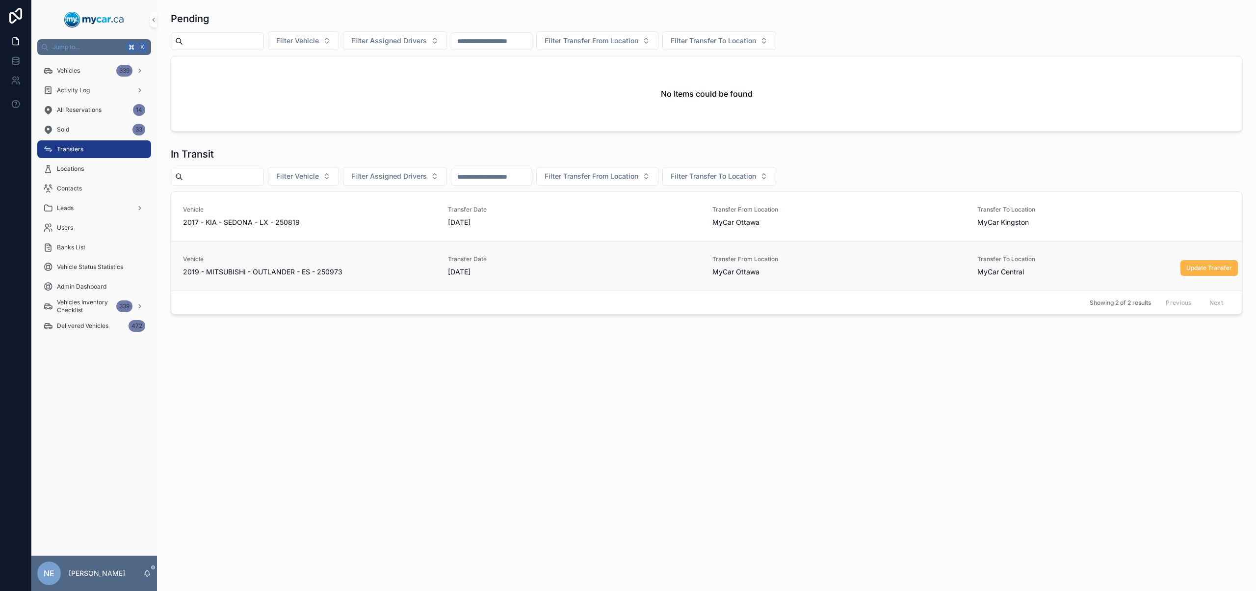
click at [1204, 265] on span "Update Transfer" at bounding box center [1209, 268] width 46 height 8
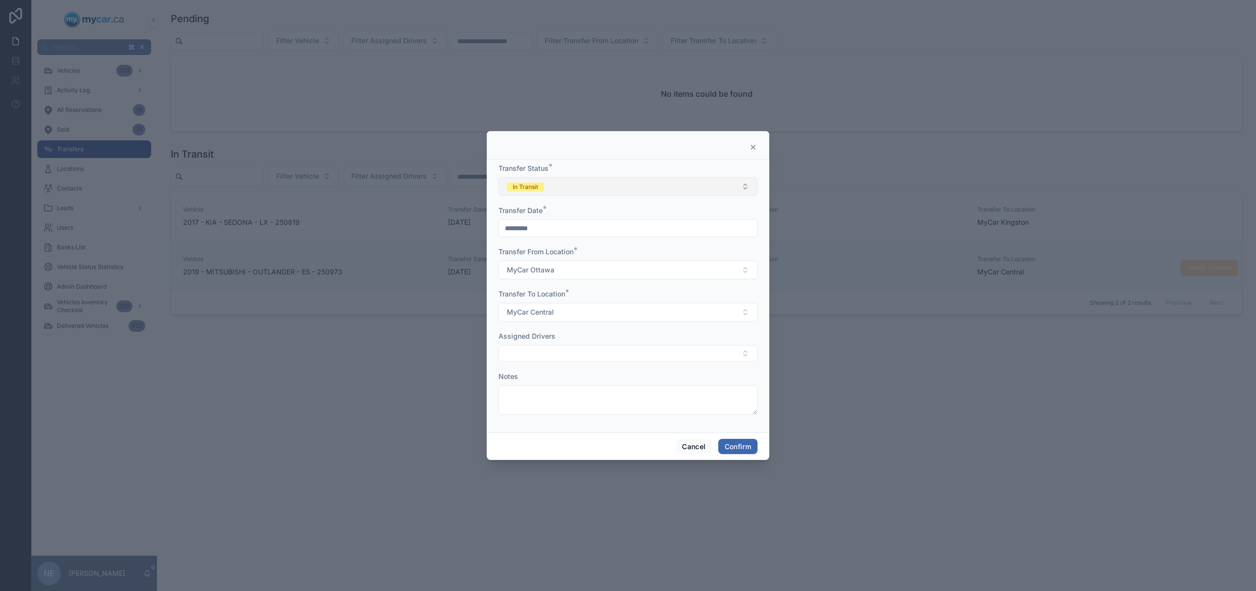
click at [602, 181] on button "In Transit" at bounding box center [627, 186] width 259 height 19
click at [576, 253] on div "Completed" at bounding box center [628, 255] width 254 height 15
click at [732, 446] on button "Confirm" at bounding box center [737, 447] width 39 height 16
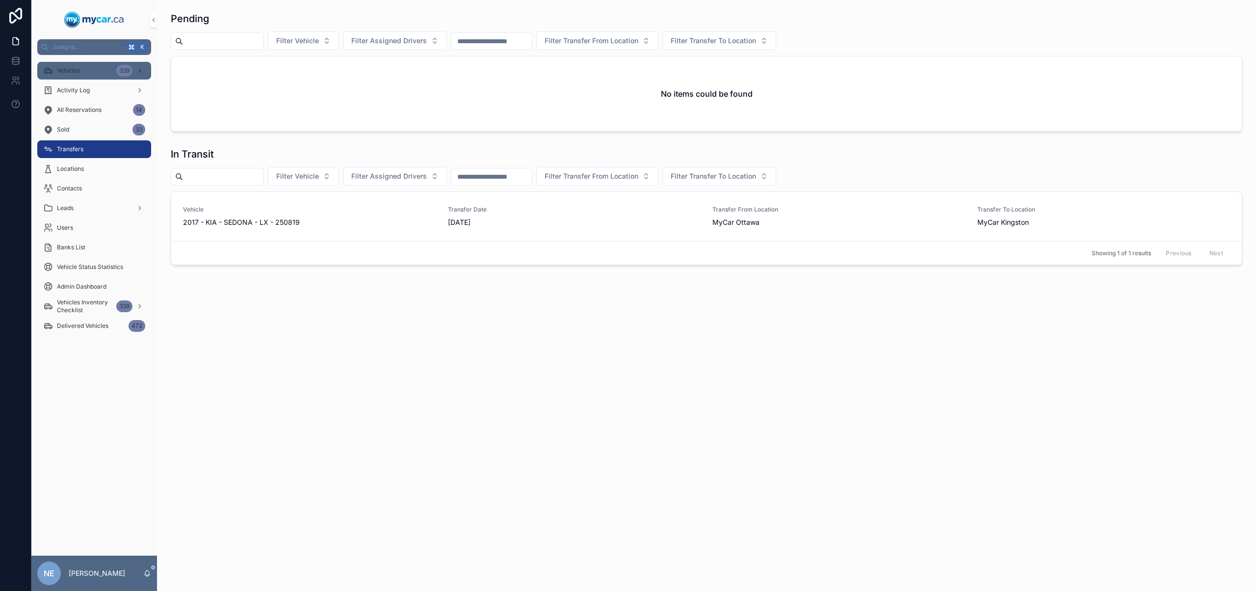
click at [92, 65] on div "Vehicles 339" at bounding box center [94, 71] width 102 height 16
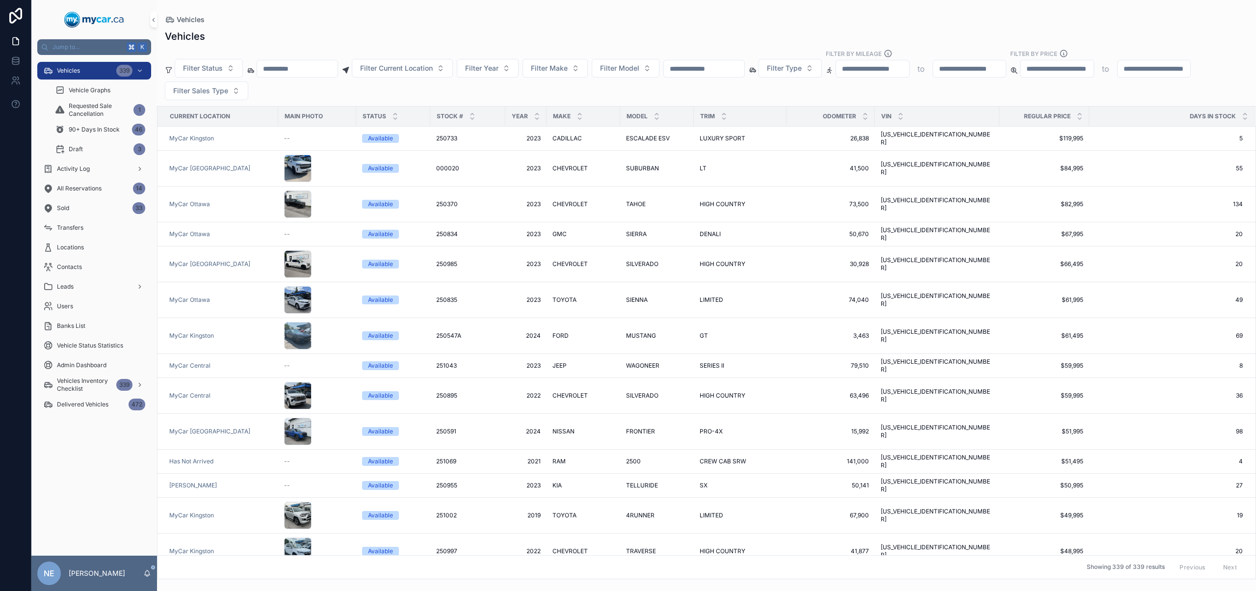
click at [302, 72] on input "scrollable content" at bounding box center [297, 69] width 80 height 14
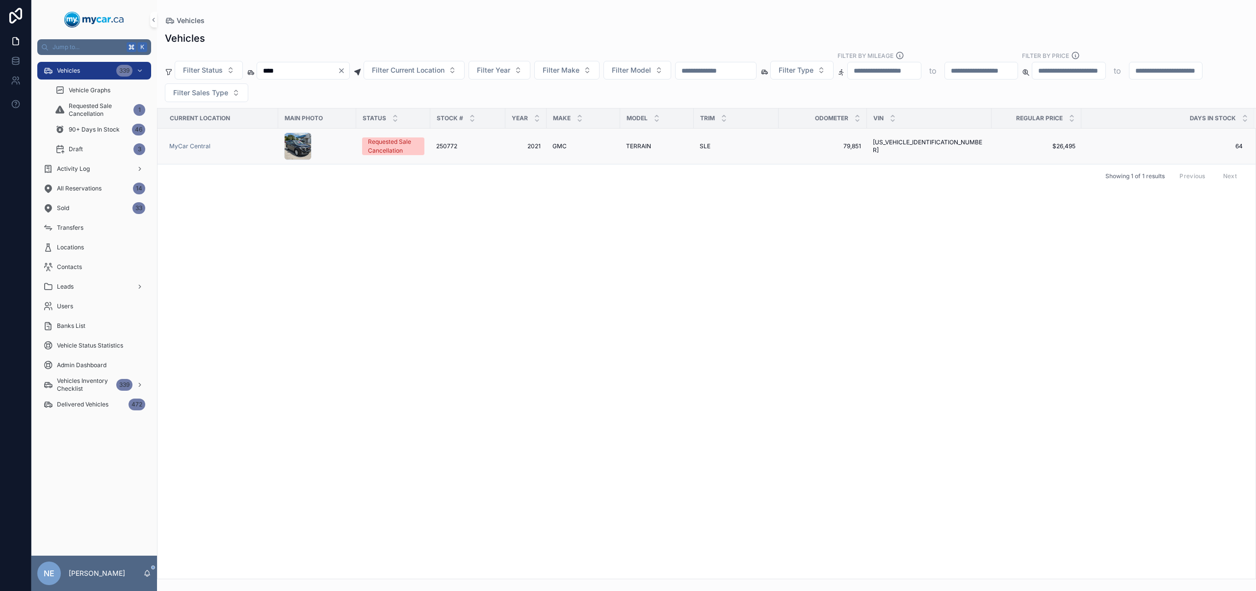
type input "****"
click at [560, 147] on span "GMC" at bounding box center [559, 146] width 14 height 8
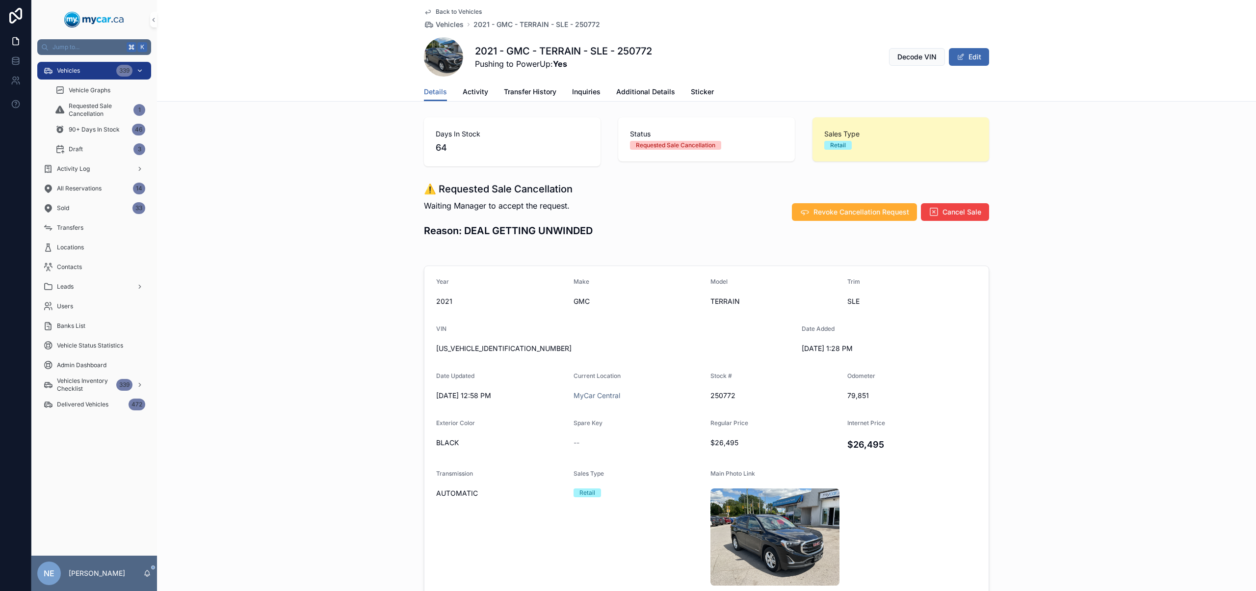
click at [102, 67] on div "Vehicles 339" at bounding box center [94, 71] width 102 height 16
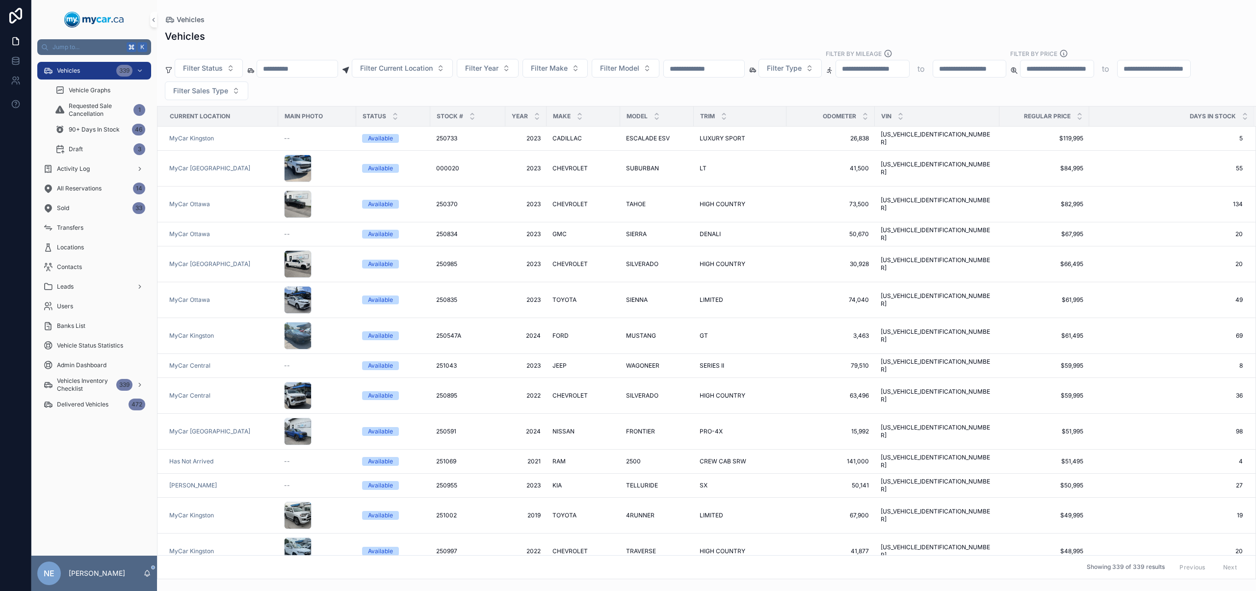
click at [719, 65] on input "scrollable content" at bounding box center [704, 69] width 80 height 14
click at [568, 72] on span "Filter Make" at bounding box center [549, 68] width 37 height 10
click at [544, 126] on div "DODGE" at bounding box center [568, 129] width 118 height 16
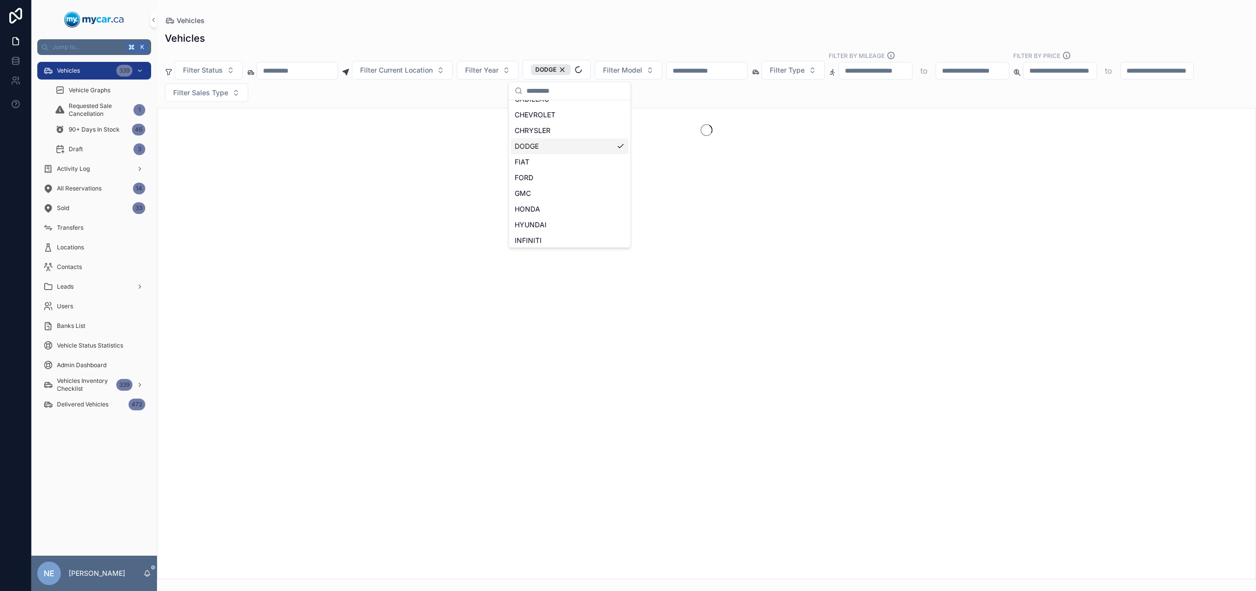
scroll to position [136, 0]
click at [645, 75] on button "Filter Model" at bounding box center [629, 70] width 68 height 19
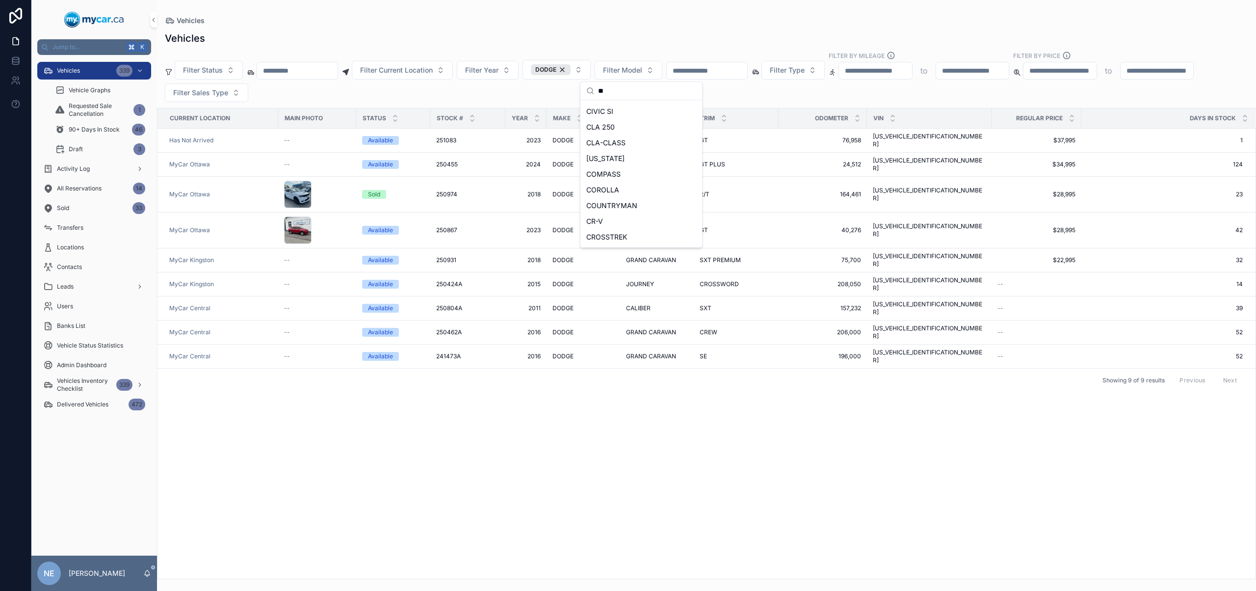
scroll to position [0, 0]
type input "***"
click at [750, 97] on div "Filter Status Filter Current Location Filter Year DODGE Filter Model Filter Typ…" at bounding box center [706, 76] width 1099 height 51
click at [570, 67] on div "DODGE" at bounding box center [551, 69] width 40 height 11
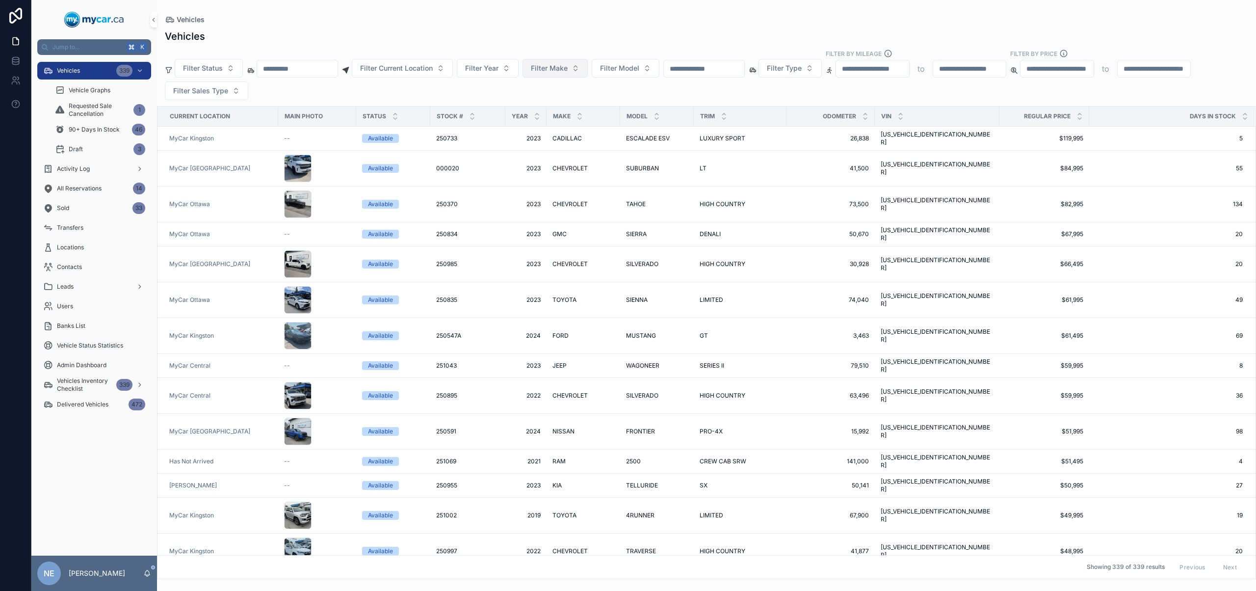
click at [288, 65] on input "scrollable content" at bounding box center [297, 69] width 80 height 14
paste input "**********"
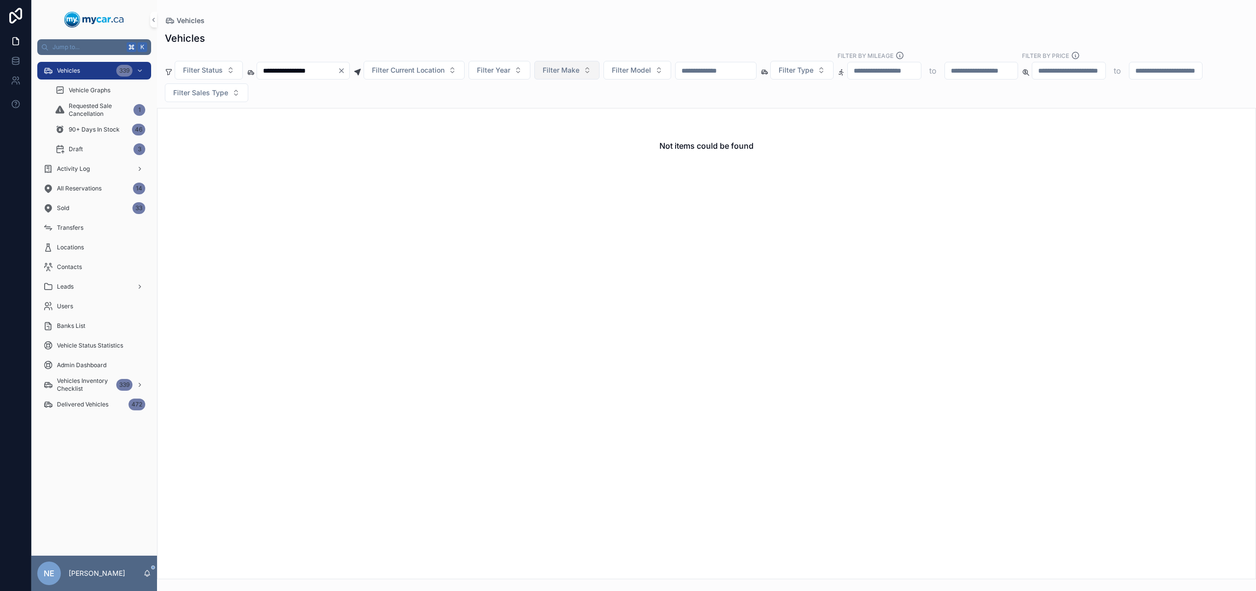
type input "**********"
click at [345, 70] on icon "Clear" at bounding box center [341, 71] width 8 height 8
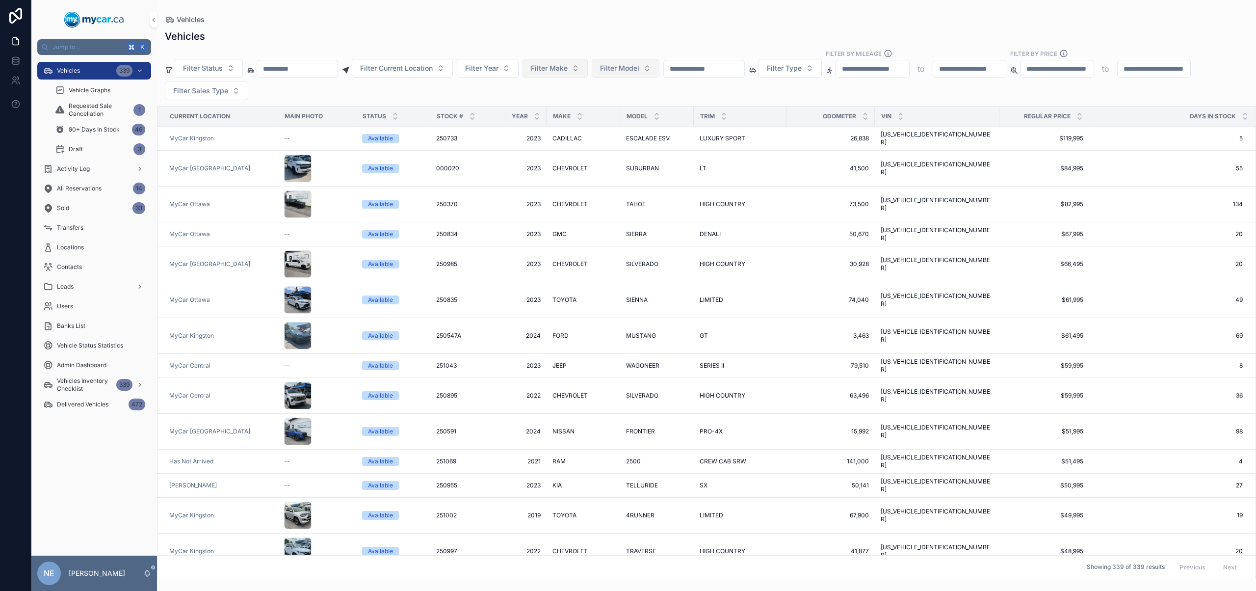
click at [639, 67] on span "Filter Model" at bounding box center [619, 68] width 39 height 10
click at [568, 68] on span "Filter Make" at bounding box center [549, 68] width 37 height 10
click at [658, 71] on button "Filter Model" at bounding box center [626, 68] width 68 height 19
type input "***"
click at [752, 85] on div "Filter Status Filter Current Location Filter Year Filter Make Filter Model Filt…" at bounding box center [706, 74] width 1099 height 51
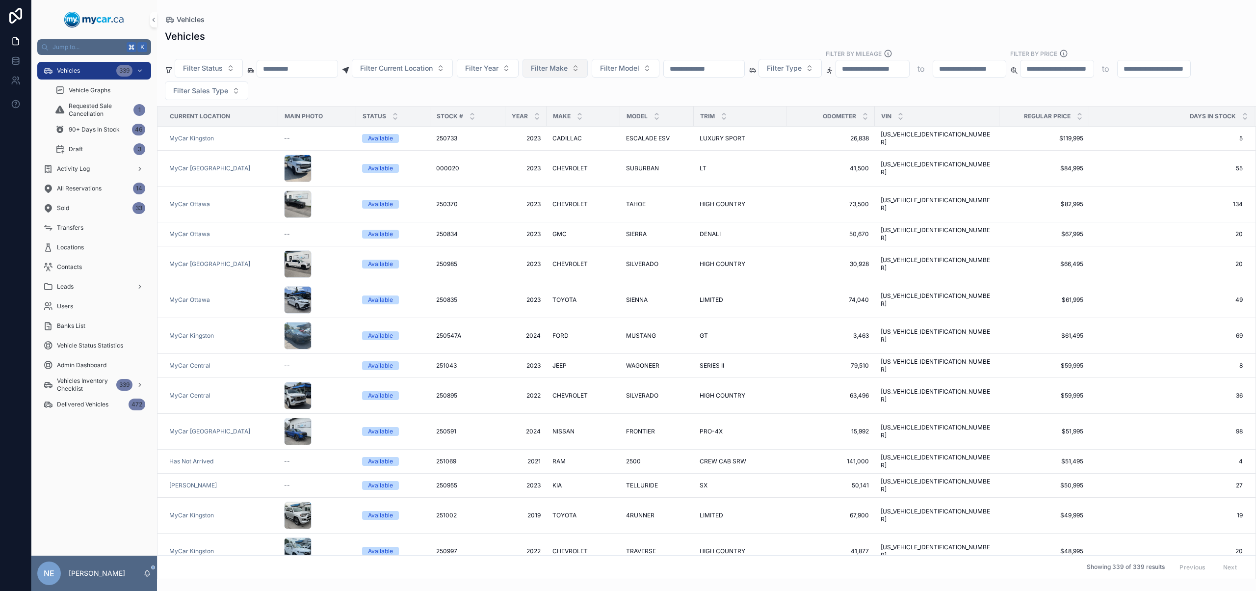
click at [568, 71] on span "Filter Make" at bounding box center [549, 68] width 37 height 10
type input "***"
click at [541, 110] on div "RAM" at bounding box center [568, 108] width 118 height 16
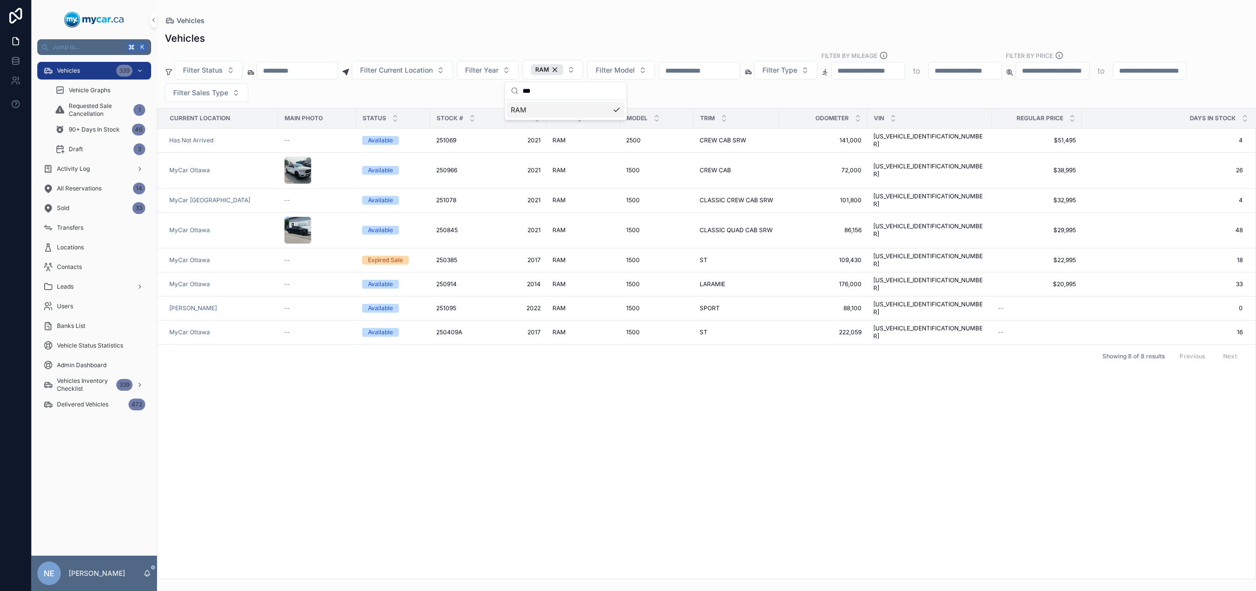
click at [694, 92] on div "Filter Status Filter Current Location Filter Year RAM Filter Model Filter Type …" at bounding box center [706, 76] width 1099 height 51
click at [563, 69] on div "RAM" at bounding box center [547, 69] width 32 height 11
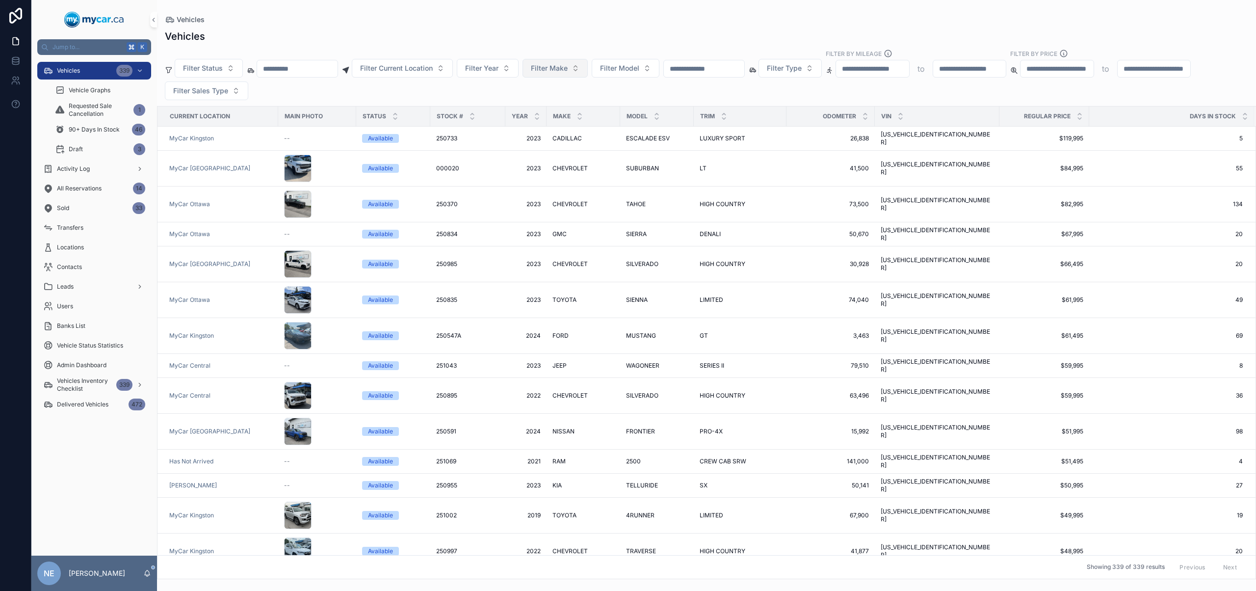
click at [568, 69] on span "Filter Make" at bounding box center [549, 68] width 37 height 10
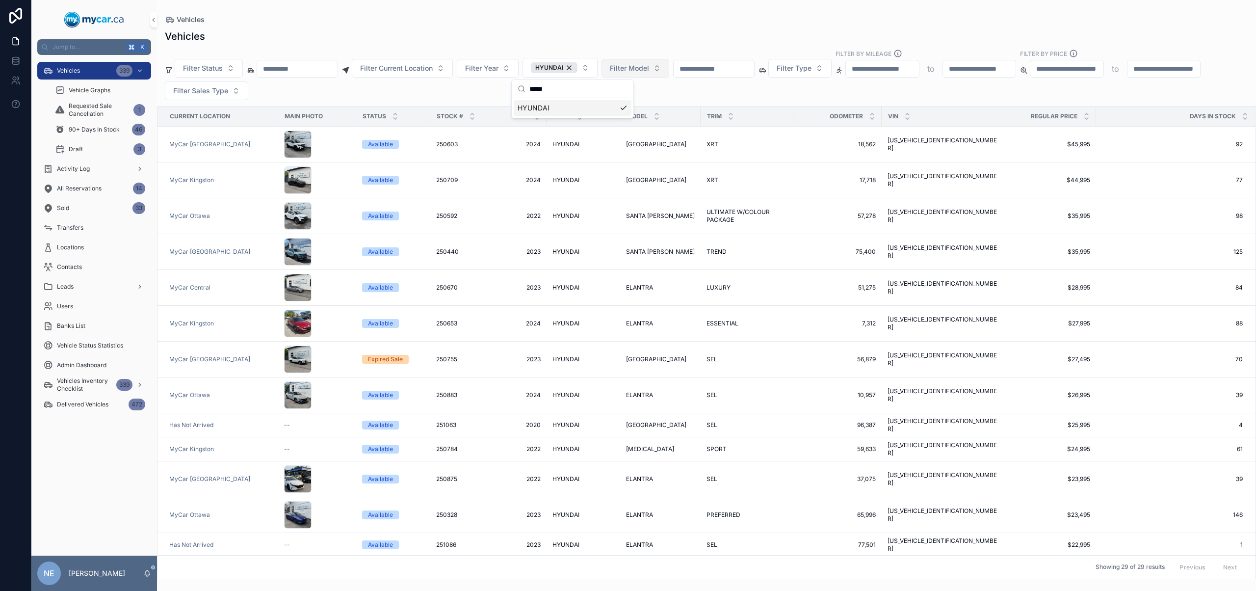
type input "*****"
click at [667, 72] on button "Filter Model" at bounding box center [635, 68] width 68 height 19
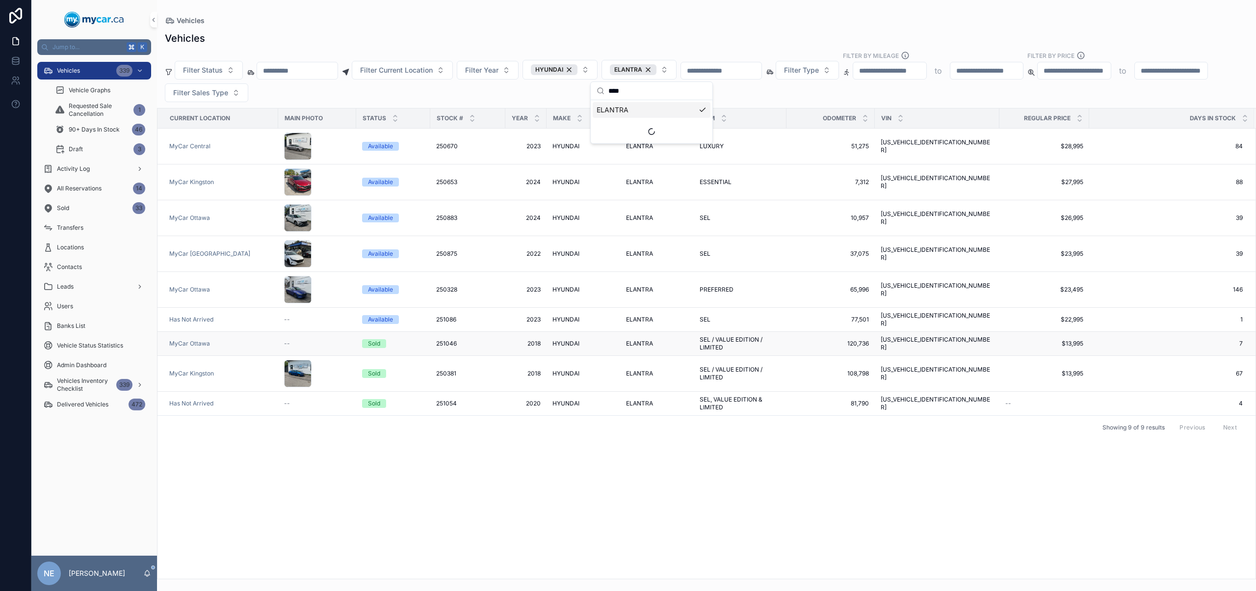
type input "****"
click at [585, 339] on div "HYUNDAI HYUNDAI" at bounding box center [583, 343] width 62 height 8
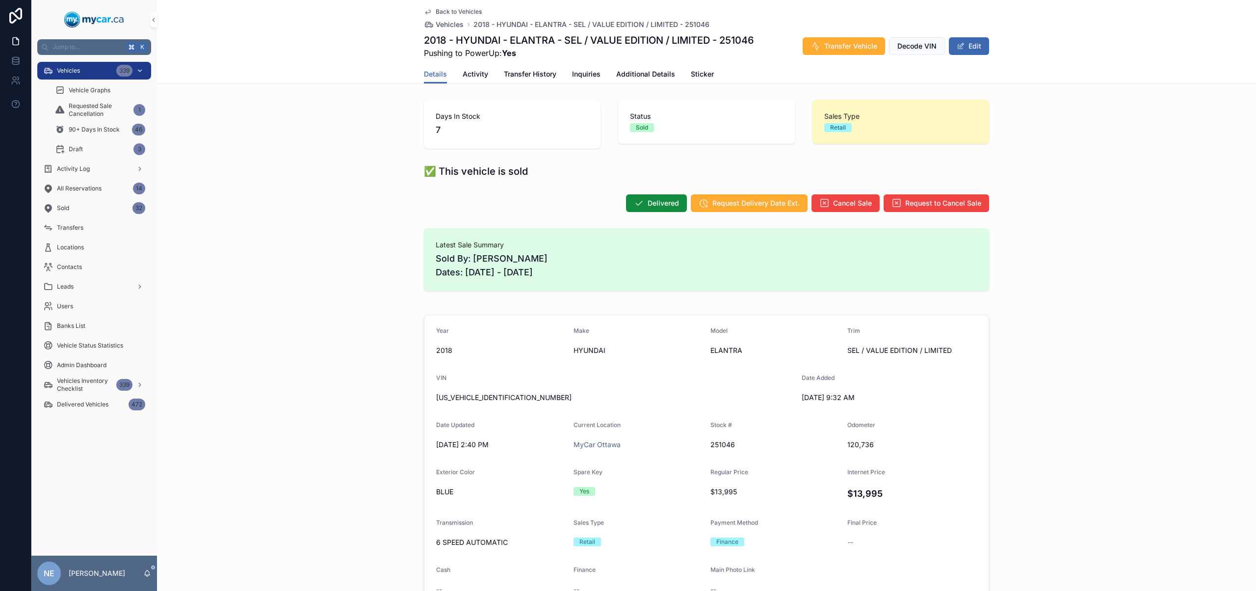
click at [100, 66] on div "Vehicles 339" at bounding box center [94, 71] width 102 height 16
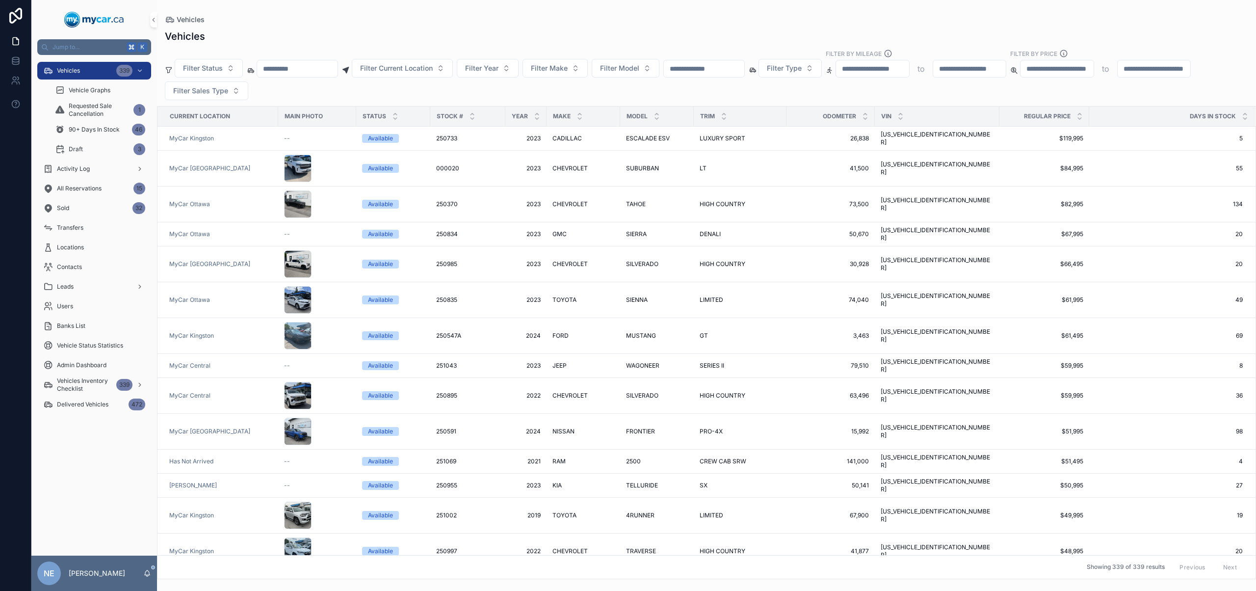
click at [712, 64] on input "scrollable content" at bounding box center [704, 69] width 80 height 14
paste input "*******"
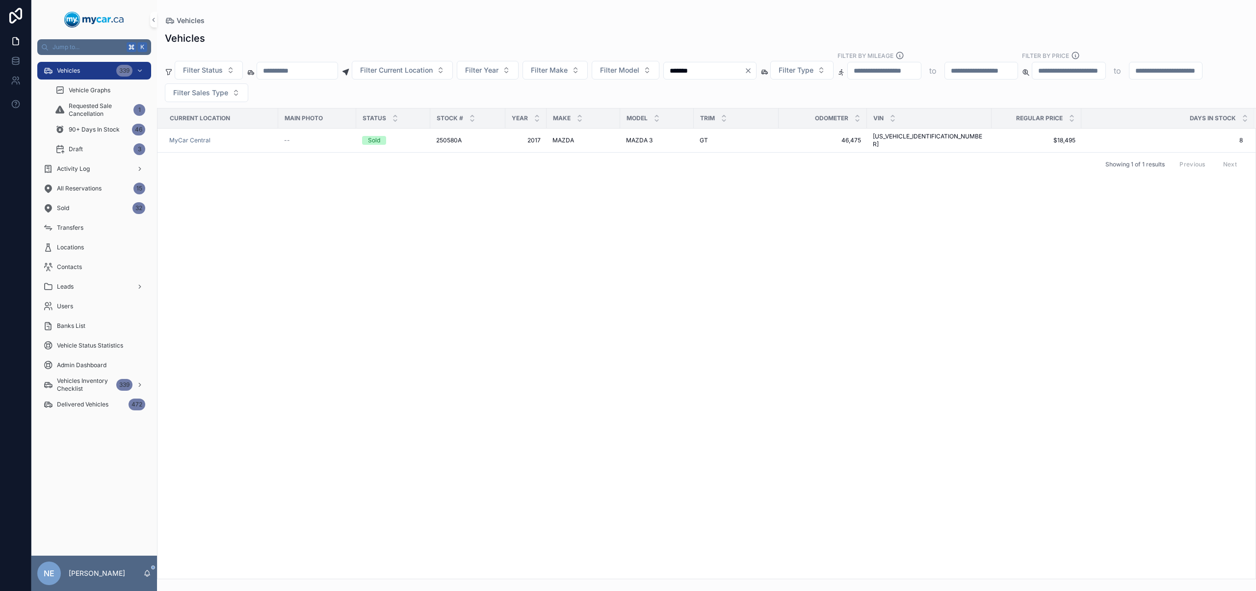
click at [731, 68] on input "*******" at bounding box center [704, 71] width 80 height 14
type input "******"
click at [578, 145] on div "GMC GMC" at bounding box center [583, 146] width 62 height 8
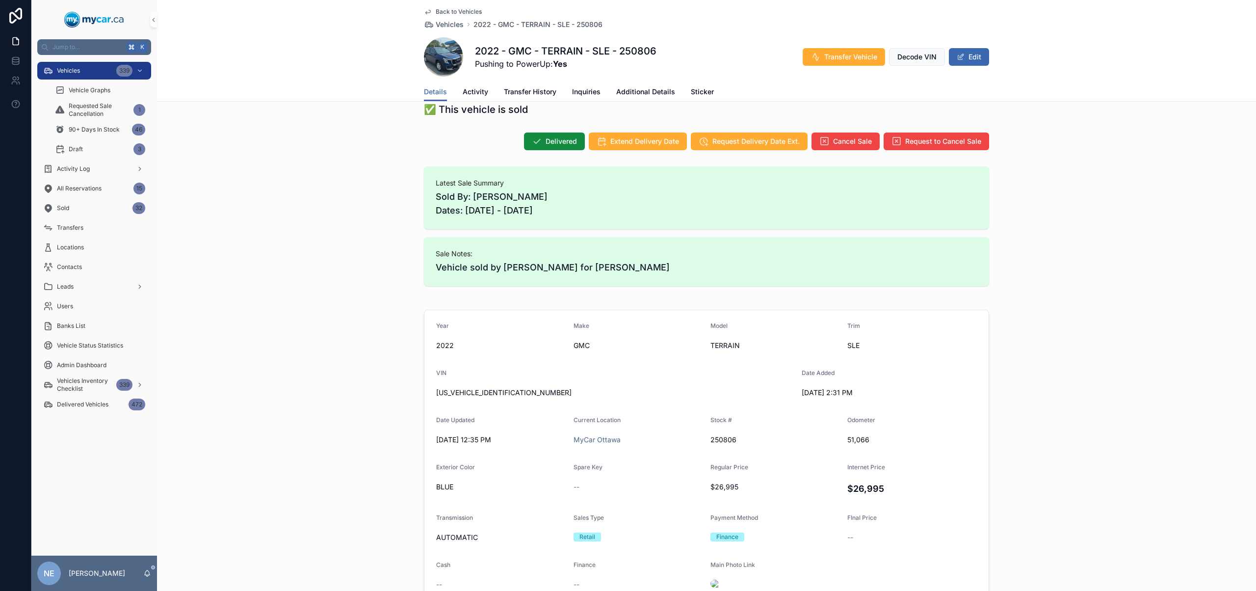
scroll to position [122, 0]
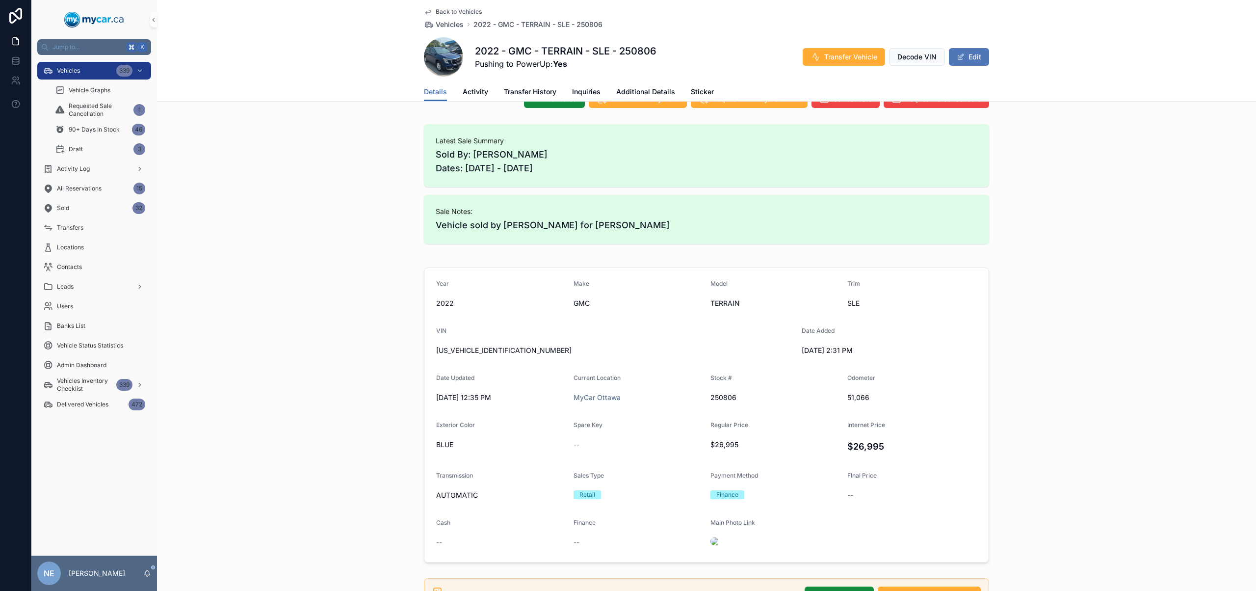
click at [978, 60] on button "Edit" at bounding box center [969, 57] width 40 height 18
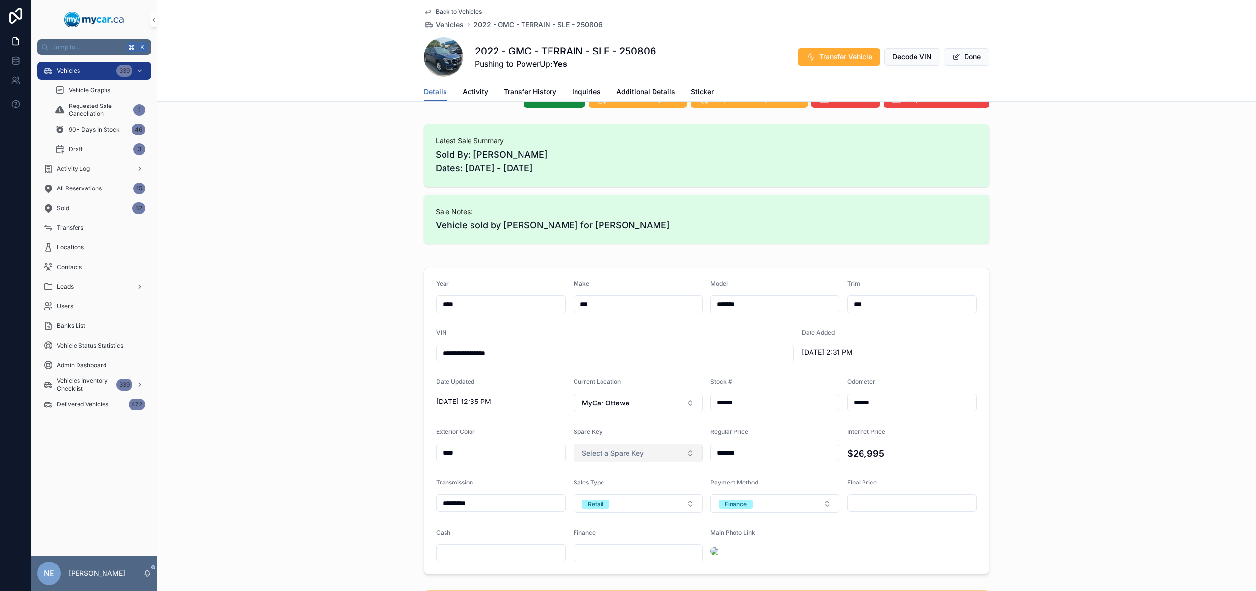
click at [648, 460] on button "Select a Spare Key" at bounding box center [638, 452] width 130 height 19
click at [636, 492] on div "Yes" at bounding box center [634, 492] width 125 height 15
click at [957, 56] on button "Done" at bounding box center [966, 57] width 45 height 18
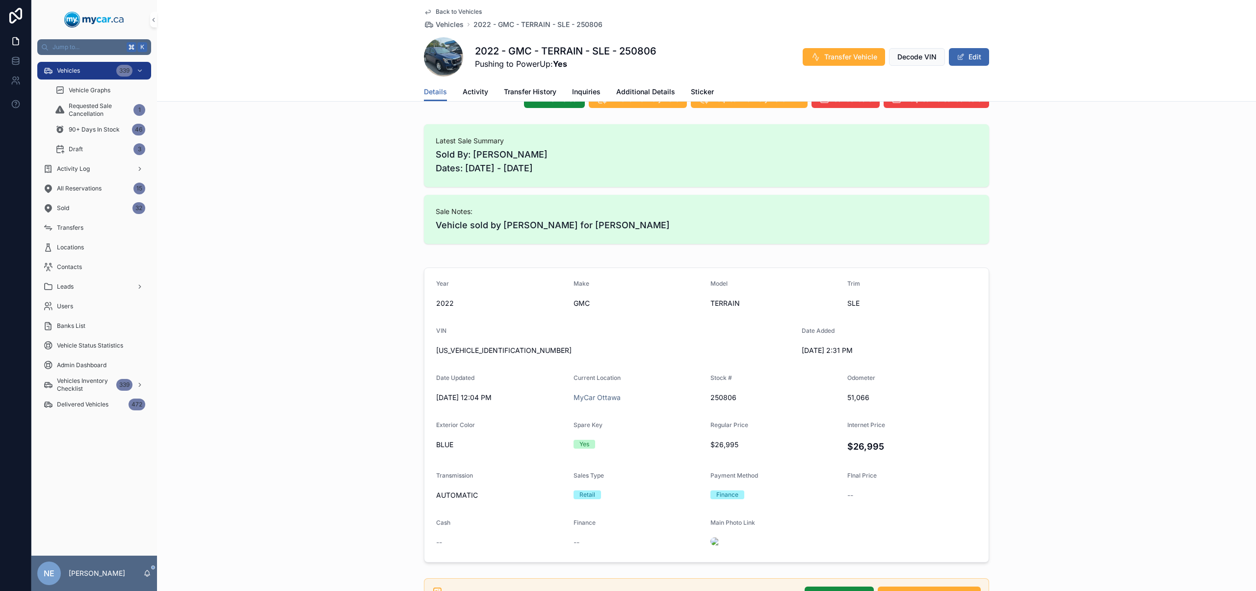
click at [648, 53] on h1 "2022 - GMC - TERRAIN - SLE - 250806" at bounding box center [565, 51] width 181 height 14
copy h1 "250806"
click at [72, 70] on span "Vehicles" at bounding box center [68, 71] width 23 height 8
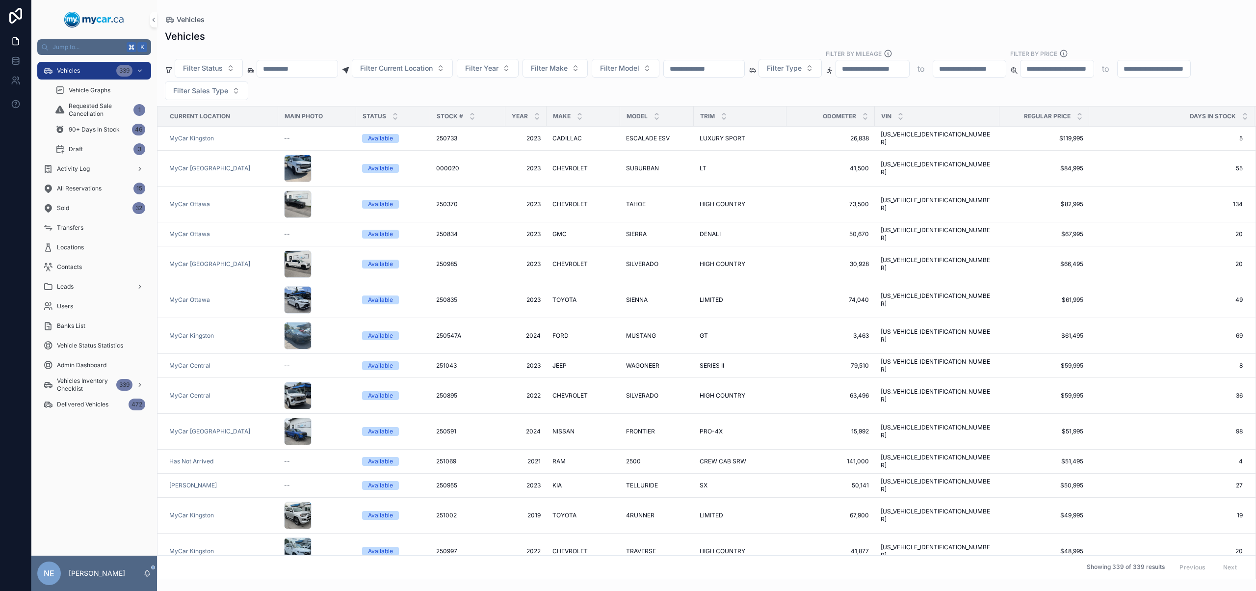
click at [740, 73] on input "scrollable content" at bounding box center [704, 69] width 80 height 14
paste input "******"
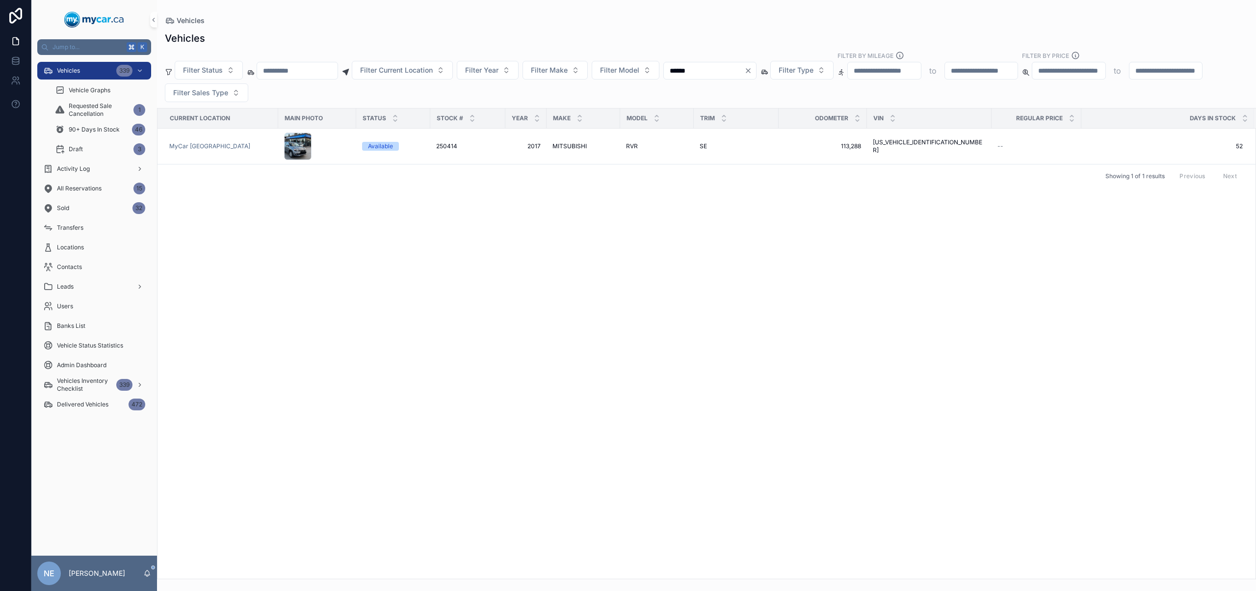
type input "******"
drag, startPoint x: 716, startPoint y: 70, endPoint x: 651, endPoint y: 70, distance: 65.2
click at [651, 70] on div "Filter Status Filter Current Location Filter Year Filter Make Filter Model ****…" at bounding box center [706, 76] width 1099 height 51
type input "*******"
click at [621, 137] on td "MAZDA 3 MAZDA 3" at bounding box center [657, 141] width 74 height 24
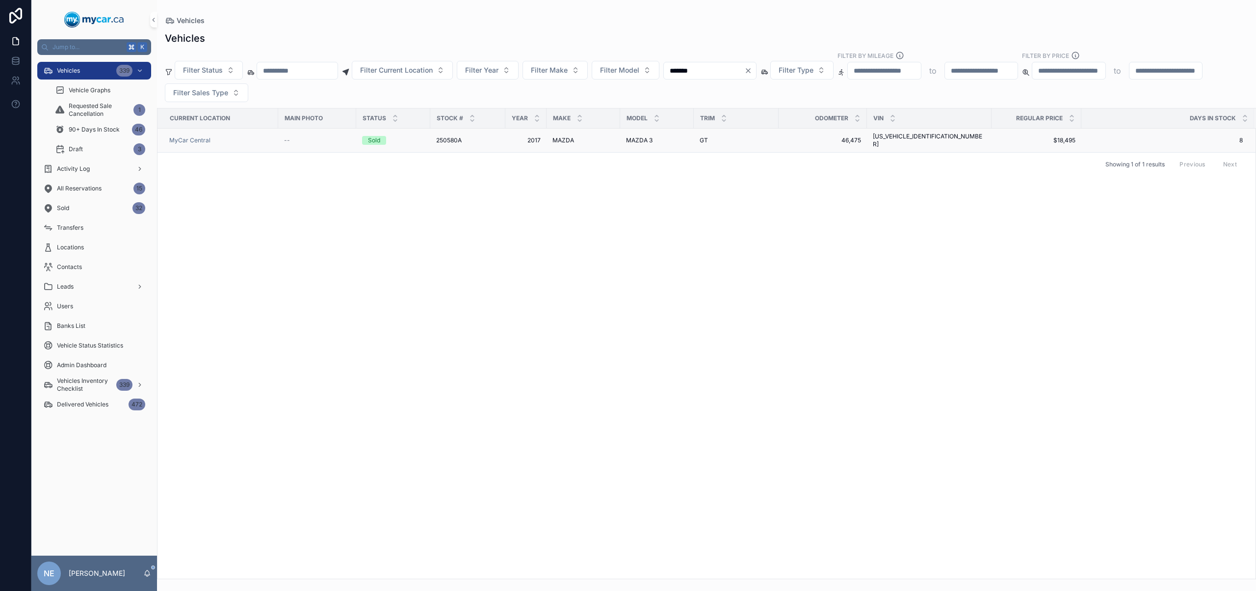
click at [642, 140] on span "MAZDA 3" at bounding box center [639, 140] width 26 height 8
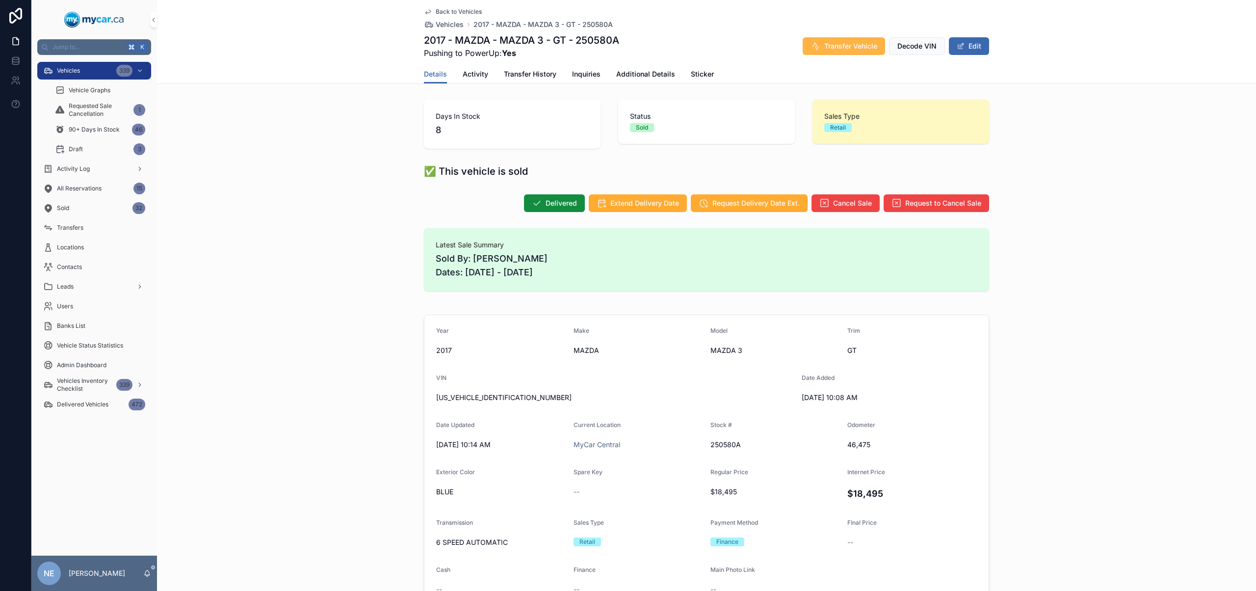
click at [835, 50] on span "Transfer Vehicle" at bounding box center [850, 46] width 53 height 10
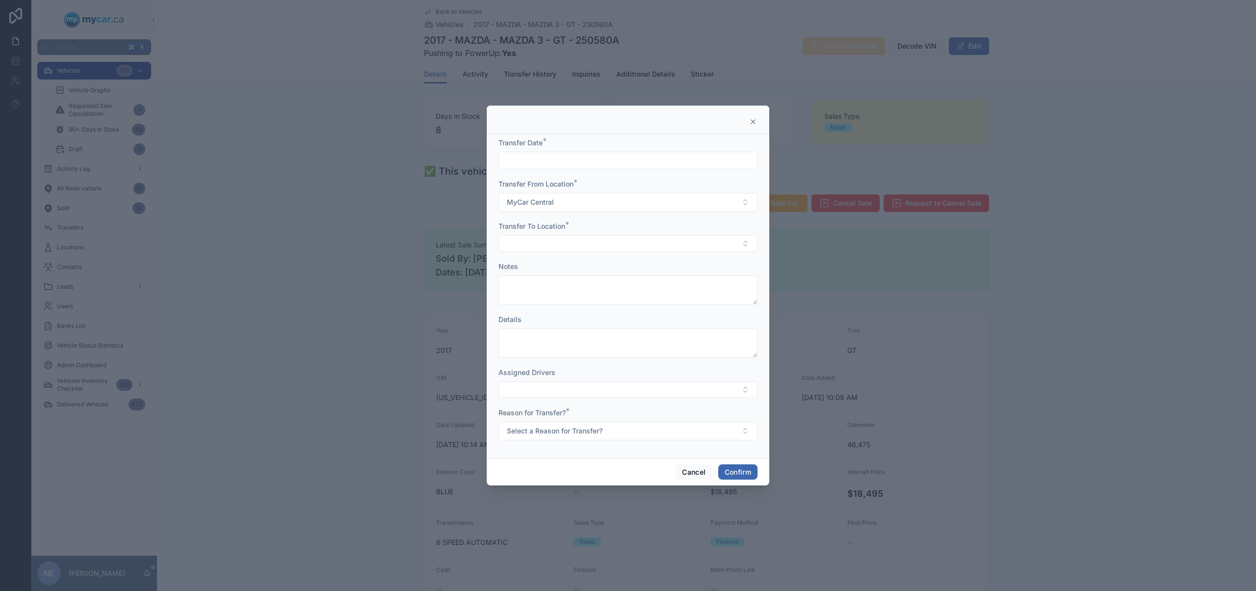
click at [574, 162] on input "text" at bounding box center [628, 161] width 258 height 14
click at [626, 283] on button "13" at bounding box center [628, 285] width 18 height 18
type input "*********"
click at [540, 240] on button "Select Button" at bounding box center [627, 243] width 259 height 17
click at [560, 330] on div "MyCar Ottawa" at bounding box center [628, 329] width 254 height 16
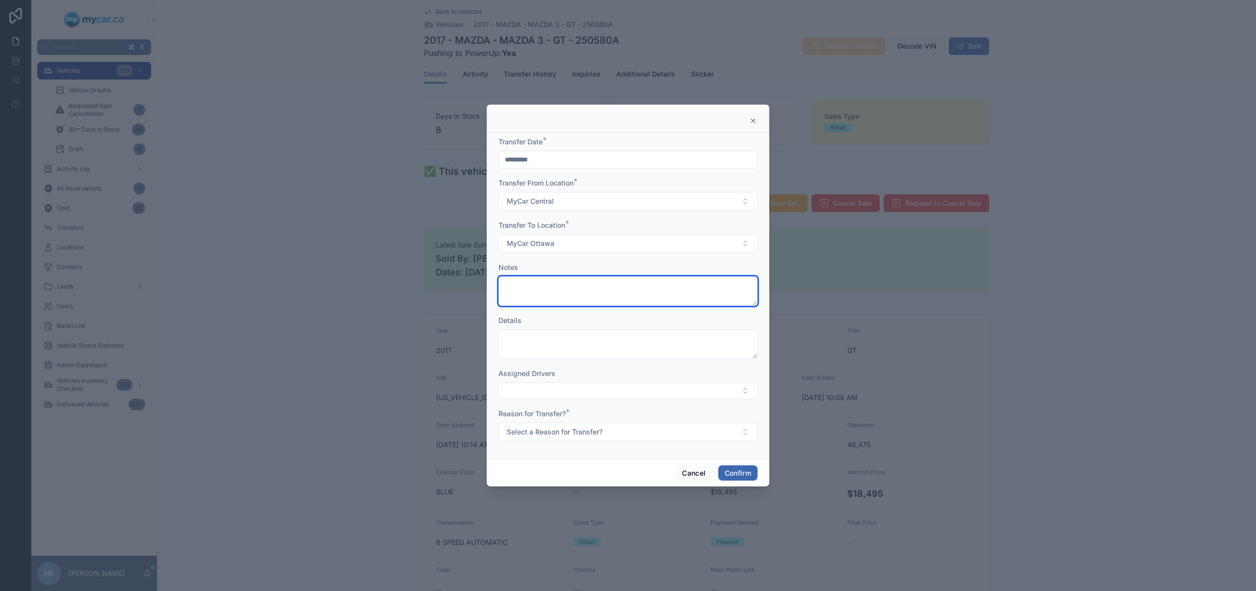
click at [567, 282] on textarea at bounding box center [627, 290] width 259 height 29
type textarea "*"
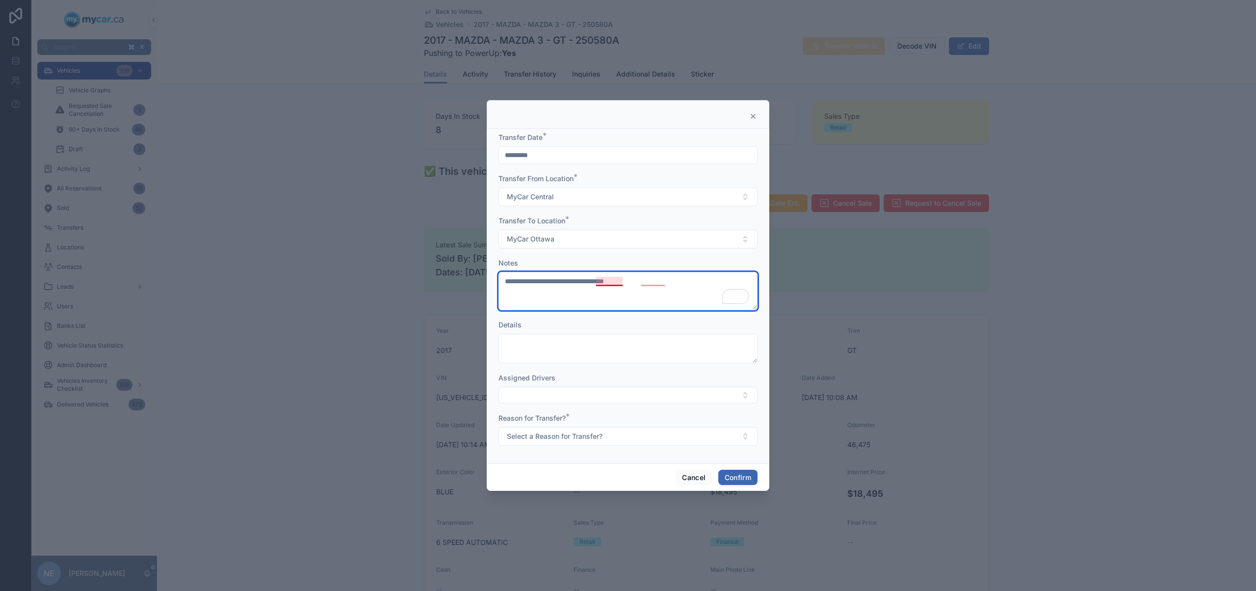
click at [610, 283] on textarea "**********" at bounding box center [627, 291] width 259 height 38
click at [658, 276] on textarea "**********" at bounding box center [627, 291] width 259 height 38
click at [655, 281] on textarea "**********" at bounding box center [627, 291] width 259 height 38
click at [680, 282] on textarea "**********" at bounding box center [627, 291] width 259 height 38
click at [666, 282] on textarea "**********" at bounding box center [627, 291] width 259 height 38
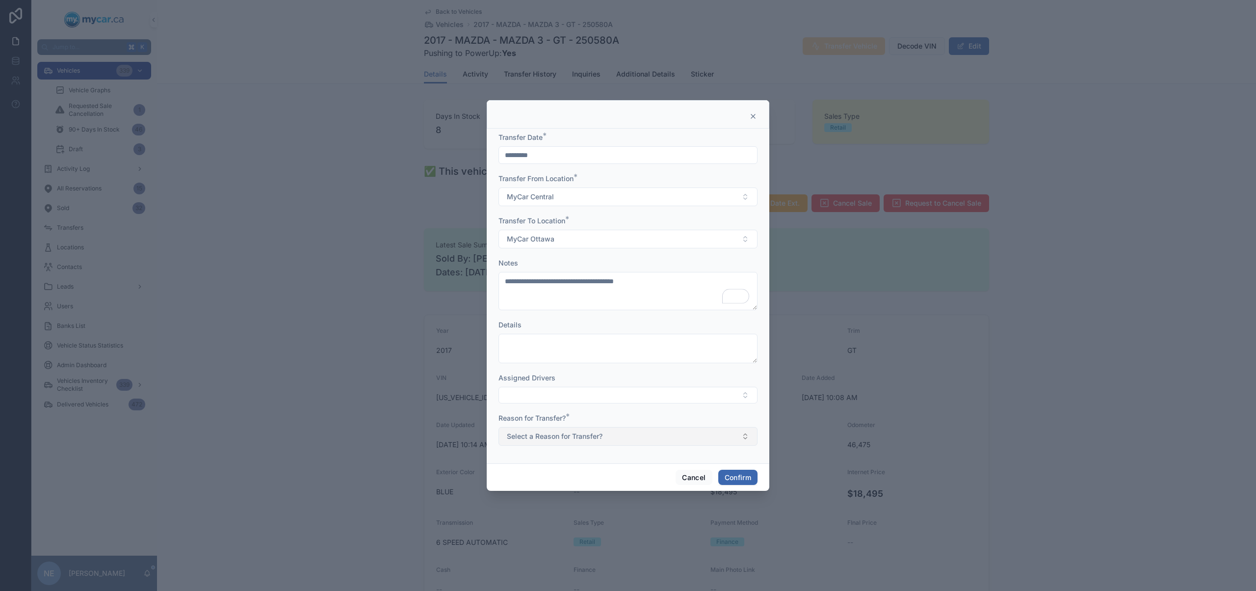
click at [641, 440] on button "Select a Reason for Transfer?" at bounding box center [627, 436] width 259 height 19
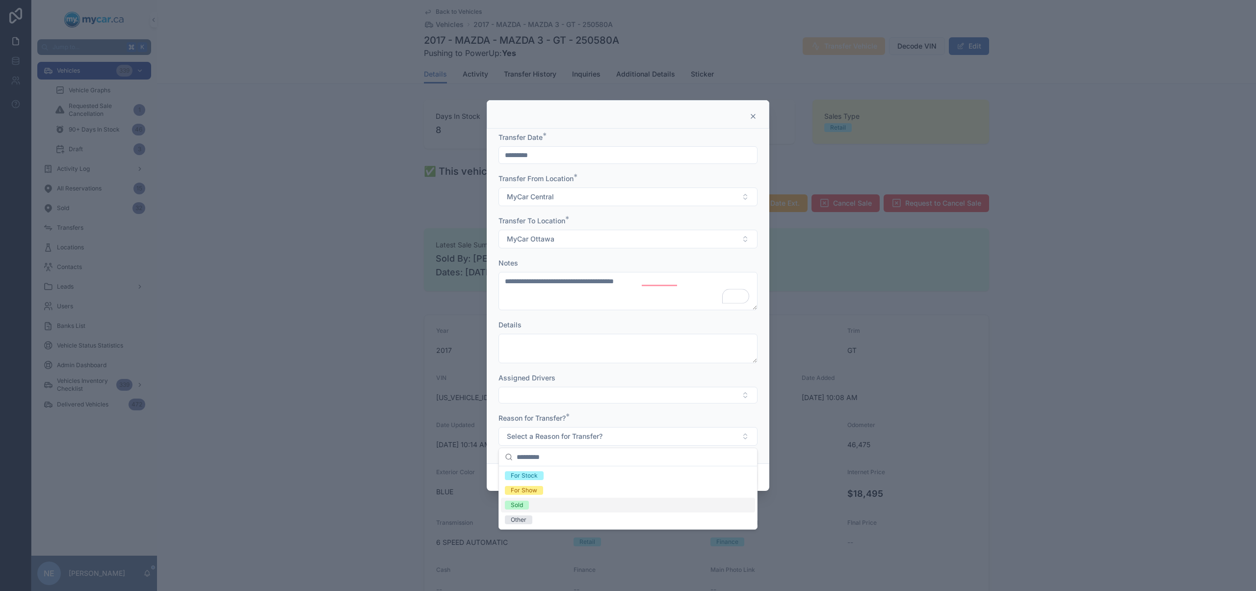
click at [554, 506] on div "Sold" at bounding box center [628, 504] width 254 height 15
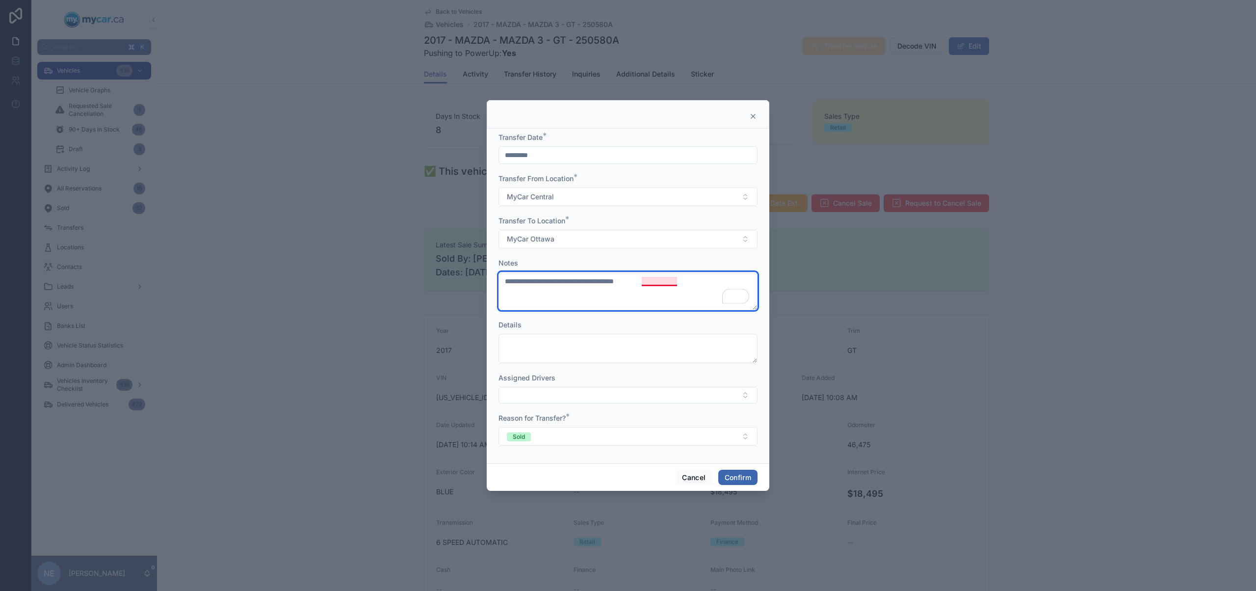
click at [657, 278] on textarea "**********" at bounding box center [627, 291] width 259 height 38
type textarea "**********"
click at [748, 478] on button "Confirm" at bounding box center [737, 477] width 39 height 16
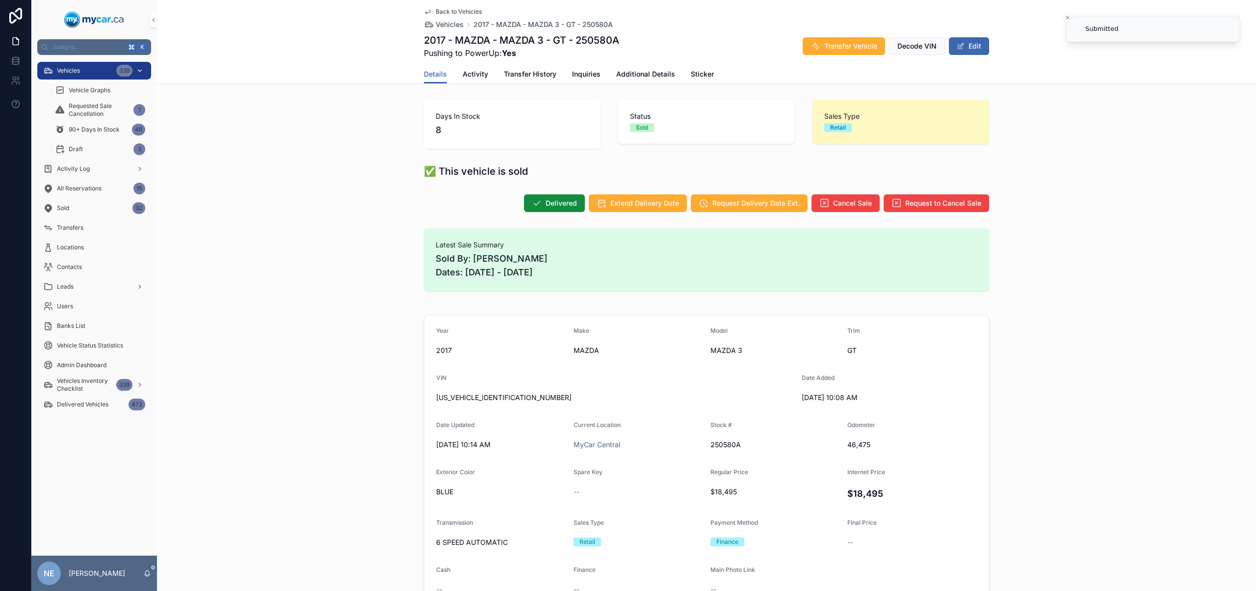
click at [94, 74] on div "Vehicles 339" at bounding box center [94, 71] width 102 height 16
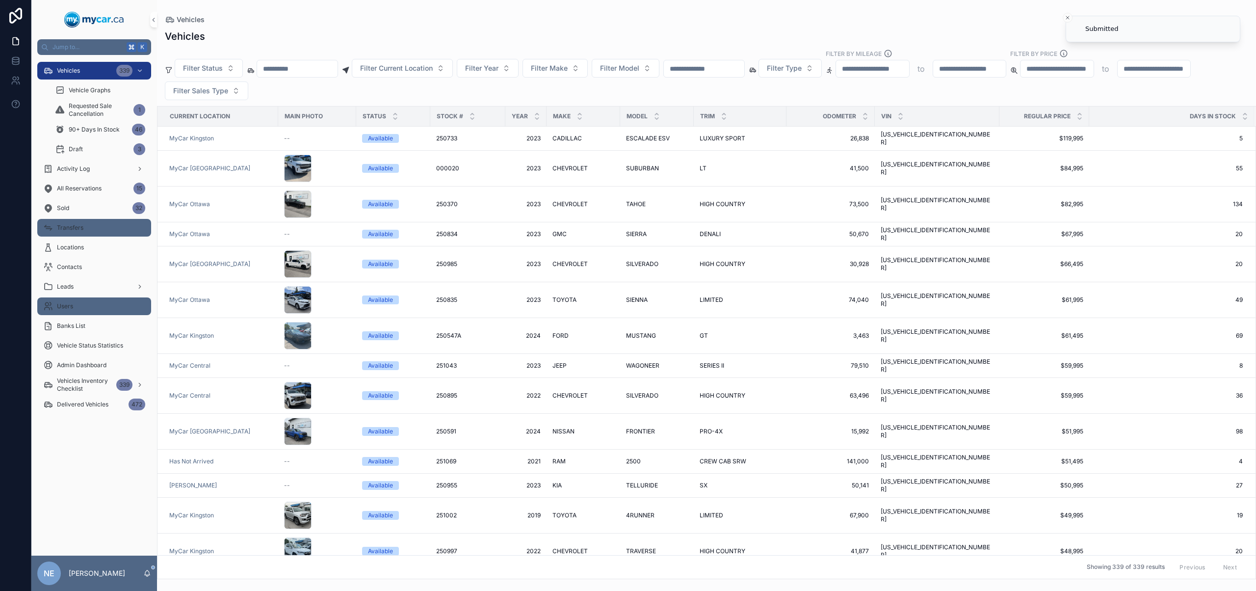
click at [84, 226] on div "Transfers" at bounding box center [94, 228] width 102 height 16
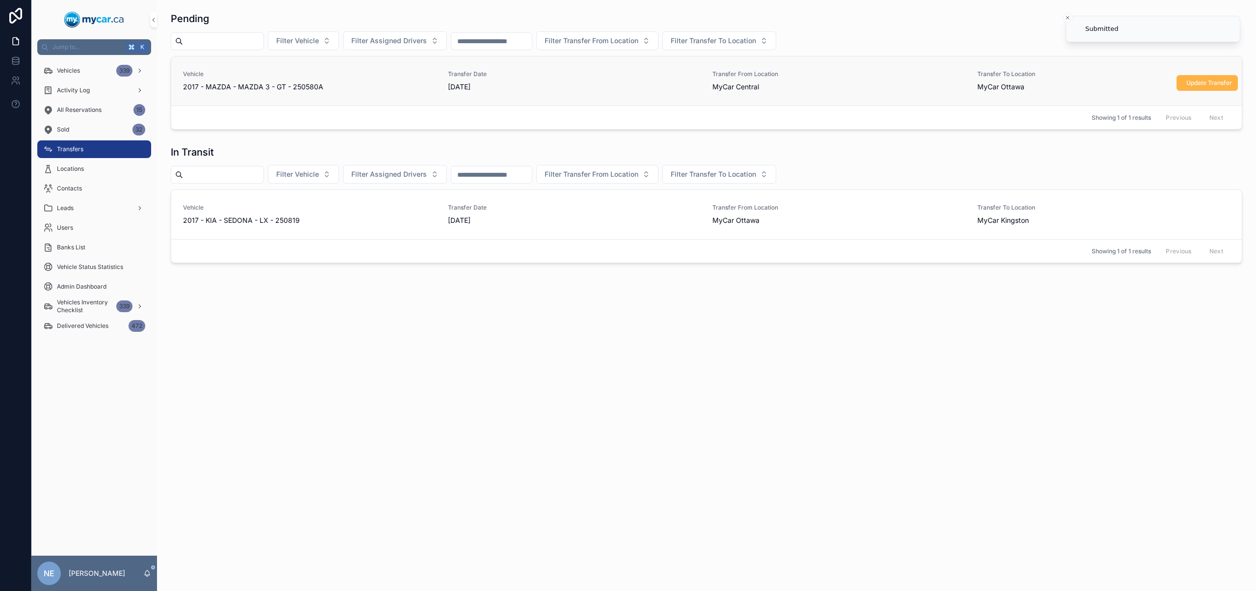
click at [1228, 82] on span "Update Transfer" at bounding box center [1209, 83] width 46 height 8
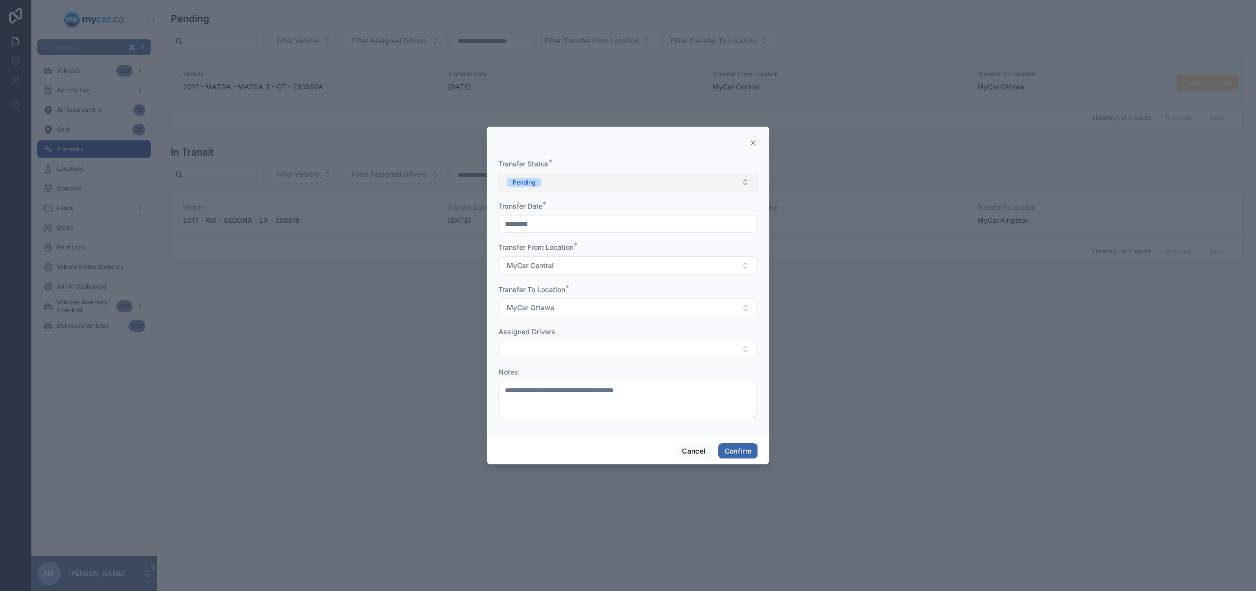
click at [639, 182] on button "Pending" at bounding box center [627, 182] width 259 height 19
click at [563, 233] on div "In Transit" at bounding box center [628, 236] width 254 height 15
click at [752, 452] on button "Confirm" at bounding box center [737, 451] width 39 height 16
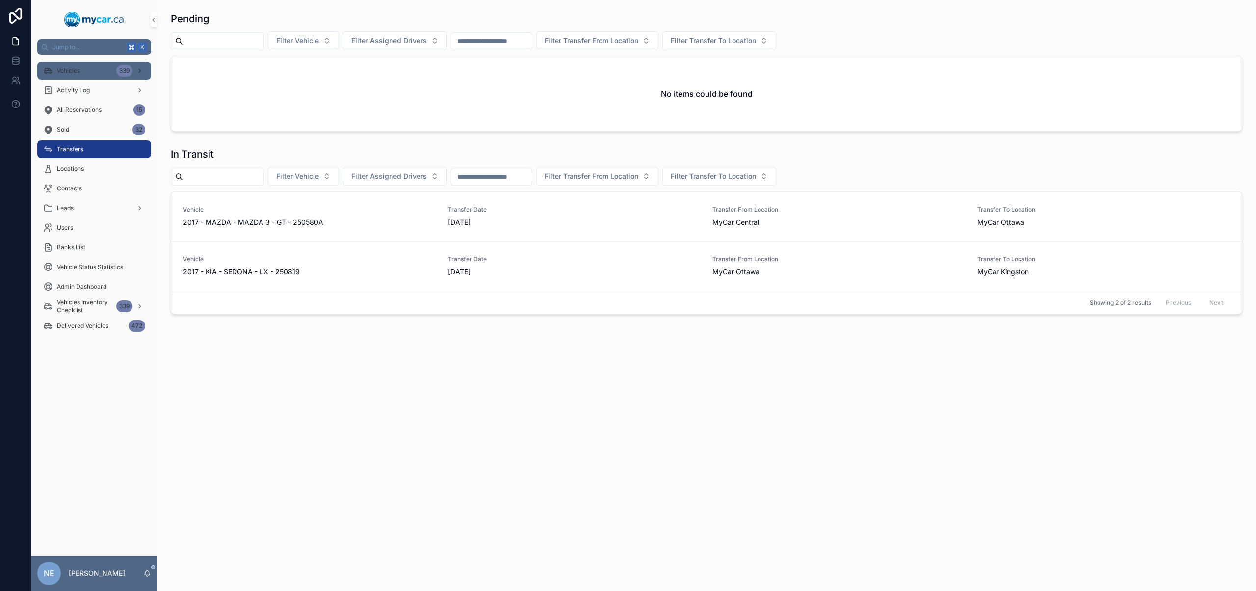
click at [79, 68] on span "Vehicles" at bounding box center [68, 71] width 23 height 8
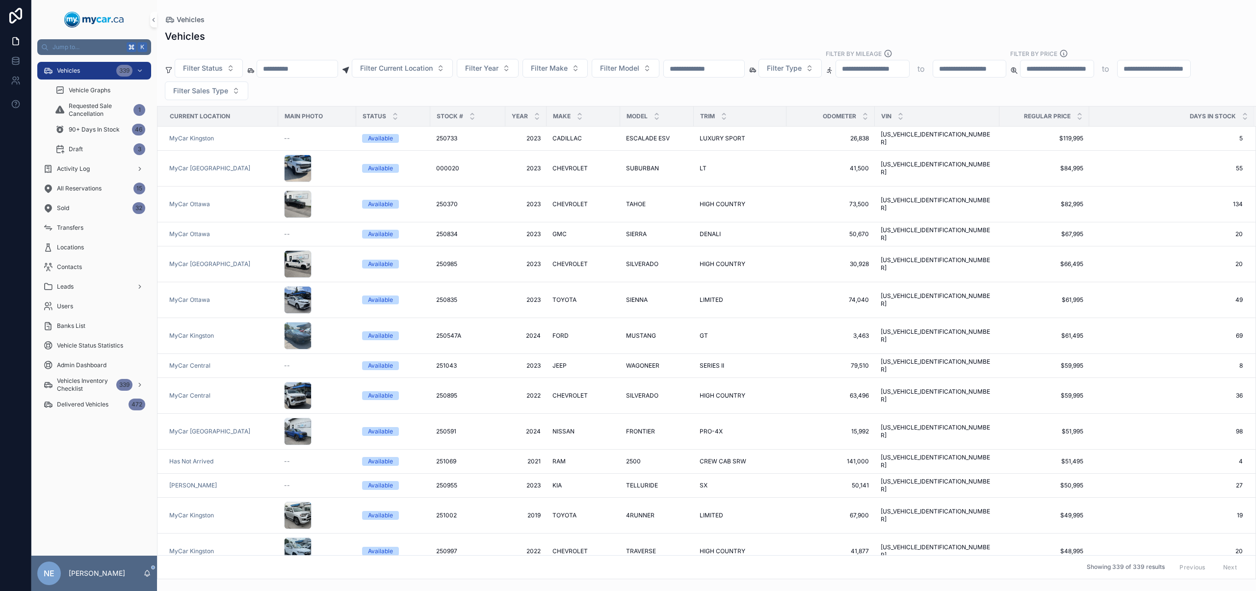
click at [705, 66] on input "scrollable content" at bounding box center [704, 69] width 80 height 14
click at [317, 62] on input "scrollable content" at bounding box center [297, 69] width 80 height 14
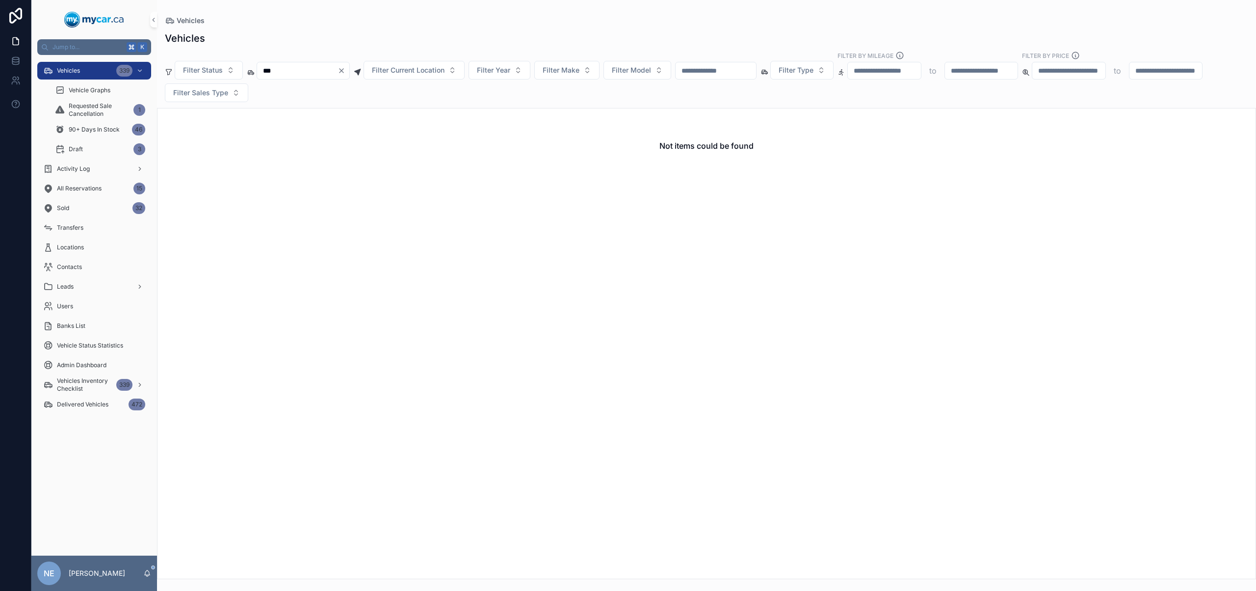
type input "***"
click at [343, 70] on icon "Clear" at bounding box center [341, 71] width 4 height 4
click at [714, 71] on input "scrollable content" at bounding box center [704, 71] width 80 height 14
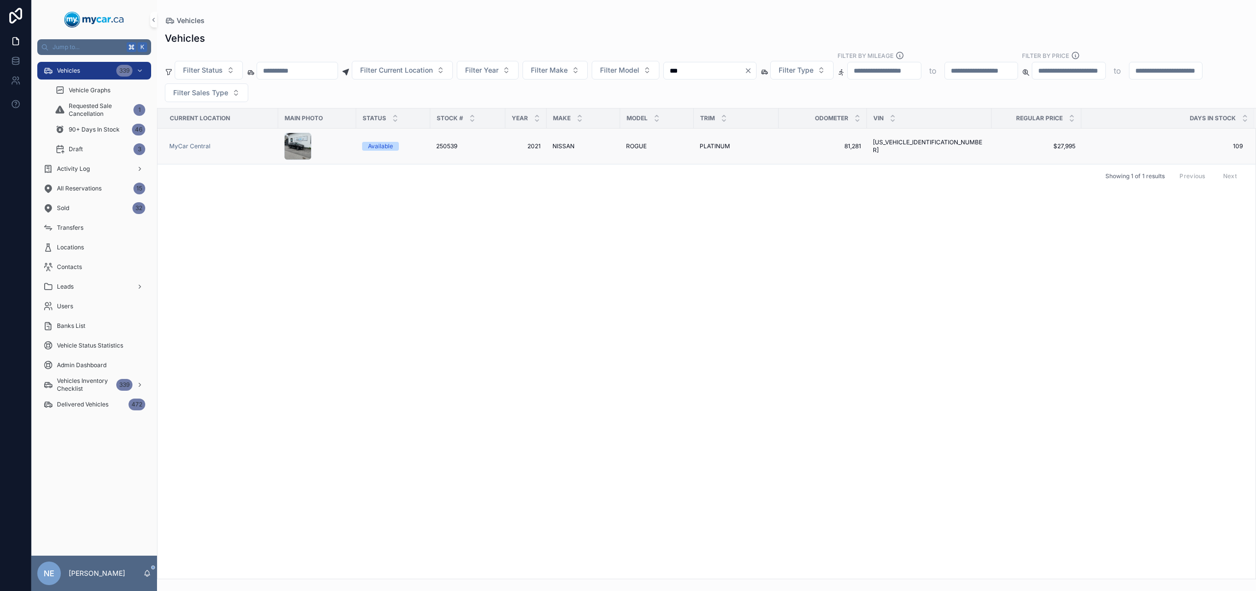
type input "***"
click at [772, 131] on td "PLATINUM PLATINUM" at bounding box center [736, 147] width 85 height 36
click at [751, 150] on td "PLATINUM PLATINUM" at bounding box center [736, 147] width 85 height 36
click at [751, 150] on div "PLATINUM PLATINUM" at bounding box center [735, 146] width 73 height 8
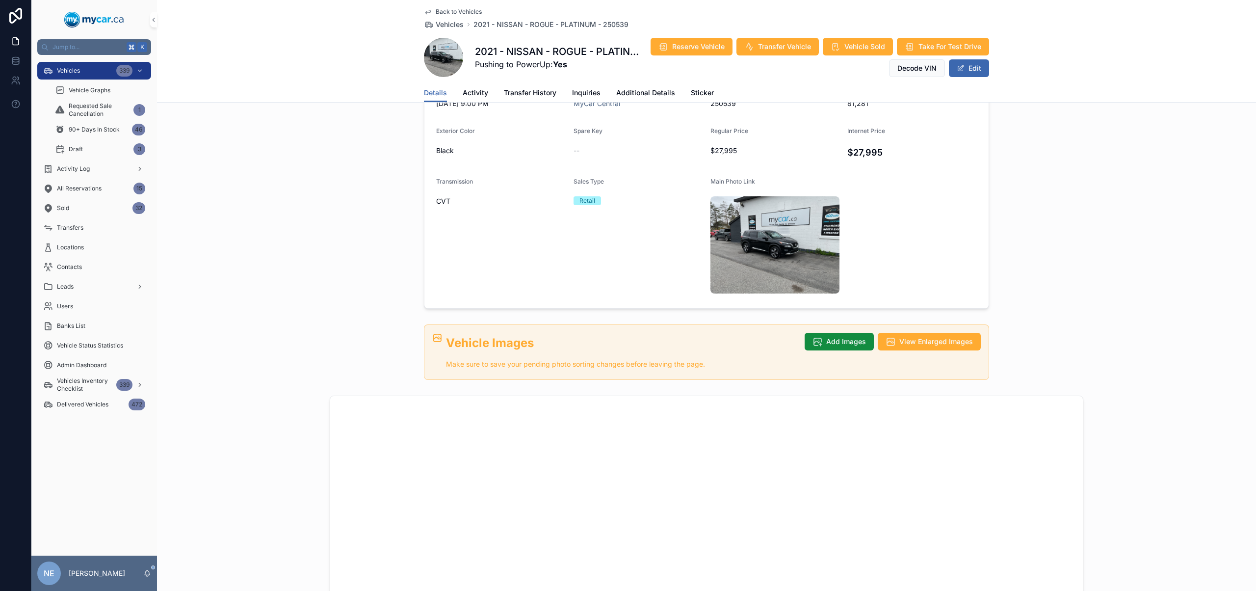
scroll to position [469, 0]
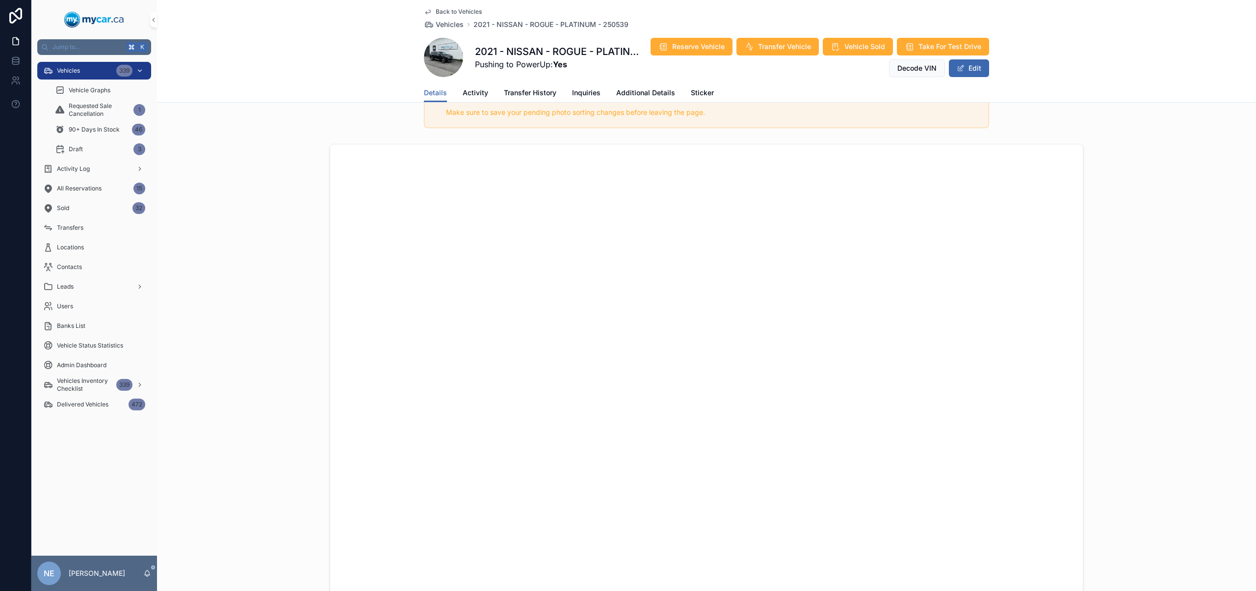
click at [89, 73] on div "Vehicles 339" at bounding box center [94, 71] width 102 height 16
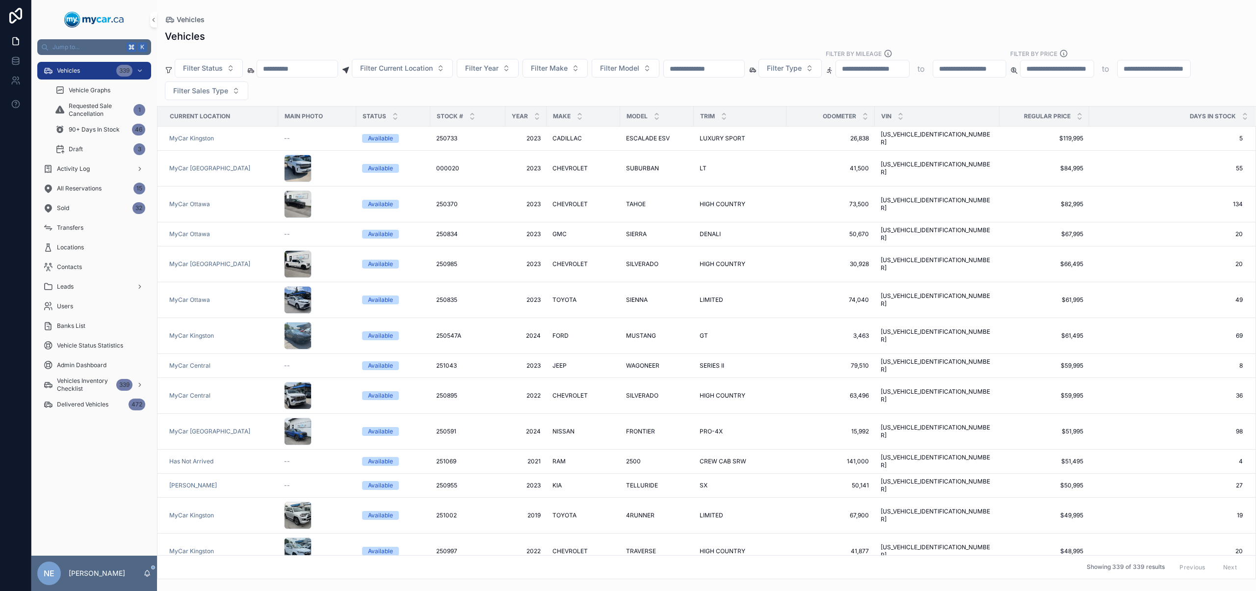
click at [699, 69] on input "scrollable content" at bounding box center [704, 69] width 80 height 14
paste input "******"
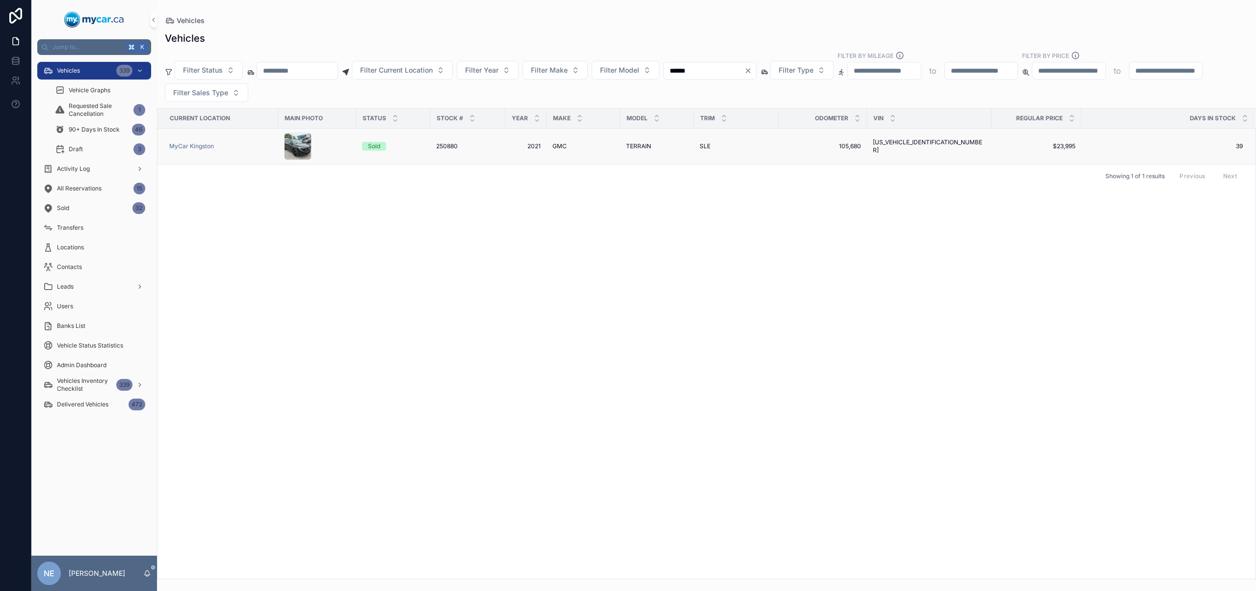
type input "******"
click at [475, 140] on td "250880 250880" at bounding box center [467, 147] width 75 height 36
click at [463, 150] on td "250880 250880" at bounding box center [467, 147] width 75 height 36
click at [745, 143] on div "SLE SLE" at bounding box center [735, 146] width 73 height 8
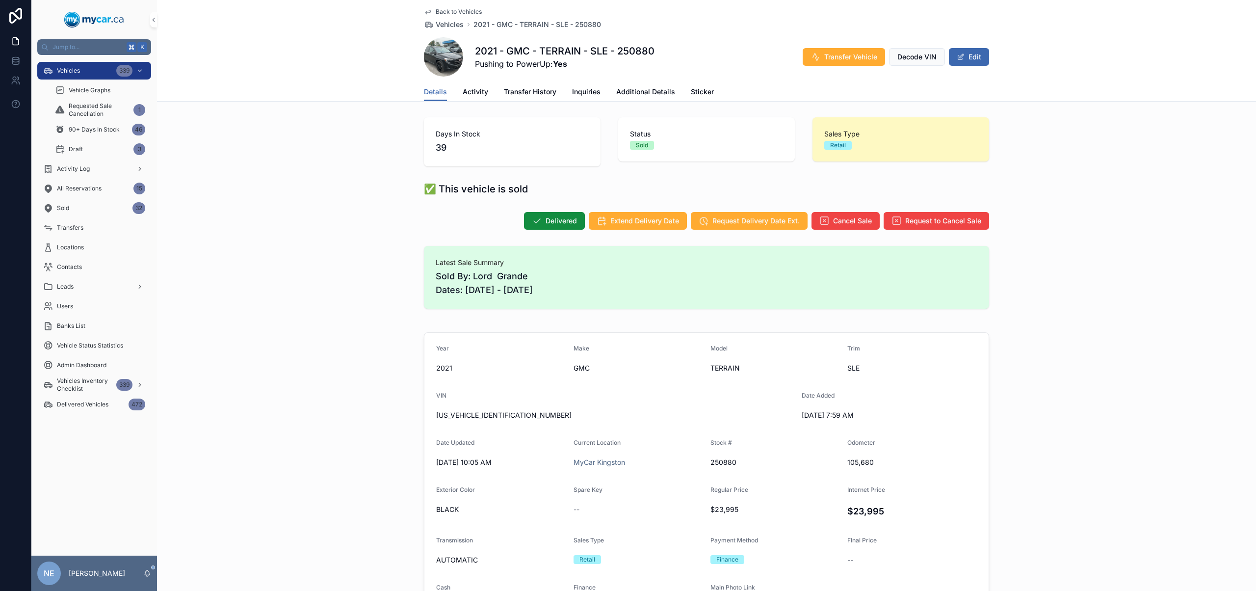
click at [489, 92] on div "Details Activity Transfer History Inquiries Additional Details Sticker" at bounding box center [706, 91] width 565 height 19
click at [510, 90] on span "Transfer History" at bounding box center [530, 92] width 52 height 10
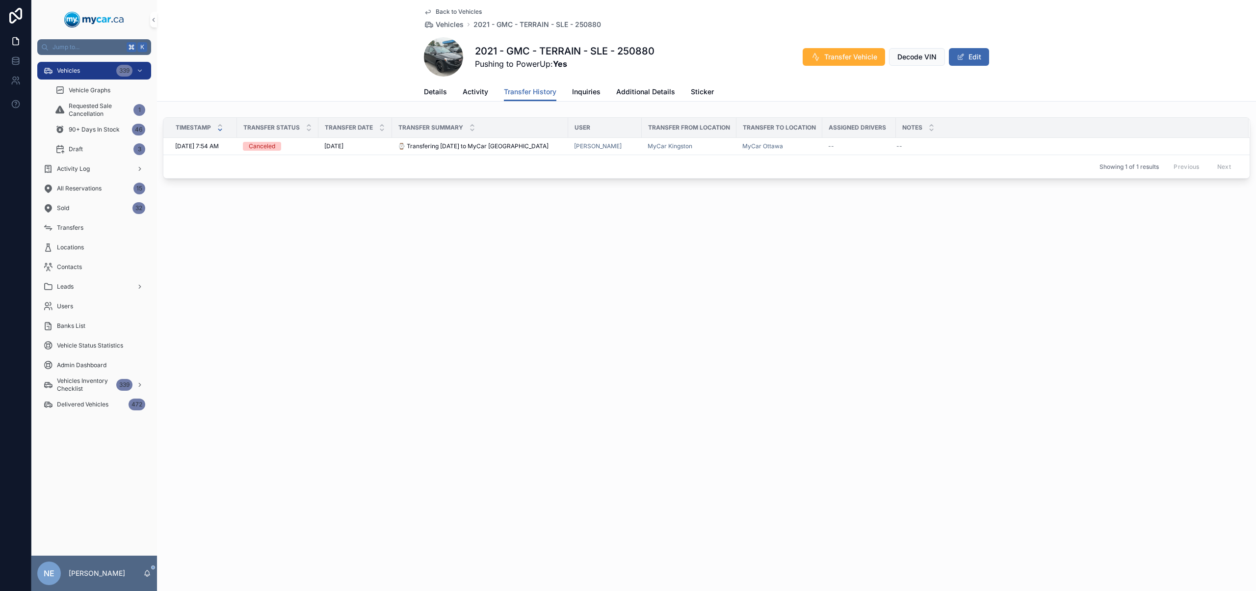
click at [459, 90] on div "Details Activity Transfer History Inquiries Additional Details Sticker" at bounding box center [706, 91] width 565 height 19
click at [466, 89] on span "Activity" at bounding box center [476, 92] width 26 height 10
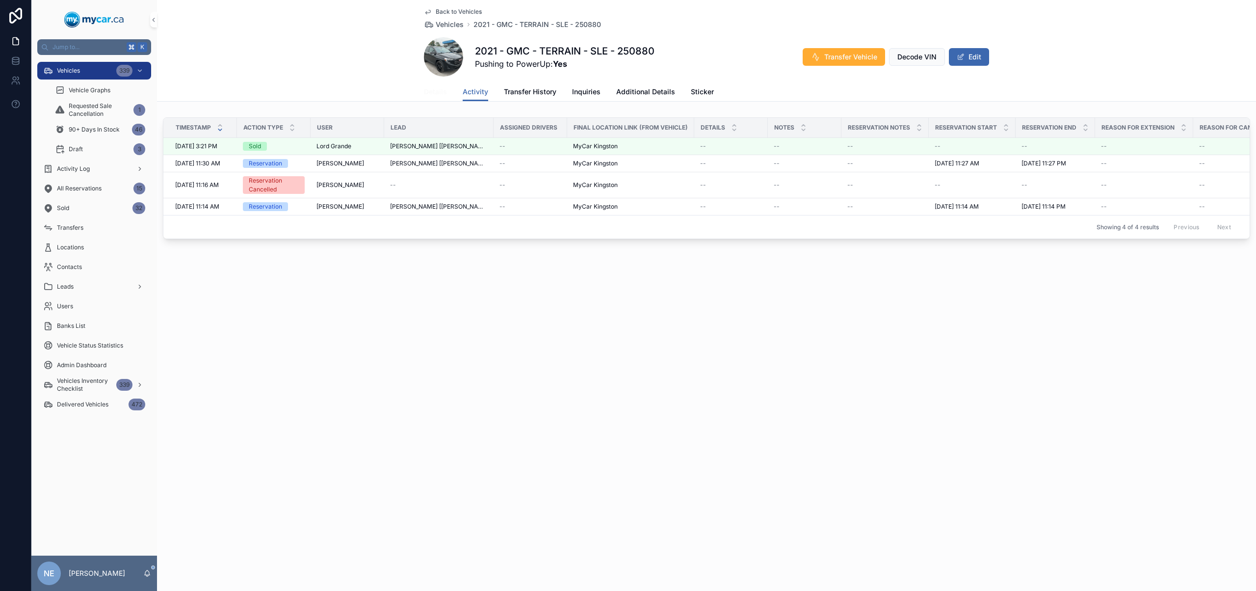
click at [440, 92] on span "Details" at bounding box center [435, 92] width 23 height 10
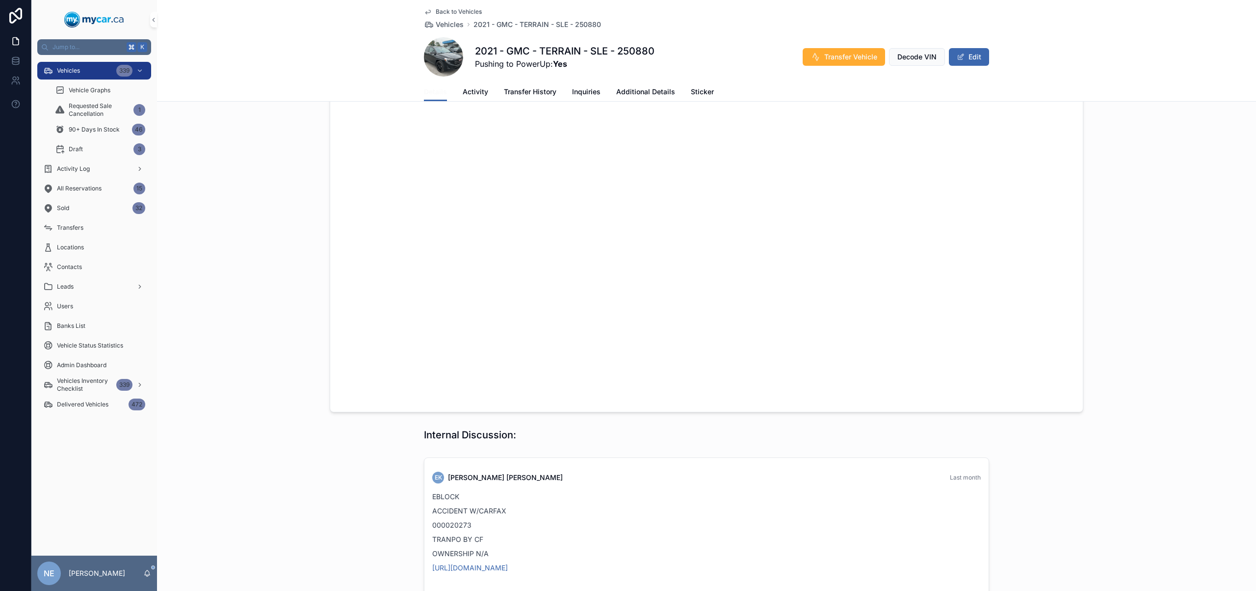
scroll to position [1030, 0]
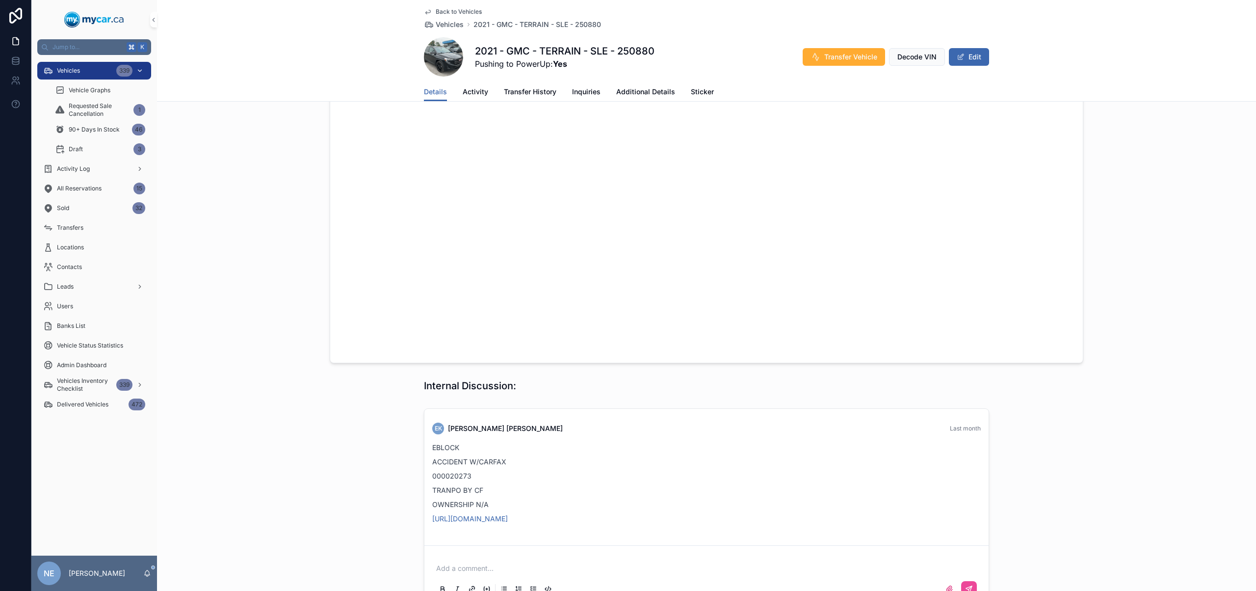
click at [78, 69] on span "Vehicles" at bounding box center [68, 71] width 23 height 8
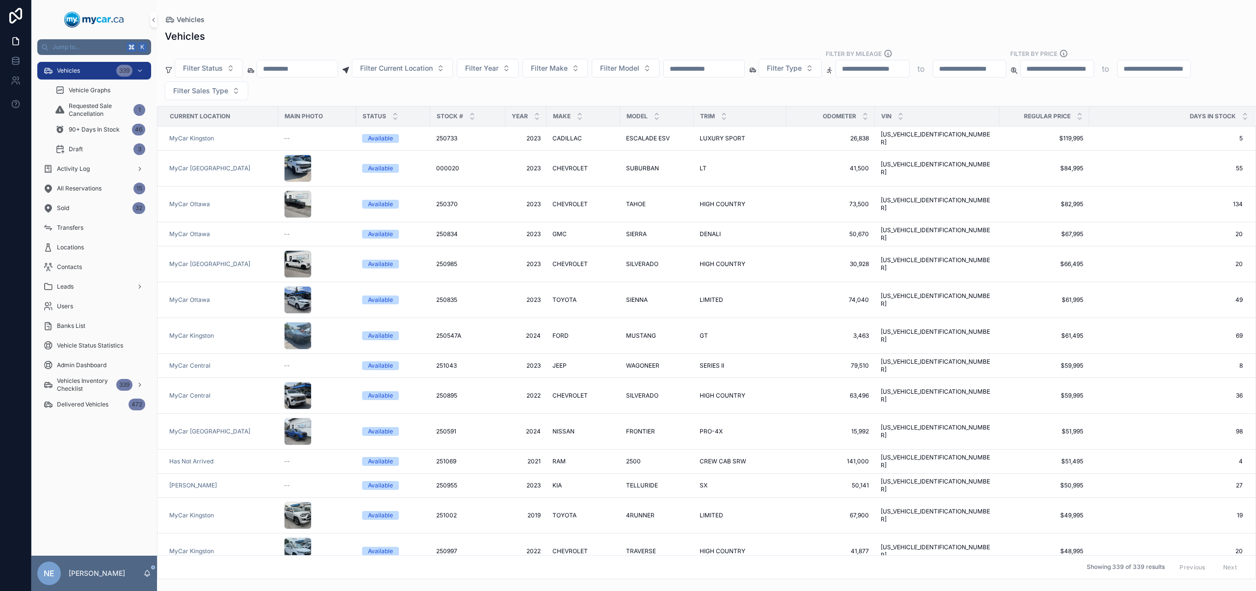
click at [740, 65] on input "scrollable content" at bounding box center [704, 69] width 80 height 14
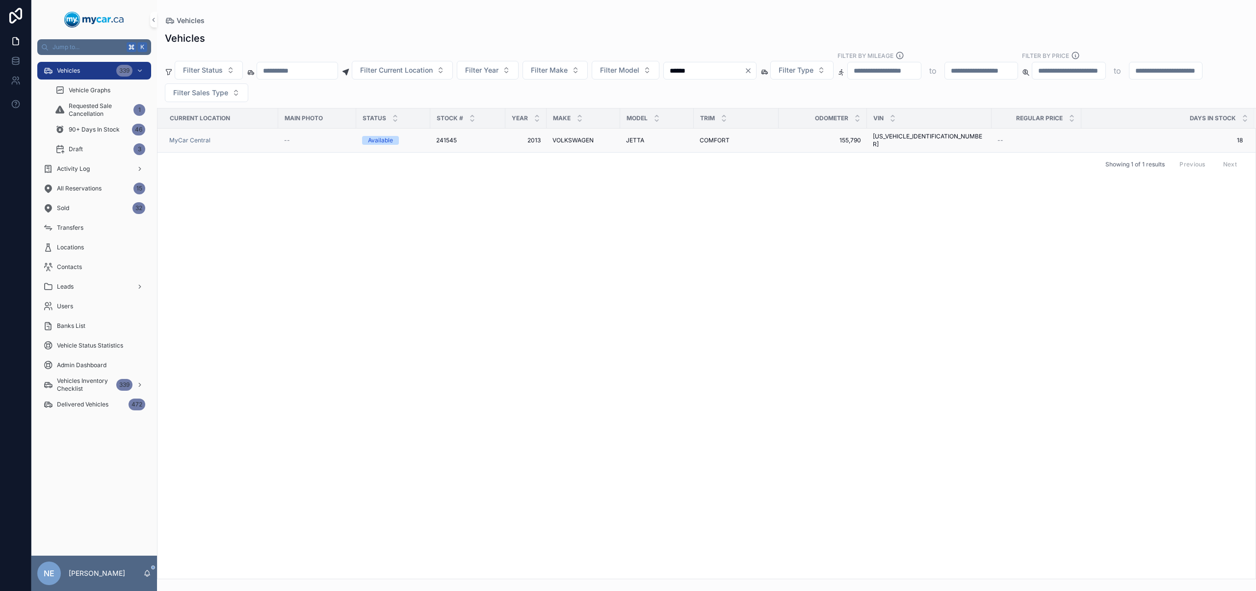
type input "******"
click at [639, 141] on td "JETTA JETTA" at bounding box center [657, 141] width 74 height 24
click at [650, 137] on div "JETTA JETTA" at bounding box center [657, 140] width 62 height 8
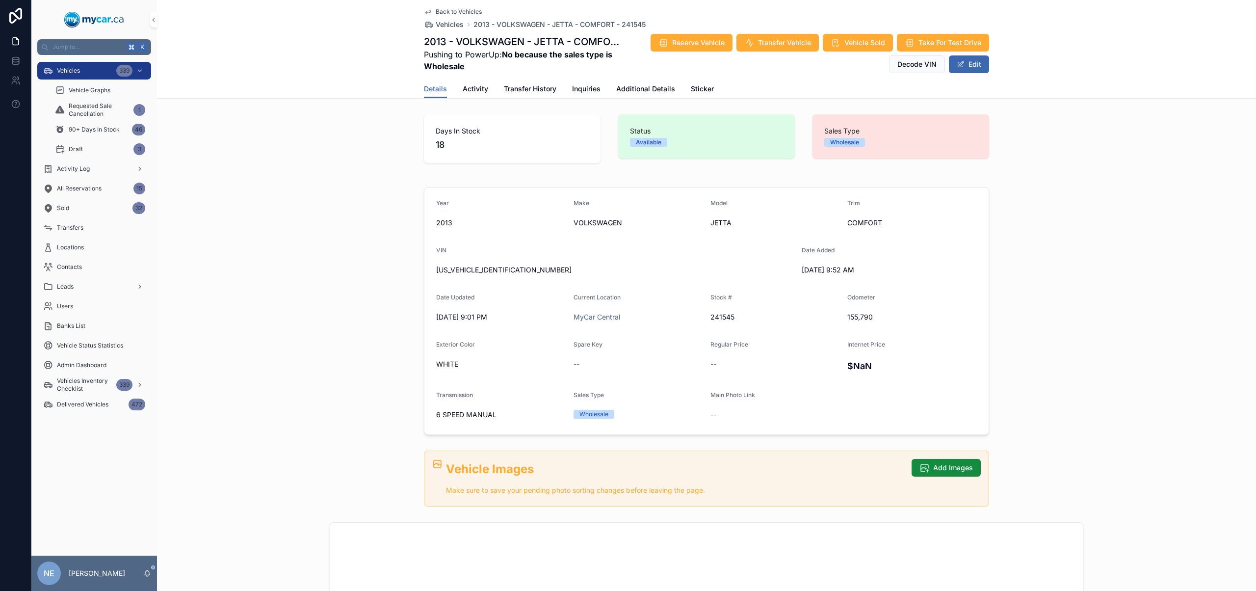
click at [725, 315] on span "241545" at bounding box center [774, 317] width 129 height 10
